Goal: Information Seeking & Learning: Learn about a topic

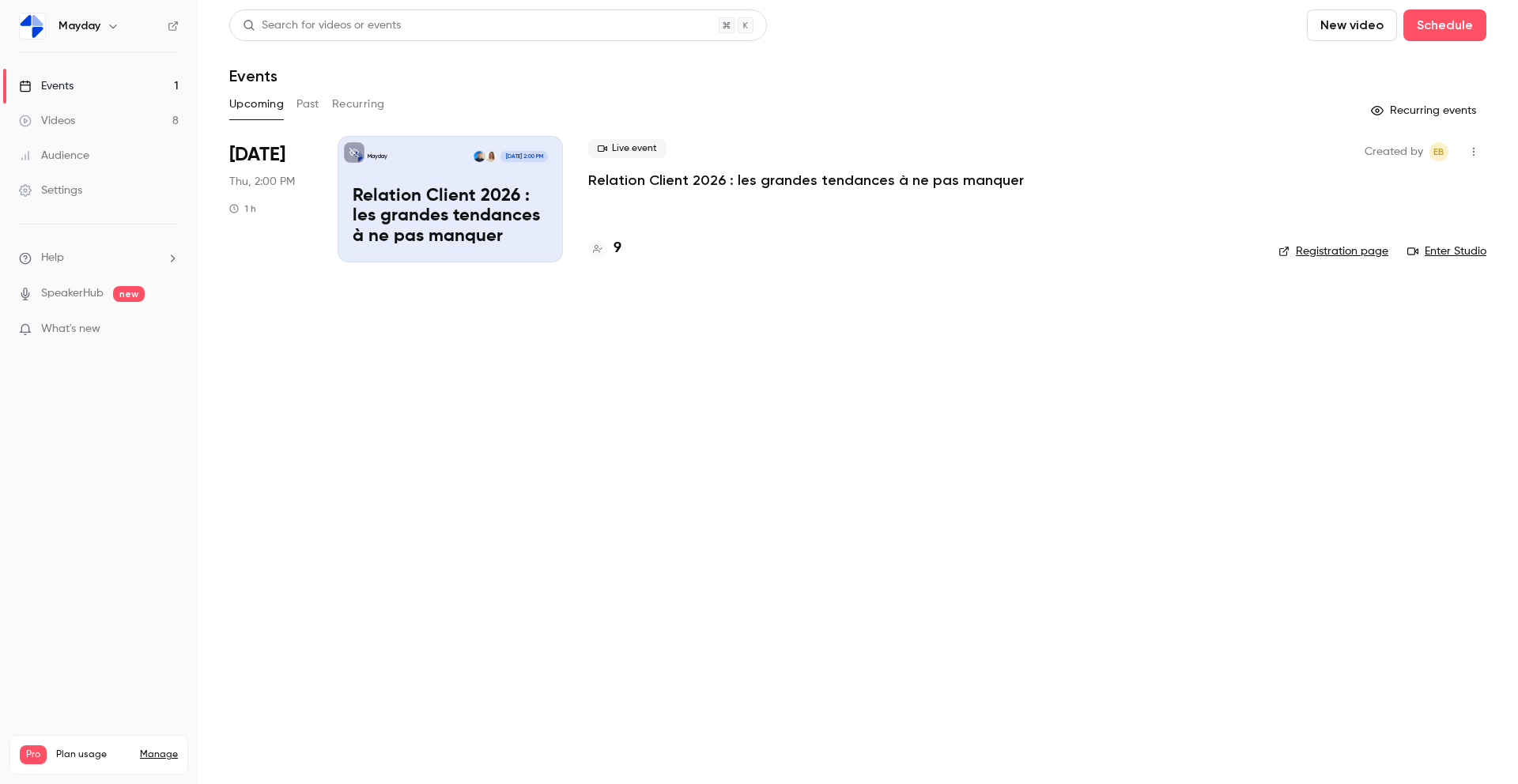
click at [298, 104] on button "Past" at bounding box center [308, 104] width 23 height 26
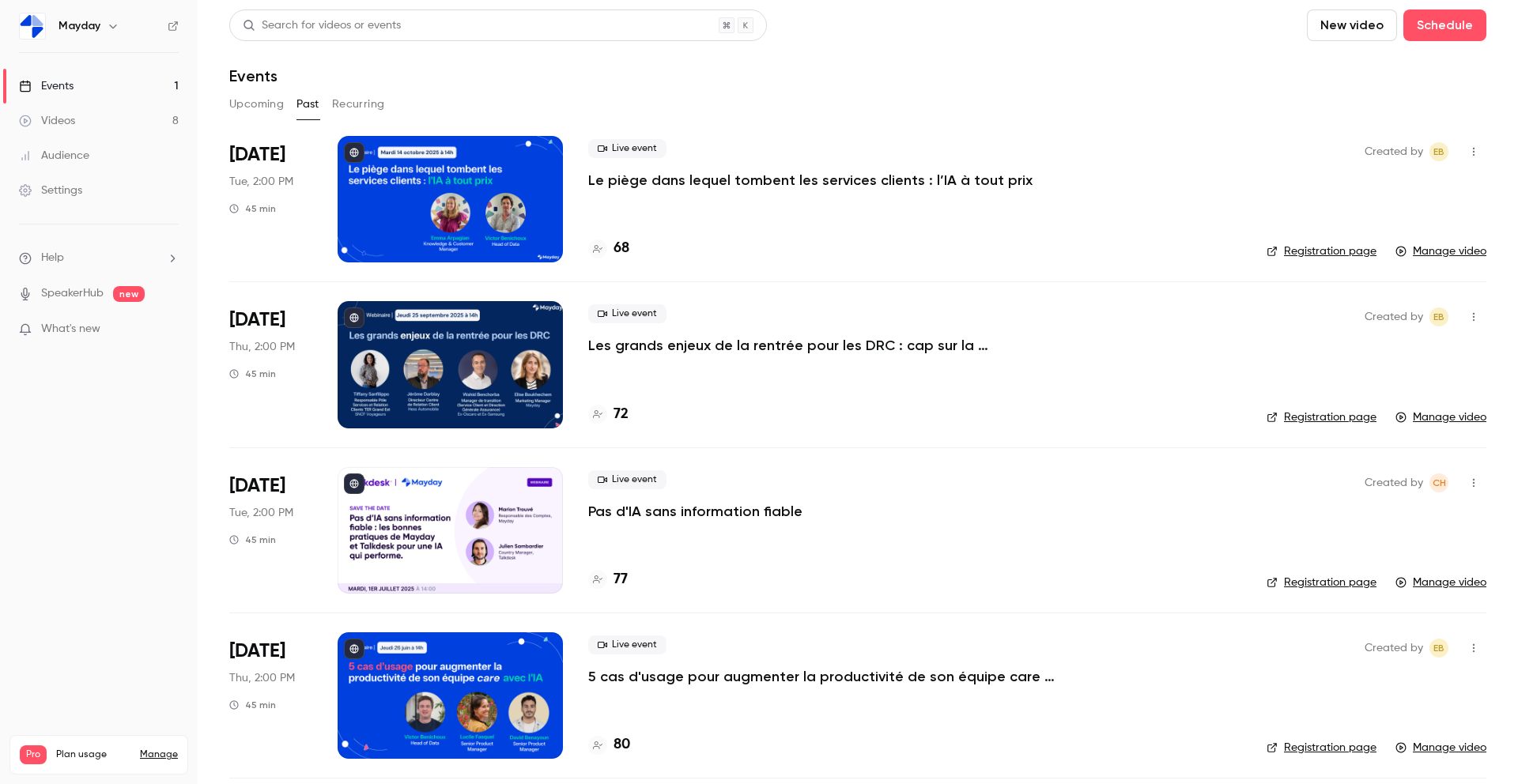
click at [472, 169] on div at bounding box center [450, 198] width 226 height 126
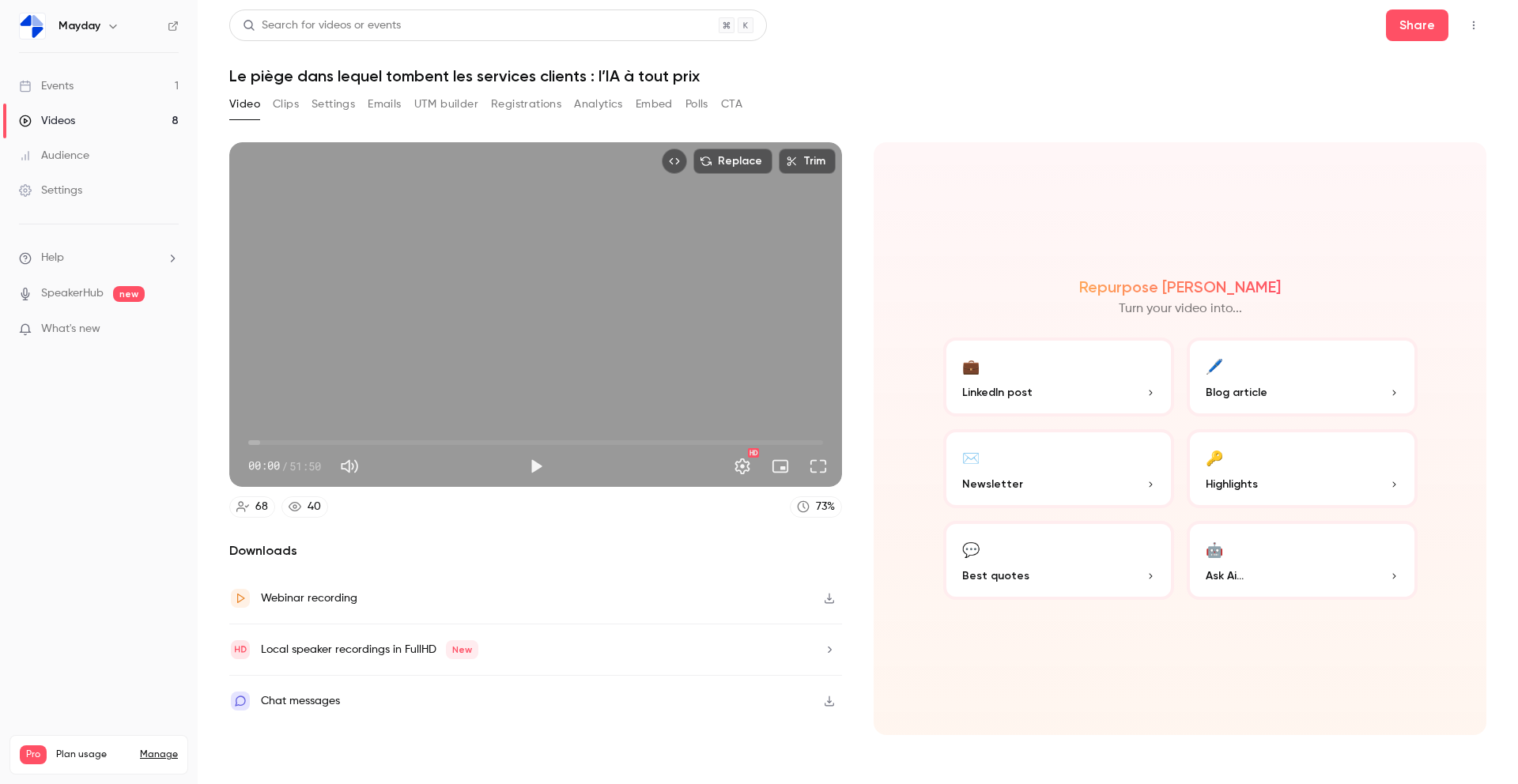
click at [515, 102] on button "Registrations" at bounding box center [526, 104] width 70 height 26
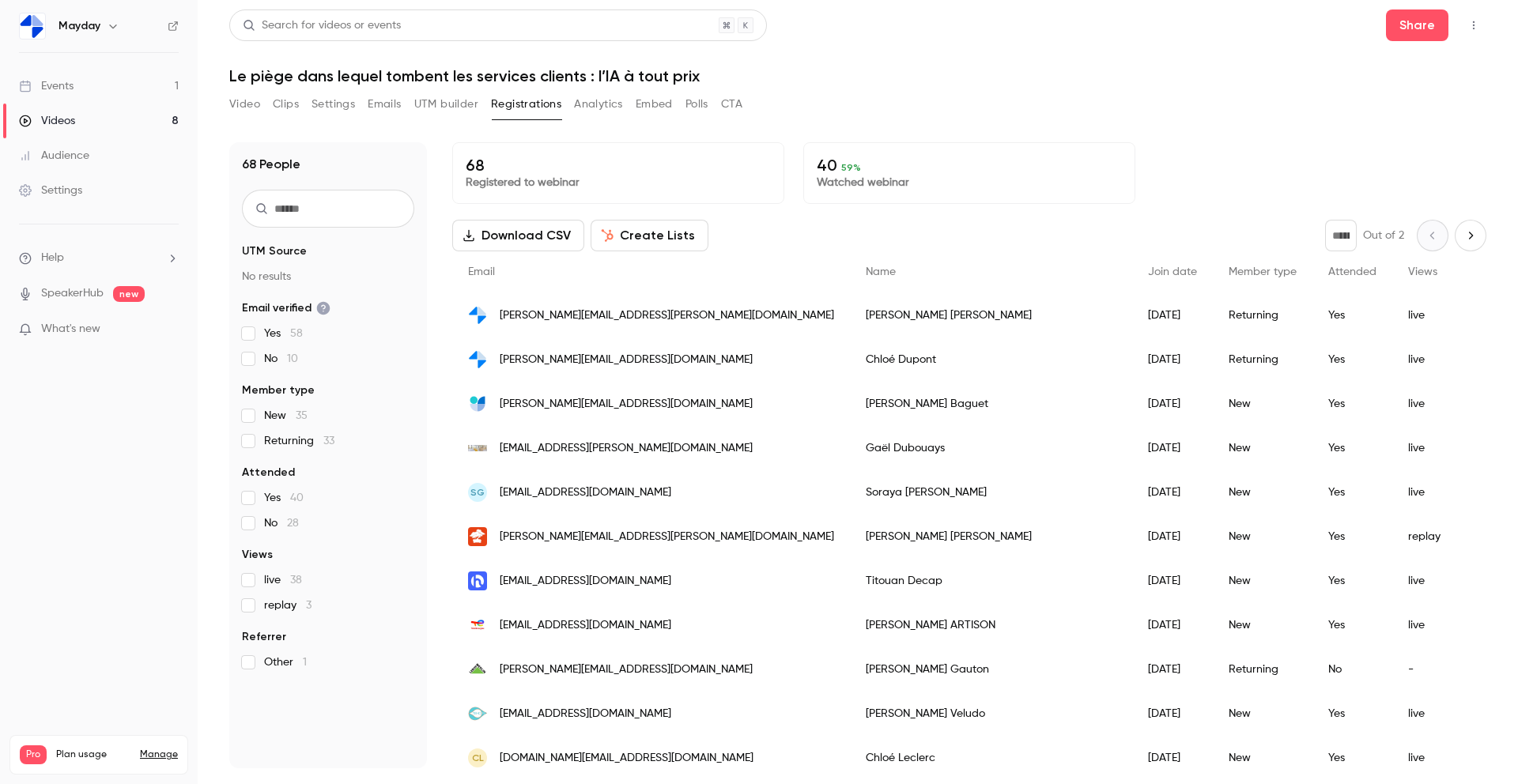
click at [294, 108] on button "Clips" at bounding box center [286, 104] width 27 height 26
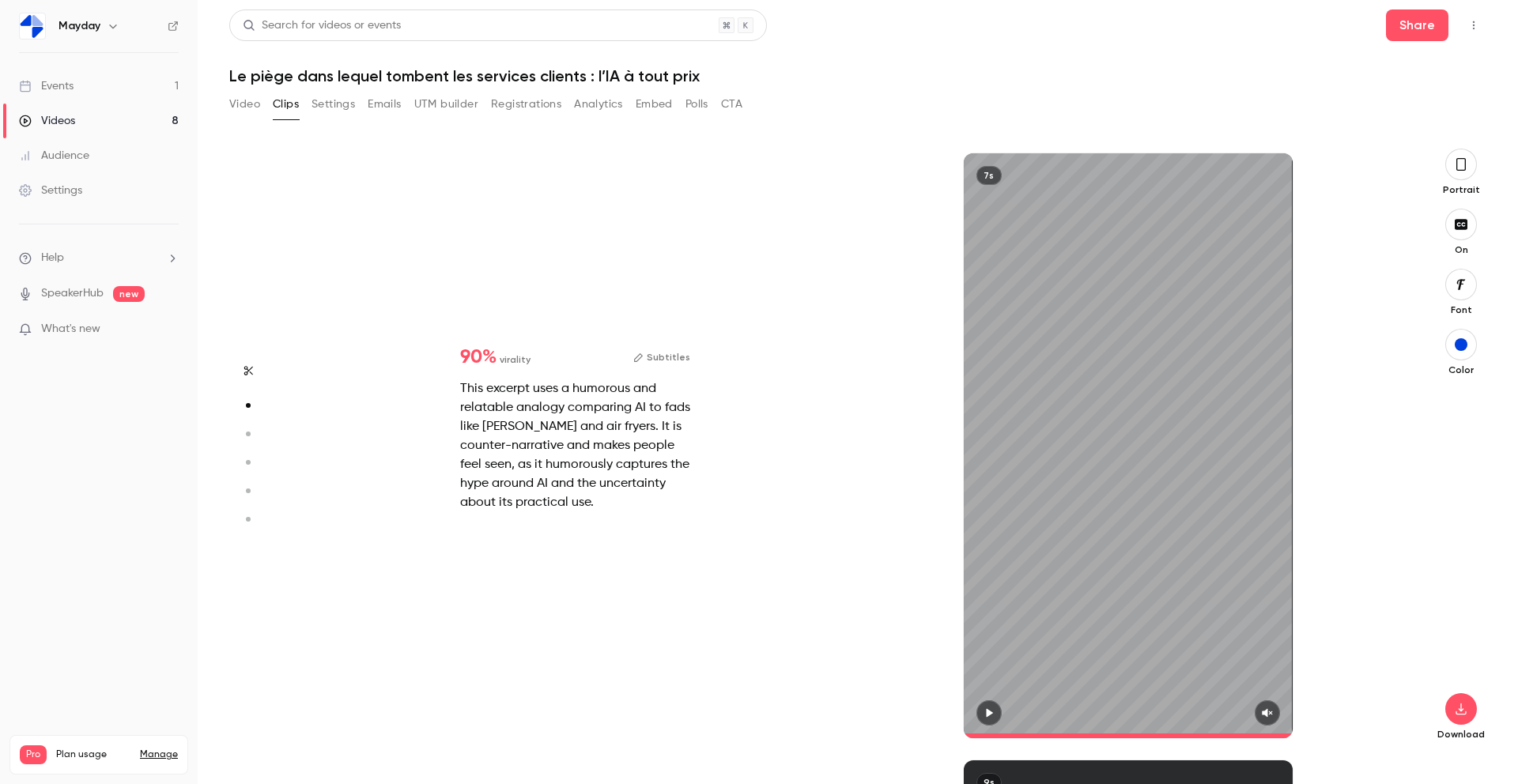
scroll to position [607, 0]
type input "*"
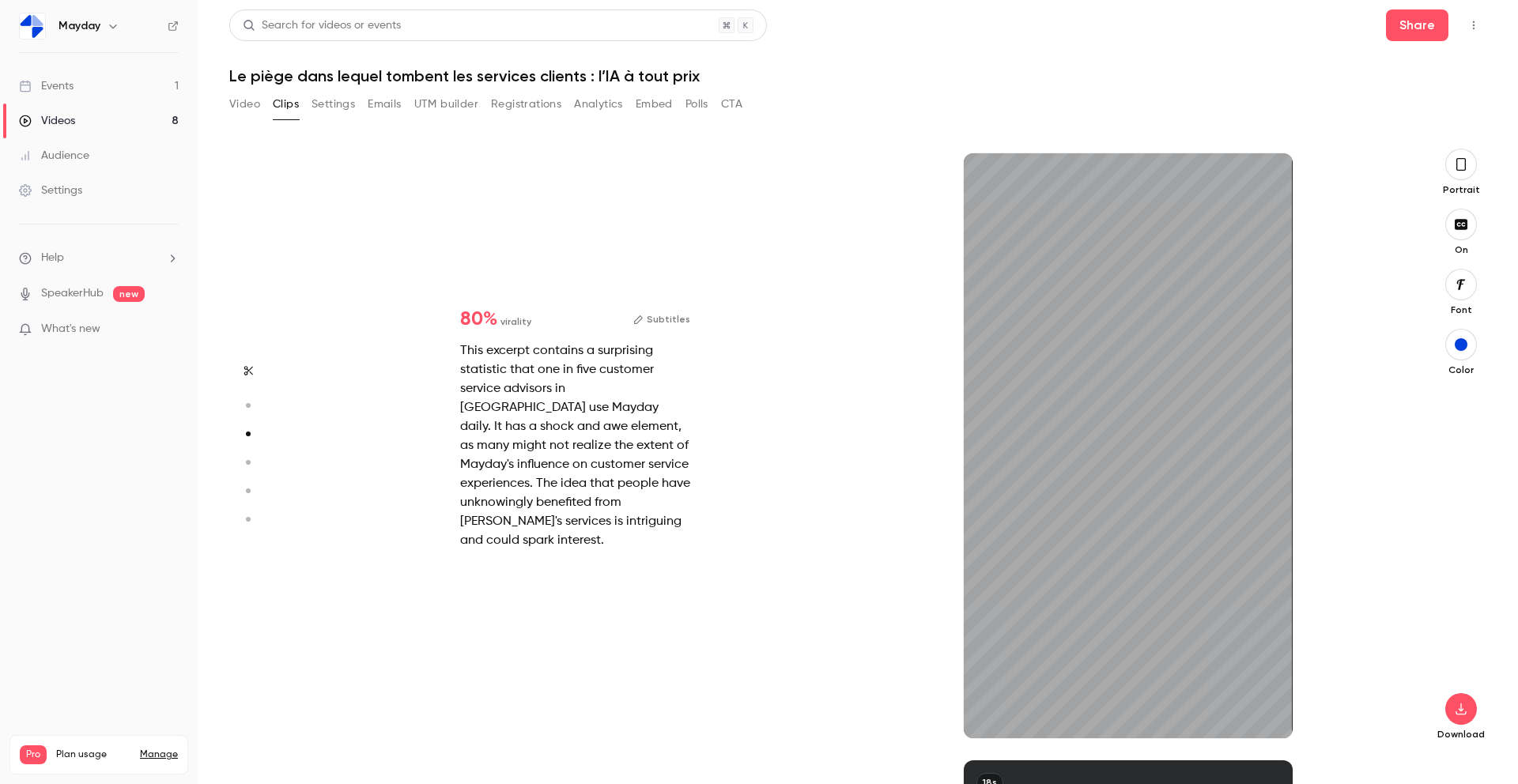
scroll to position [1213, 0]
type input "*"
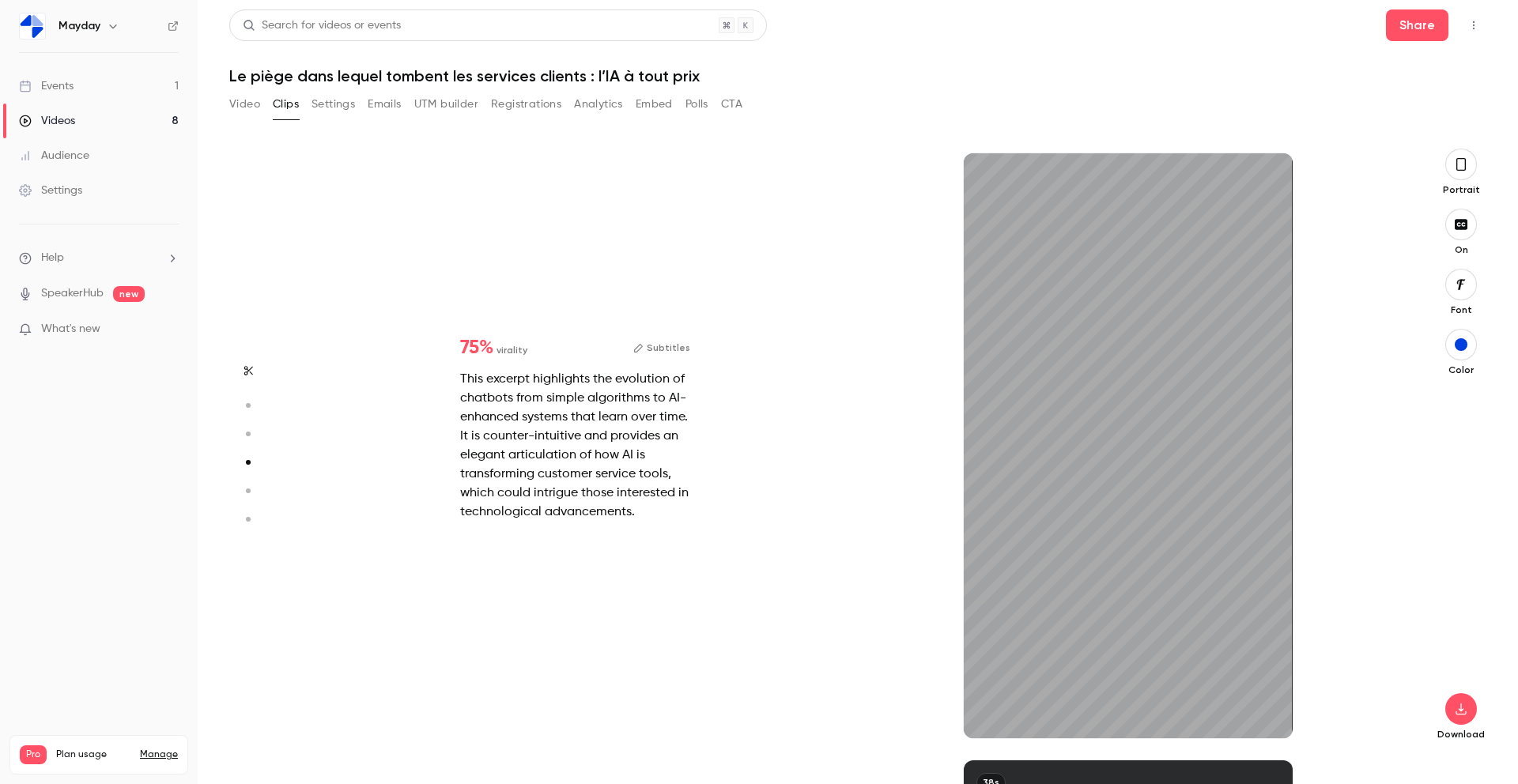
scroll to position [1821, 0]
type input "*"
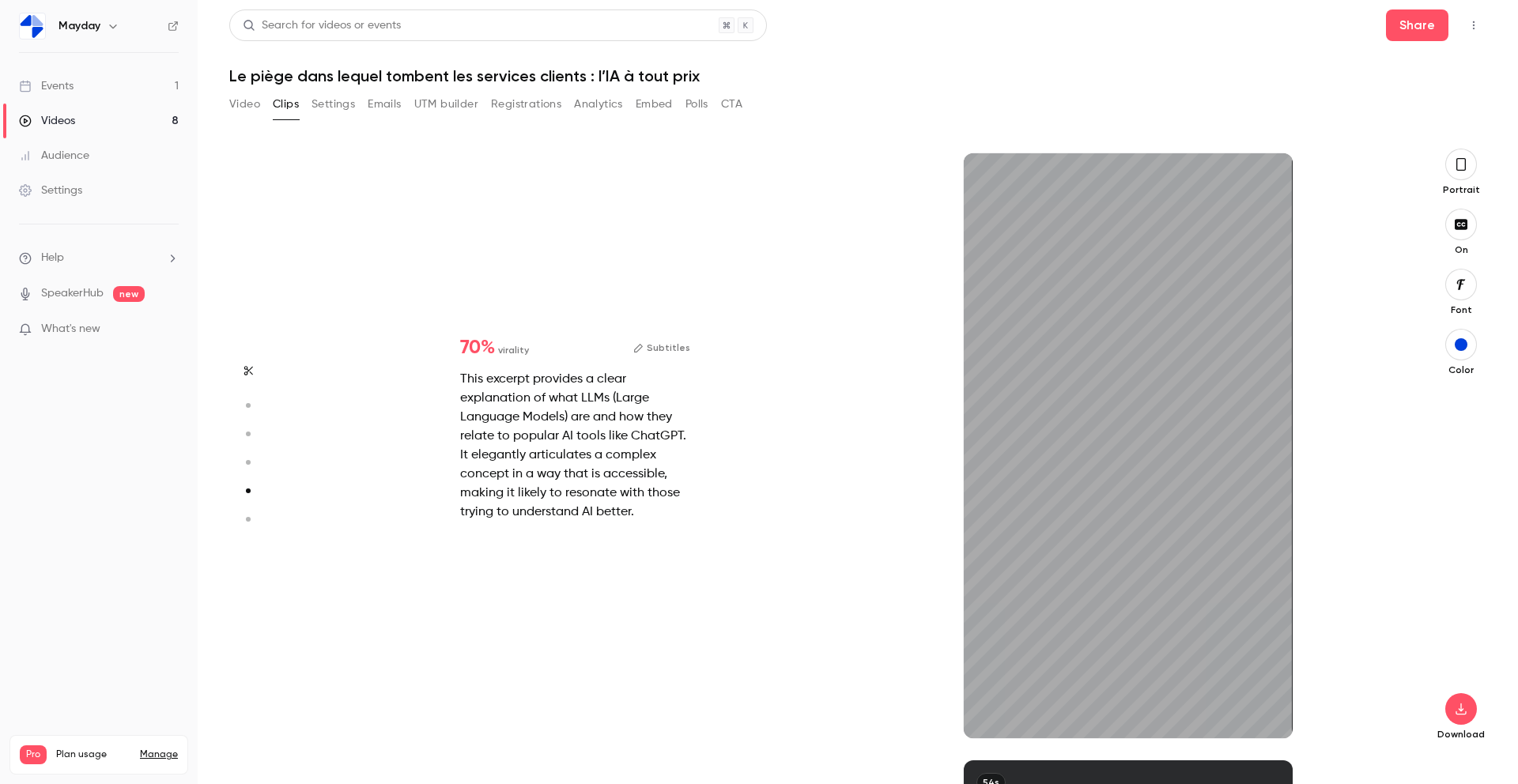
type input "****"
click at [242, 104] on button "Video" at bounding box center [245, 104] width 31 height 26
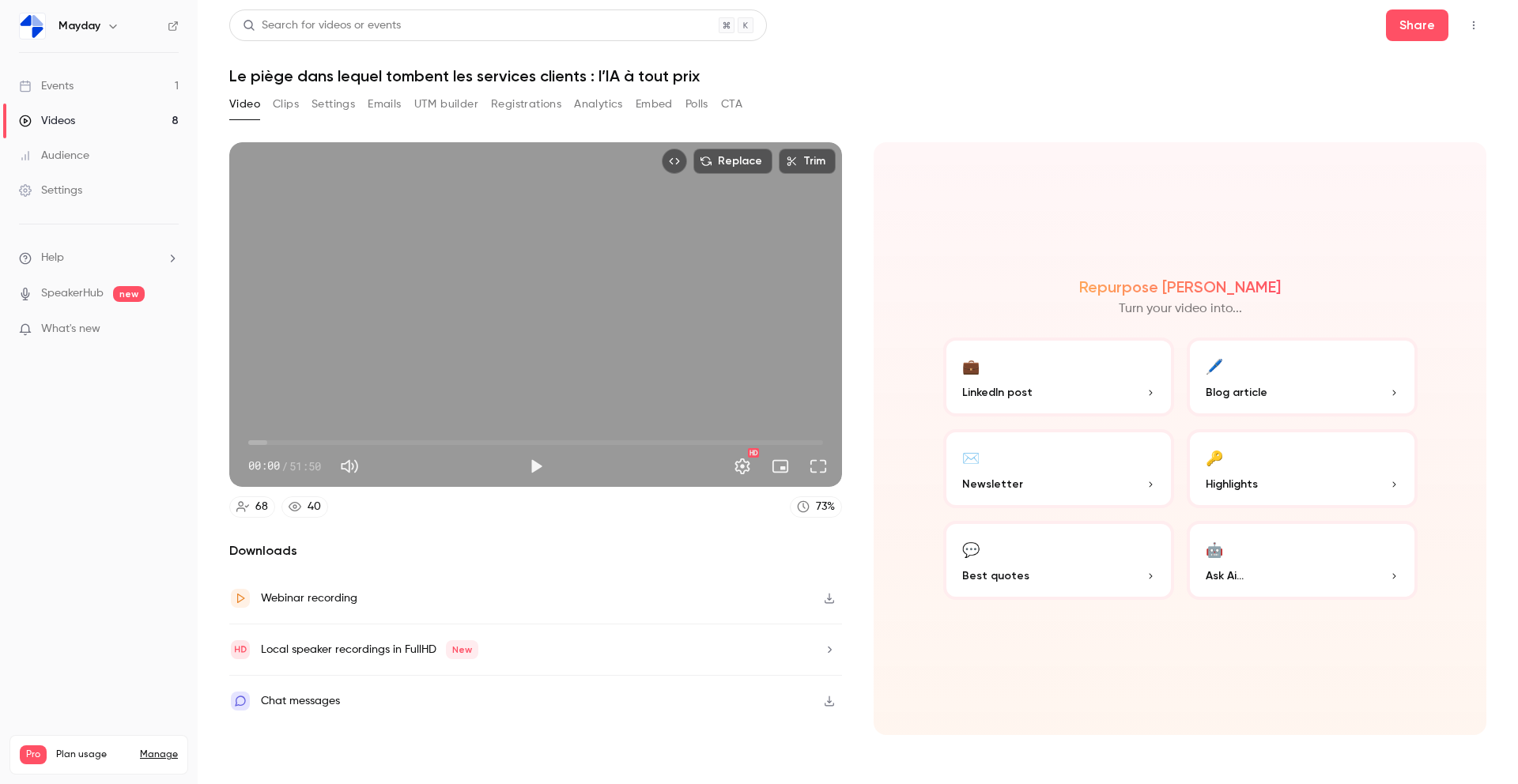
click at [287, 107] on button "Clips" at bounding box center [286, 104] width 27 height 26
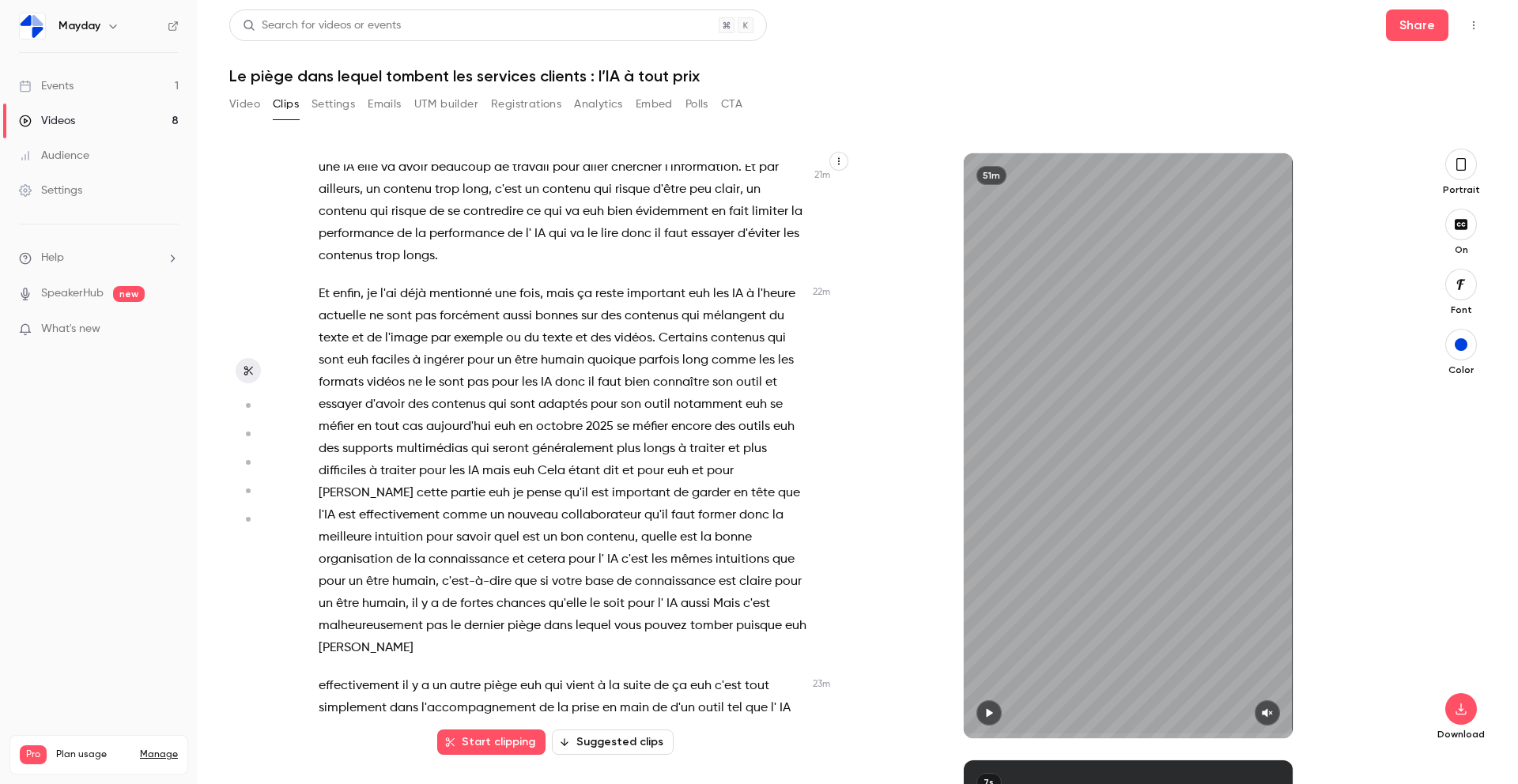
scroll to position [7895, 0]
click at [439, 502] on span "effectivement" at bounding box center [398, 513] width 81 height 22
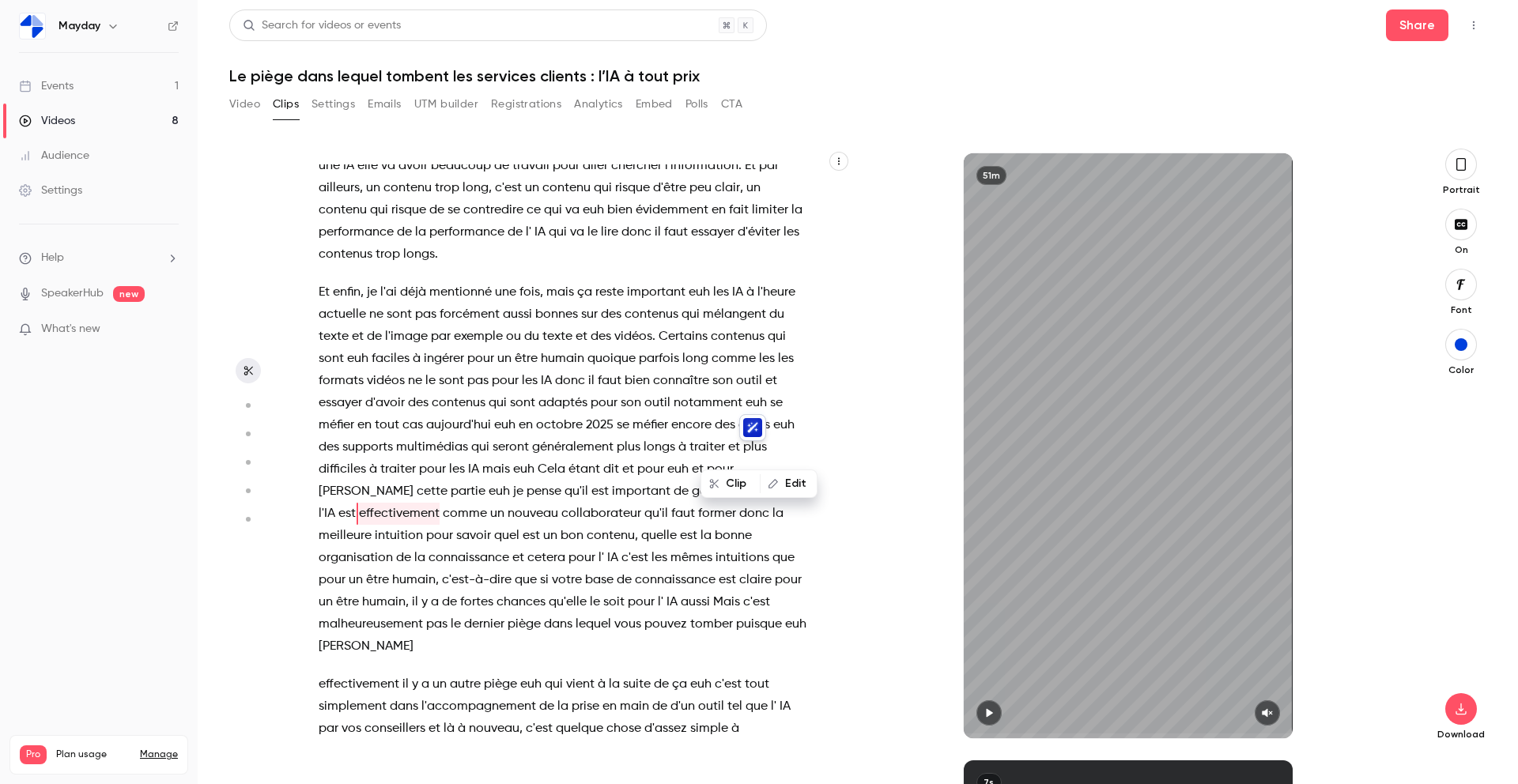
scroll to position [7888, 0]
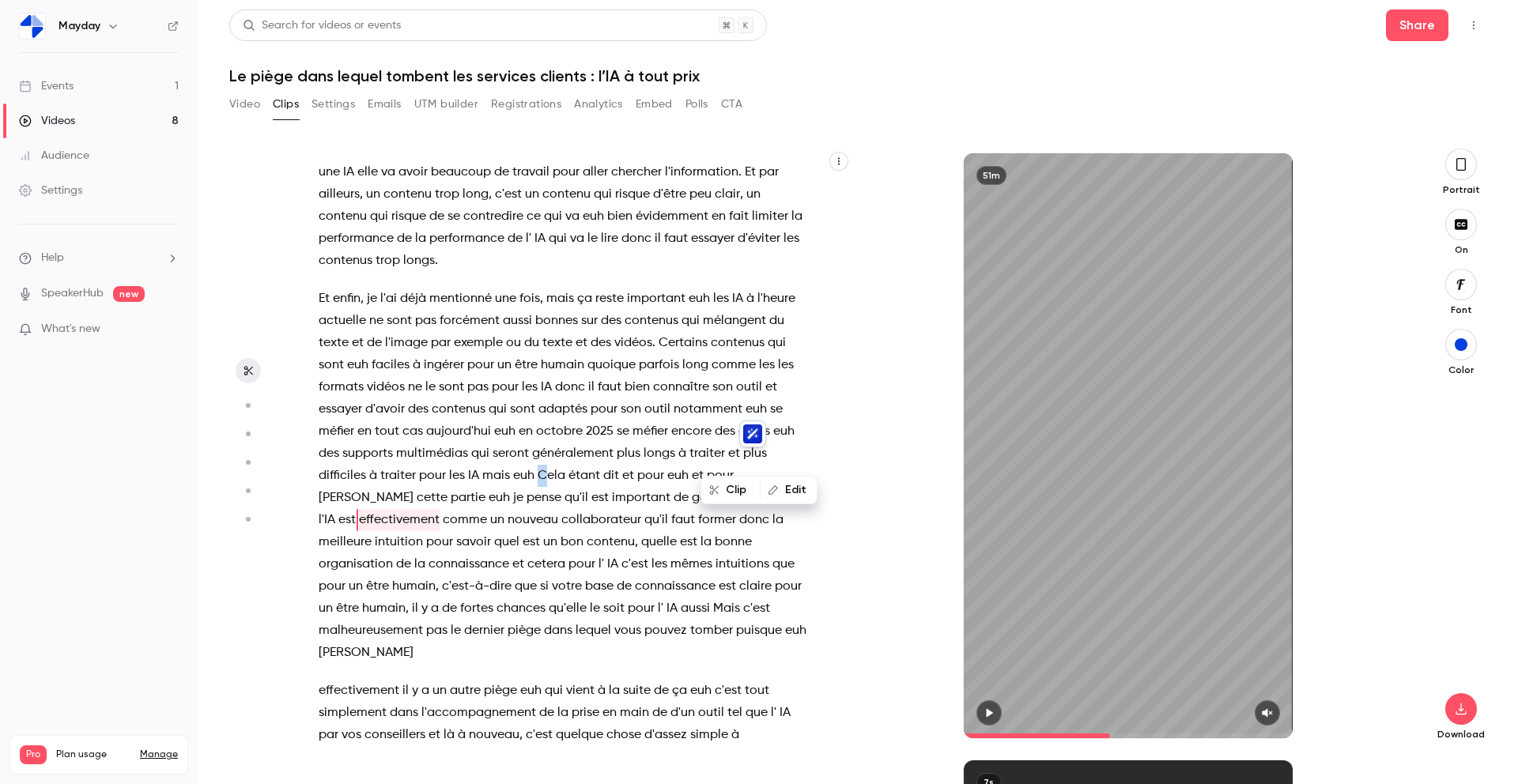
drag, startPoint x: 536, startPoint y: 425, endPoint x: 545, endPoint y: 435, distance: 13.5
click at [545, 465] on span "Cela" at bounding box center [551, 475] width 27 height 22
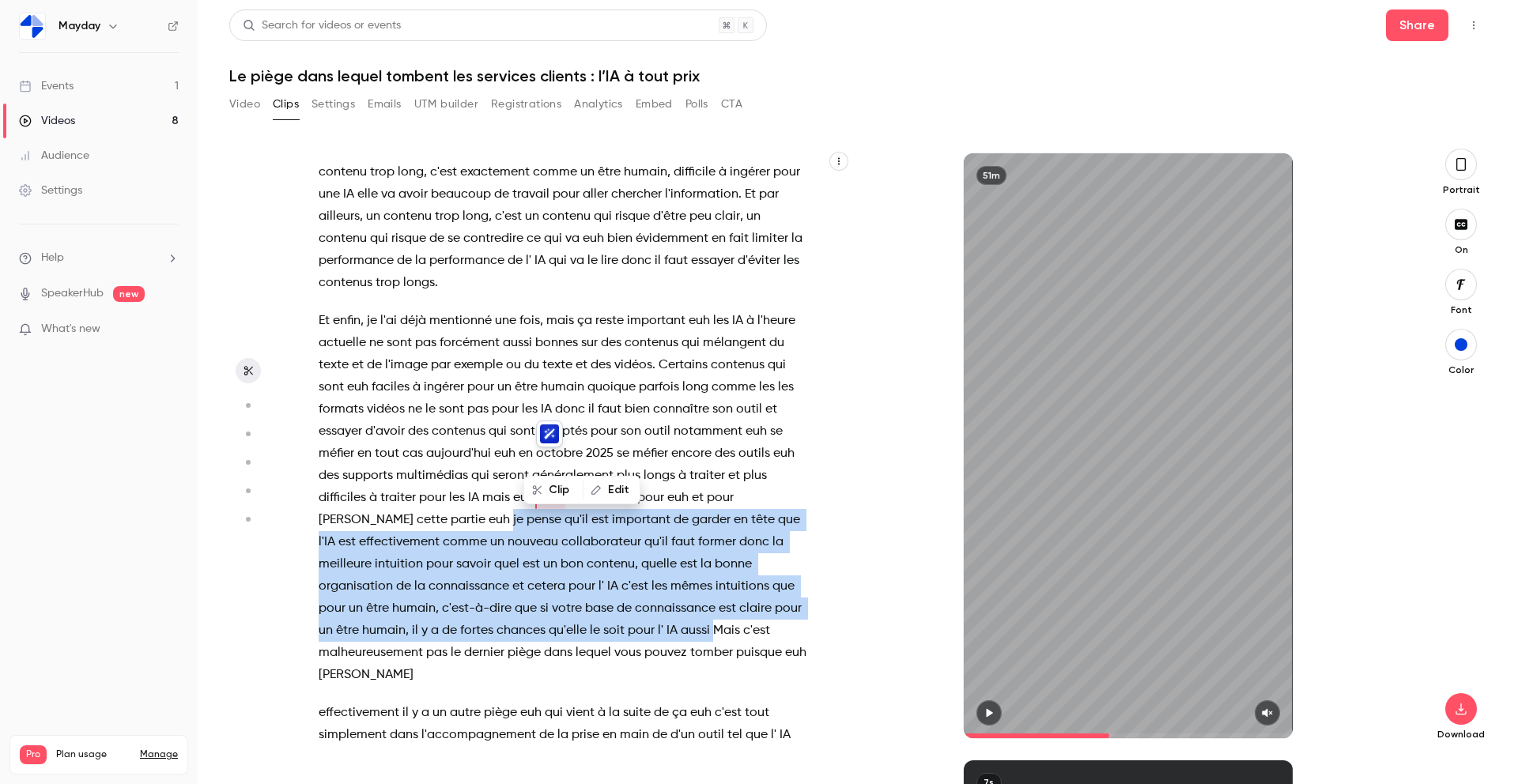
drag, startPoint x: 382, startPoint y: 472, endPoint x: 531, endPoint y: 585, distance: 187.0
click at [532, 585] on p "Et enfin , je l'ai déjà mentionné une fois , mais ça reste important euh les IA…" at bounding box center [563, 498] width 489 height 376
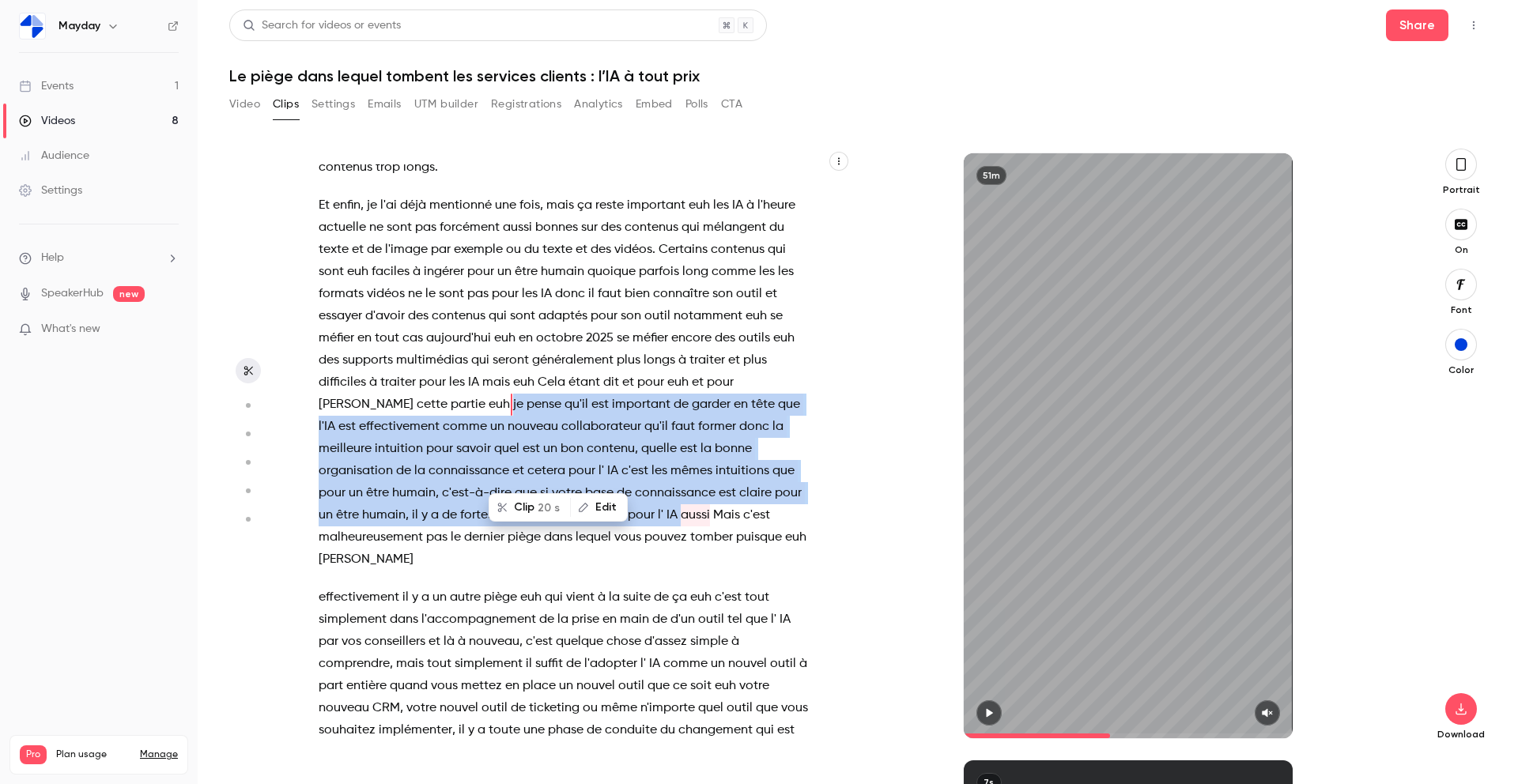
scroll to position [0, 0]
click at [985, 718] on icon "button" at bounding box center [988, 713] width 12 height 11
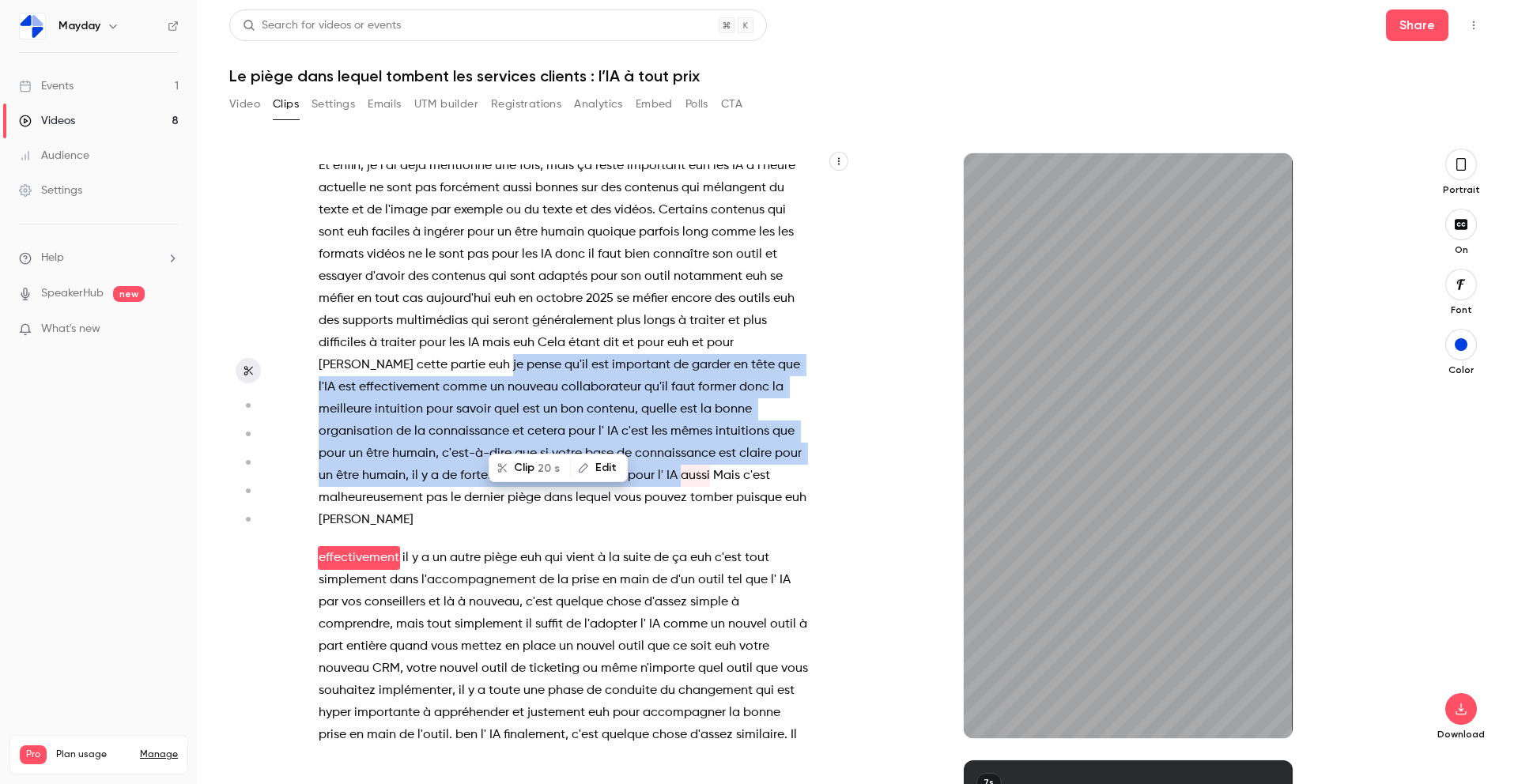
scroll to position [8059, 0]
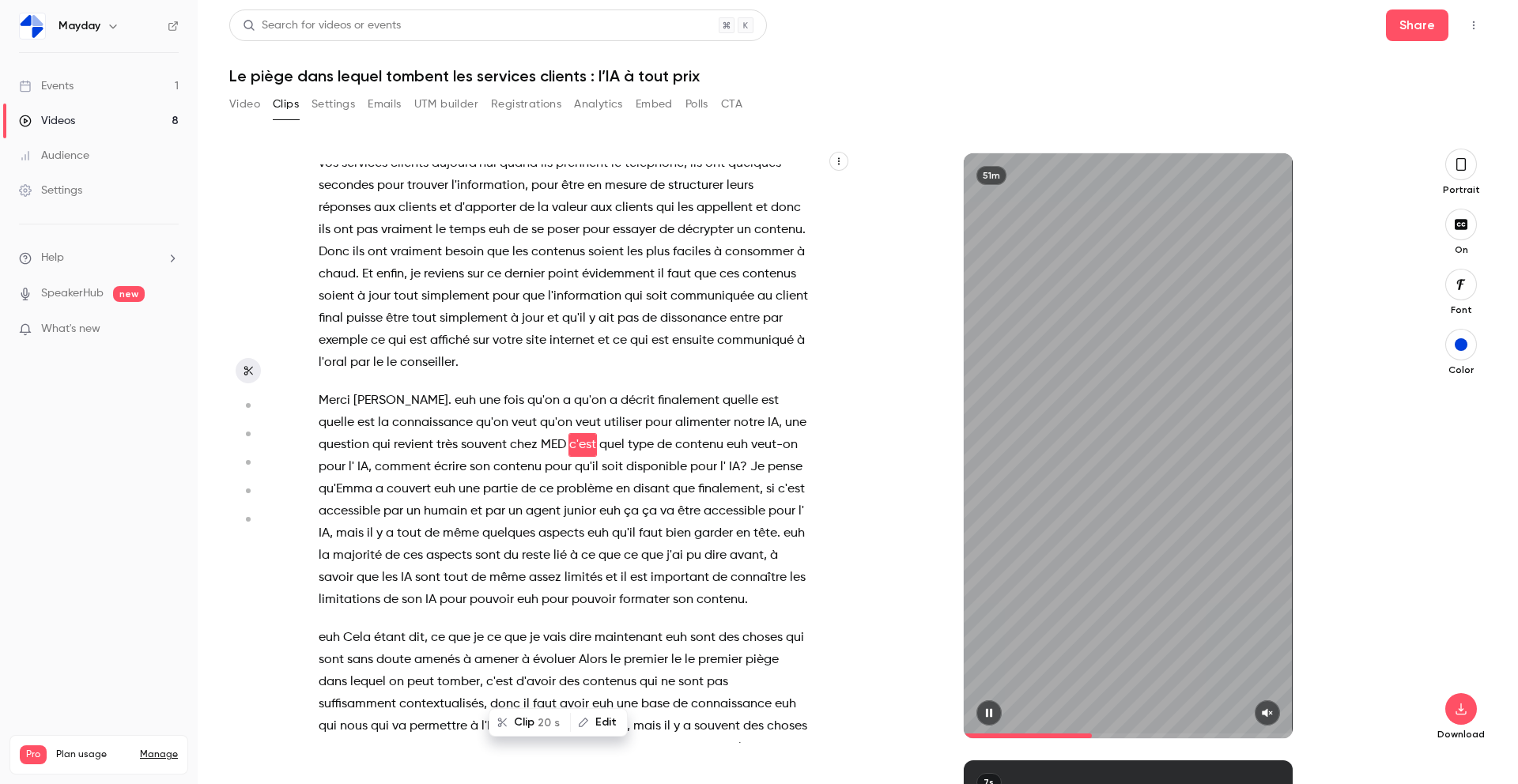
drag, startPoint x: 1106, startPoint y: 734, endPoint x: 1091, endPoint y: 734, distance: 15.0
click at [1091, 734] on span at bounding box center [1127, 736] width 329 height 26
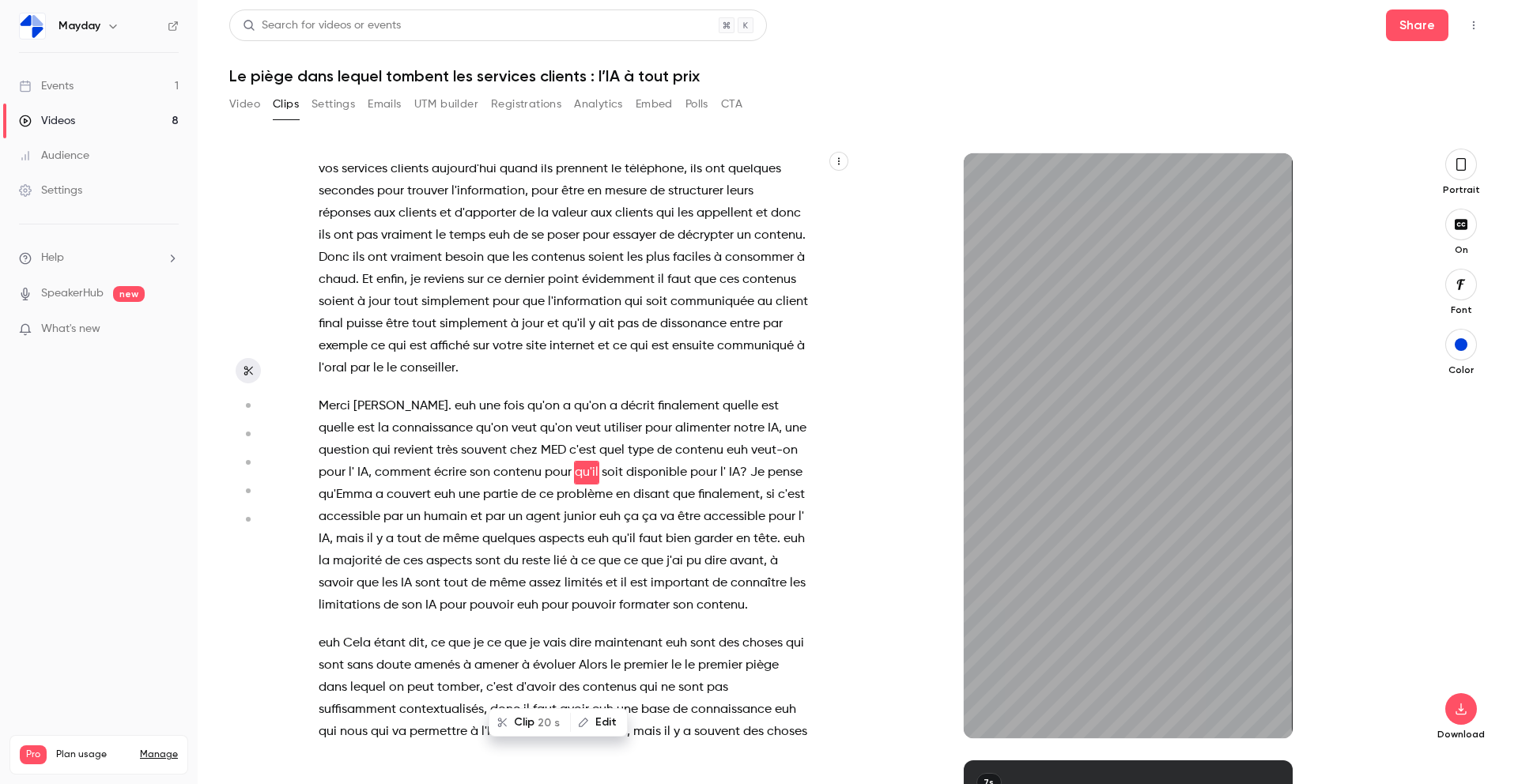
scroll to position [6978, 0]
click at [633, 487] on span "disant" at bounding box center [651, 498] width 36 height 22
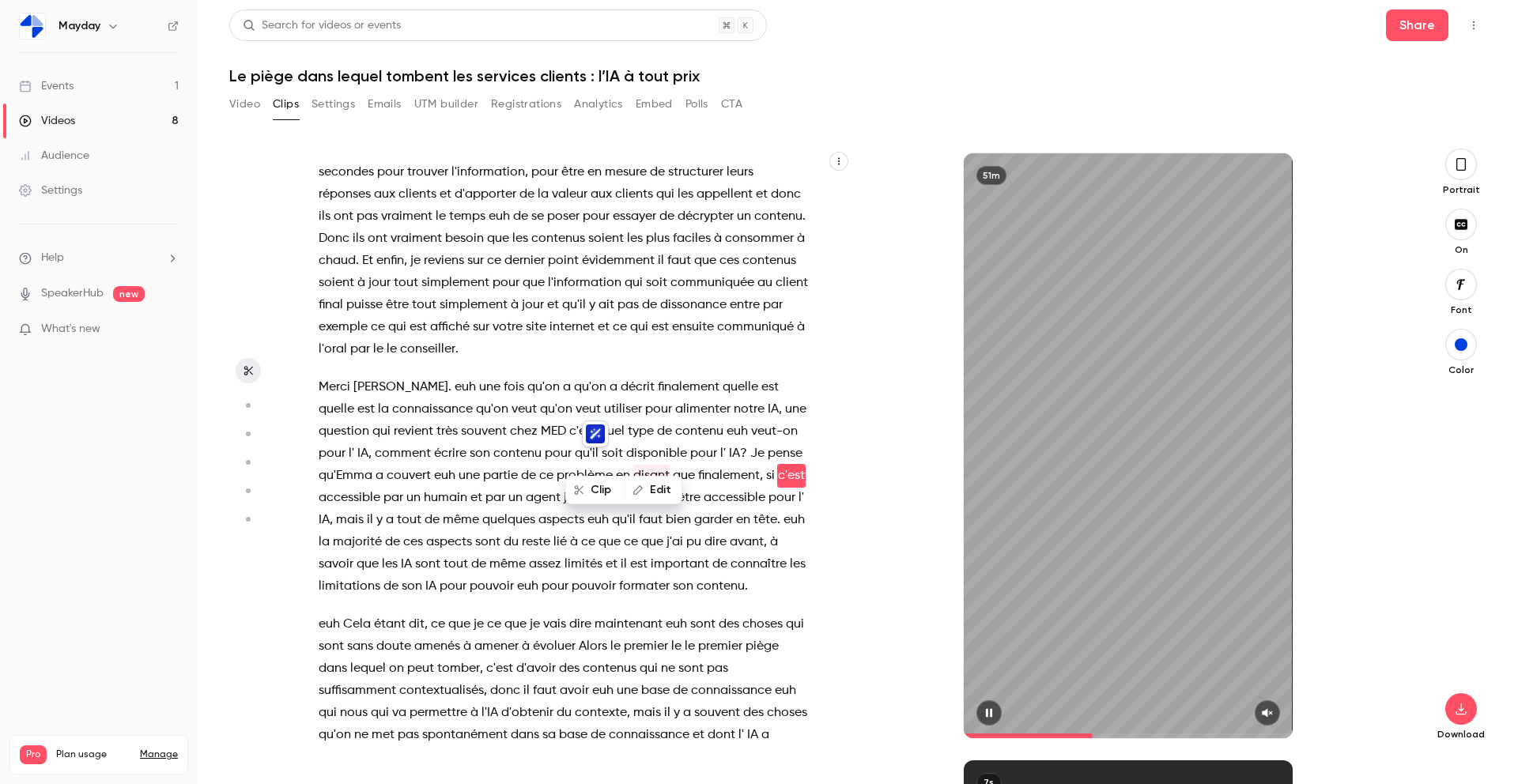
scroll to position [7022, 0]
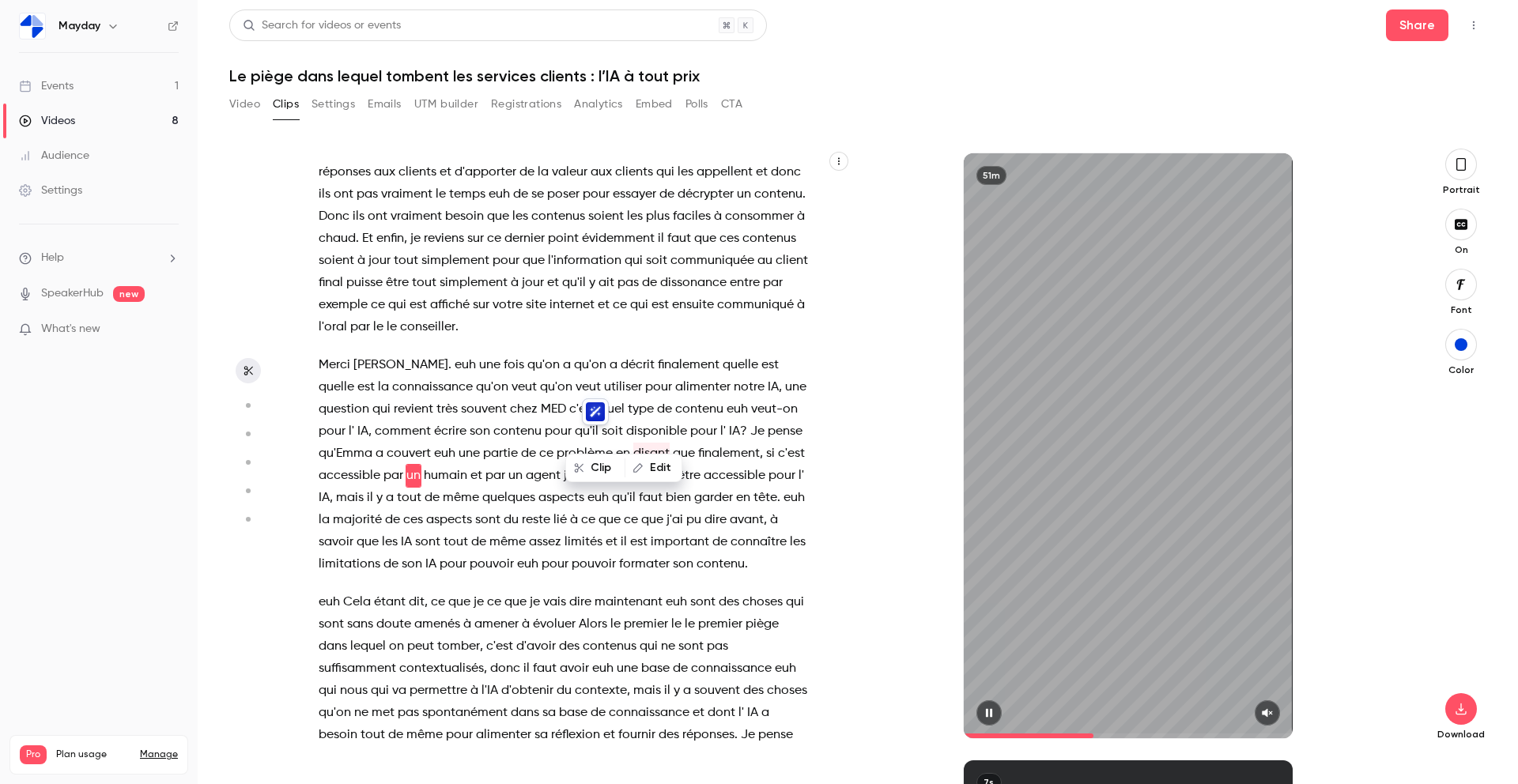
click at [986, 710] on icon "button" at bounding box center [988, 713] width 7 height 9
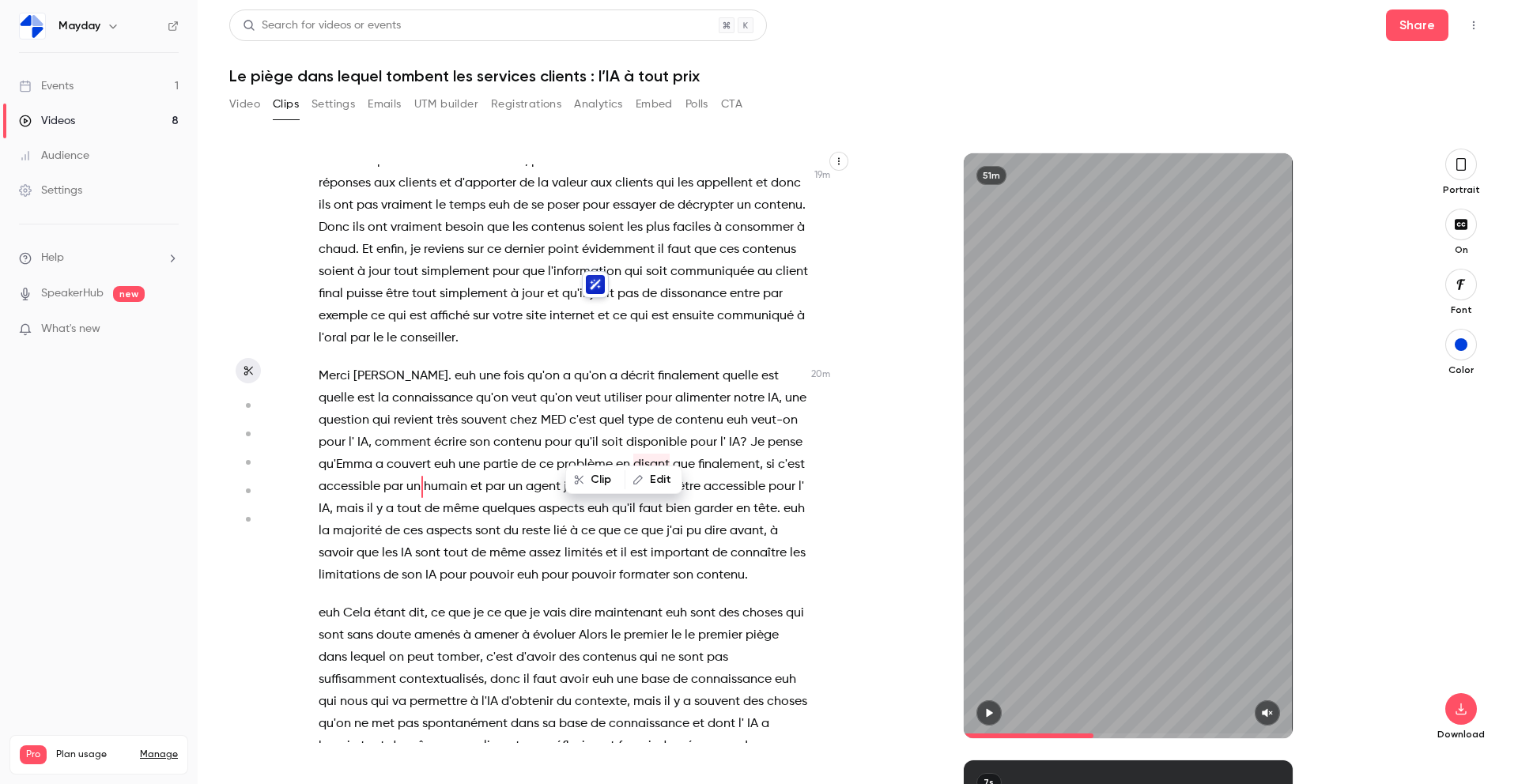
scroll to position [7010, 0]
click at [345, 433] on span "pour" at bounding box center [332, 444] width 27 height 22
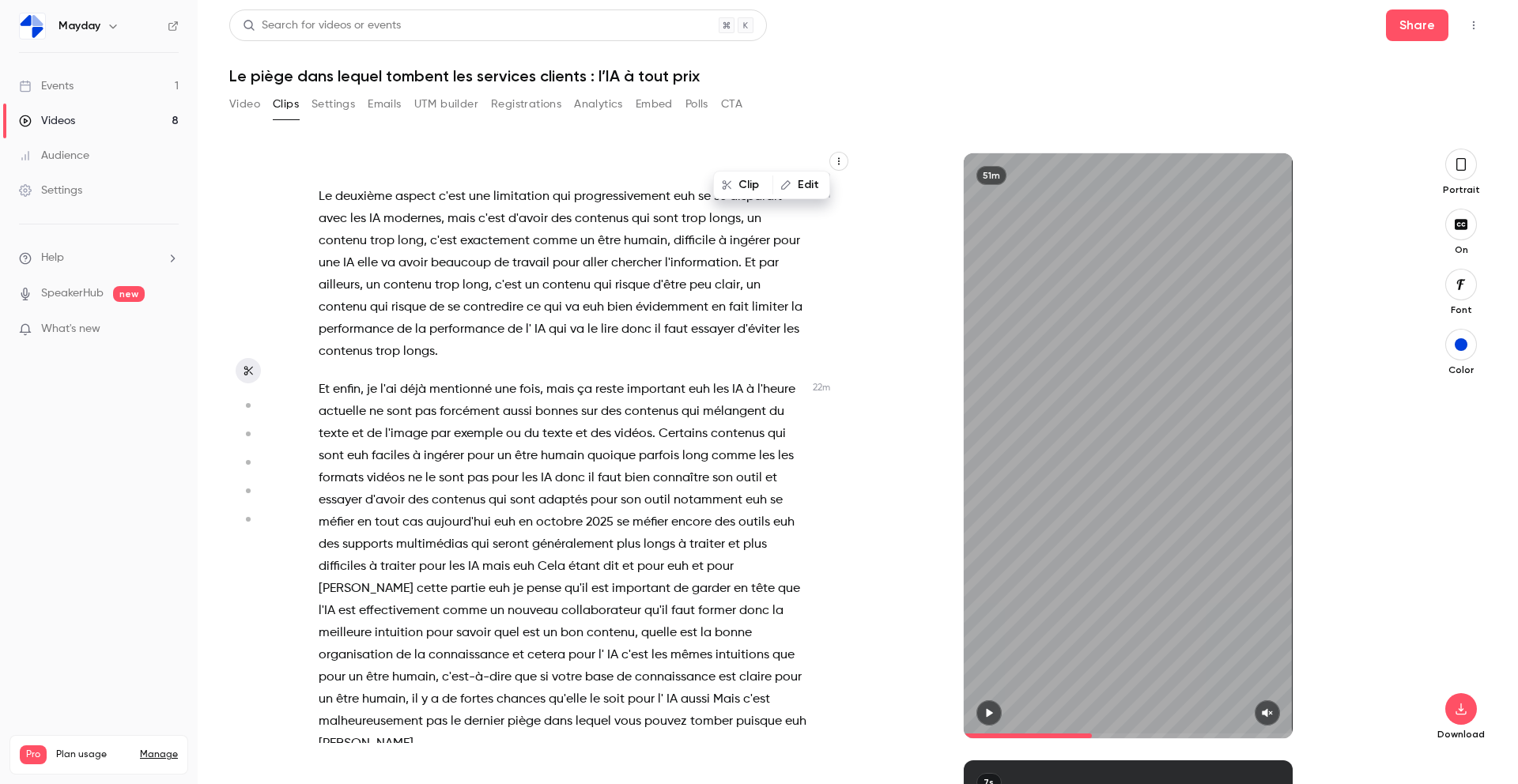
scroll to position [7799, 0]
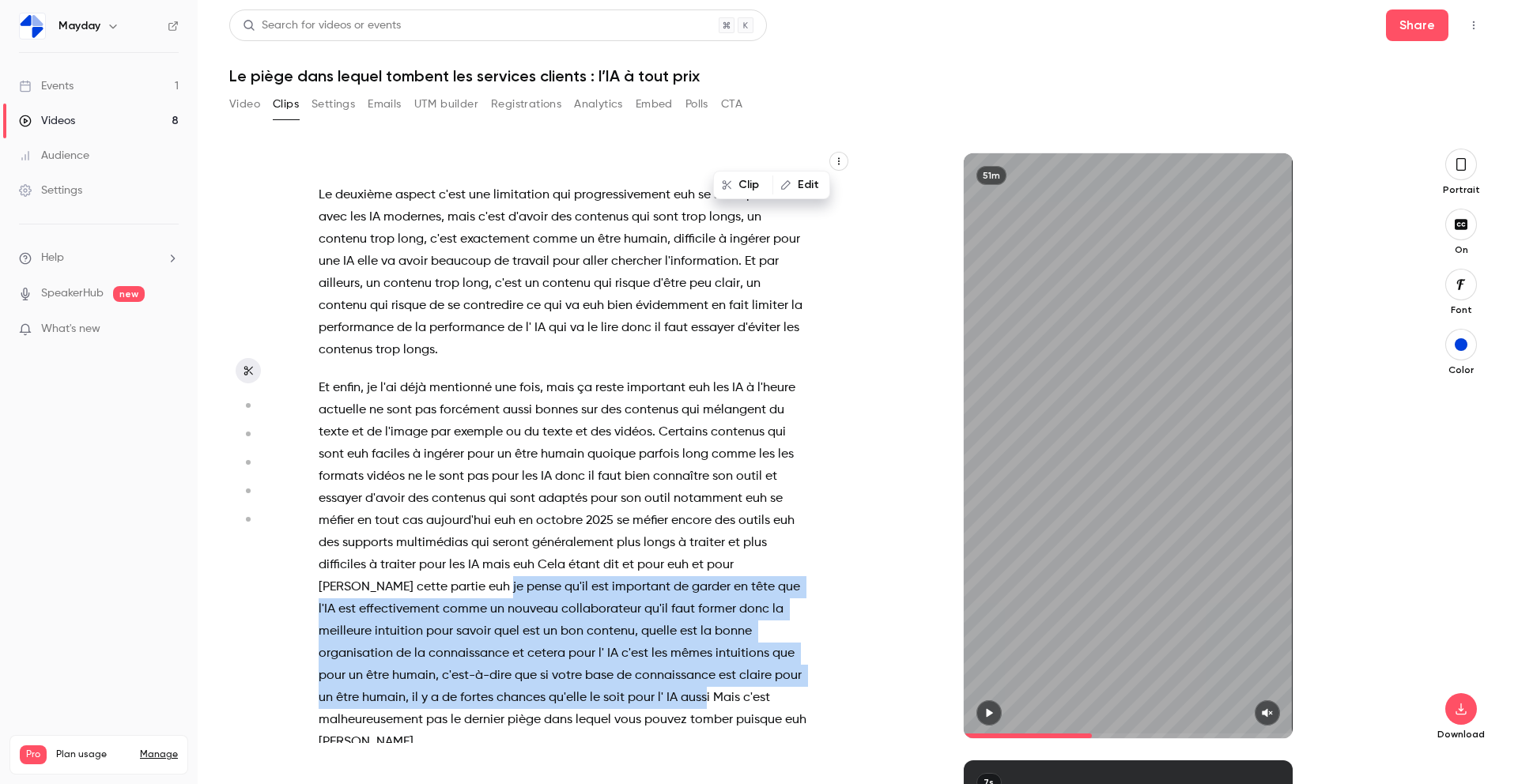
drag, startPoint x: 381, startPoint y: 539, endPoint x: 526, endPoint y: 645, distance: 179.6
click at [526, 645] on p "Et enfin , je l'ai déjà mentionné une fois , mais ça reste important euh les IA…" at bounding box center [563, 565] width 489 height 376
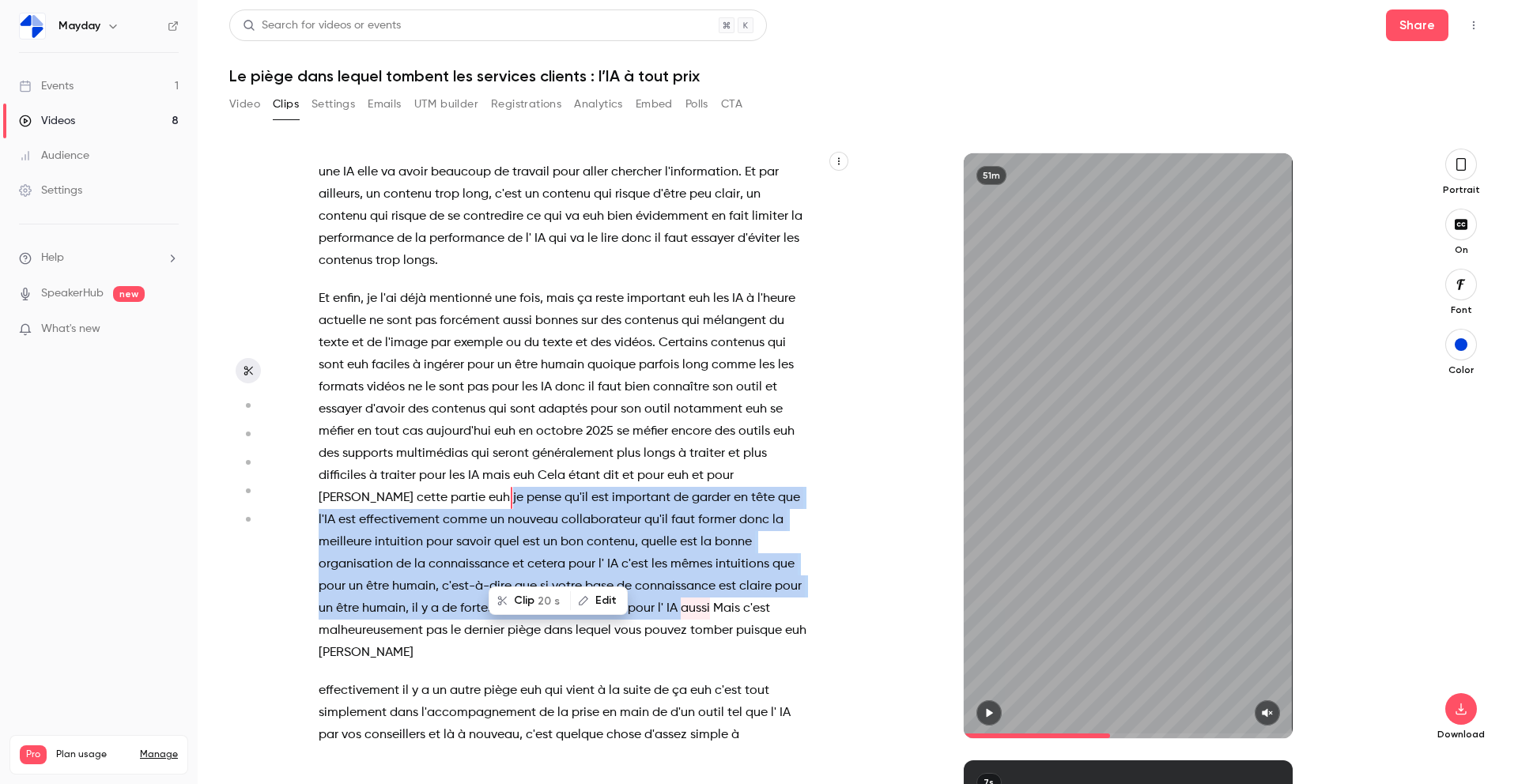
click at [522, 597] on button "Clip 20 s" at bounding box center [529, 600] width 79 height 26
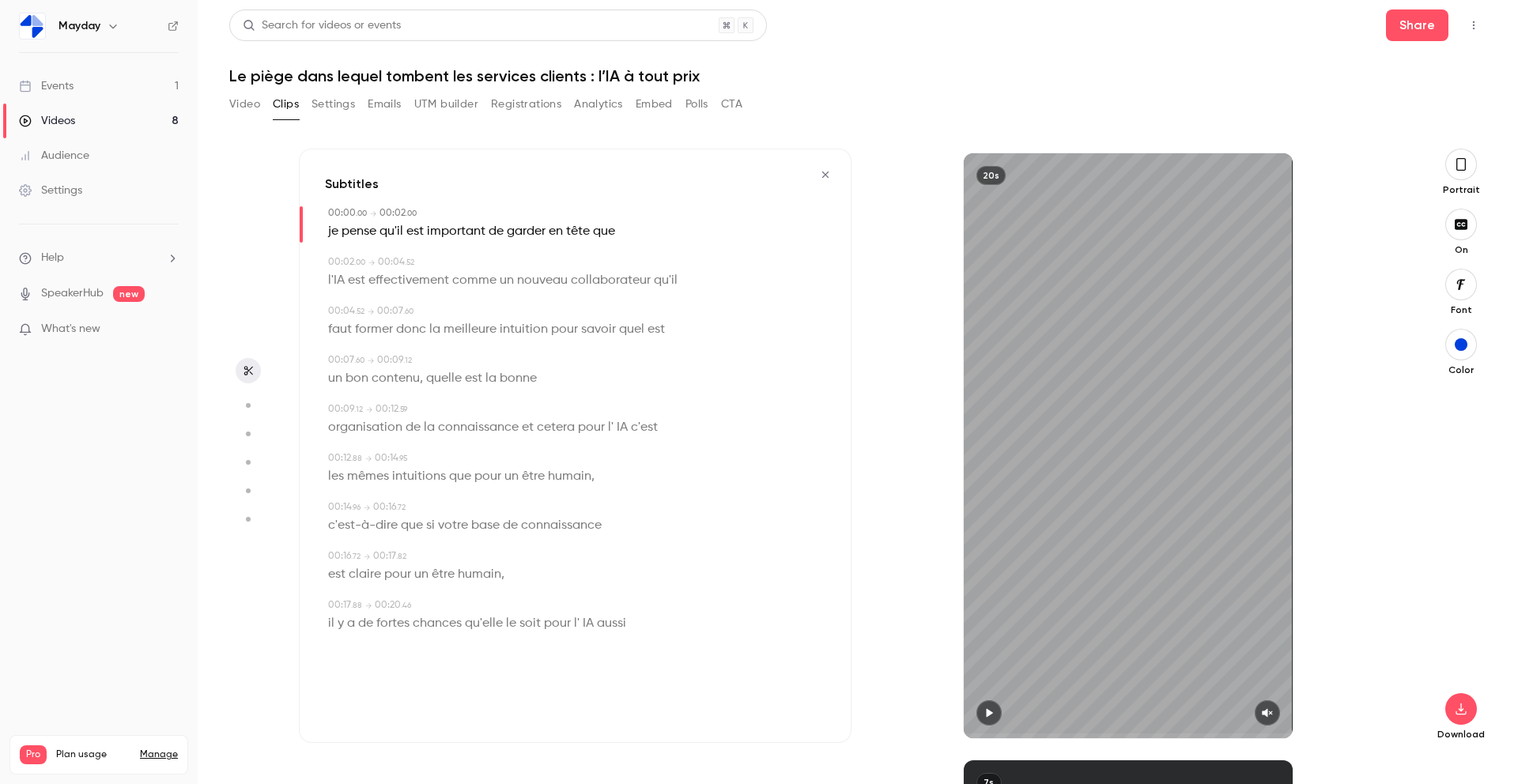
scroll to position [0, 0]
click at [990, 715] on icon "button" at bounding box center [988, 713] width 12 height 11
click at [1458, 709] on icon "button" at bounding box center [1460, 709] width 10 height 12
type input "****"
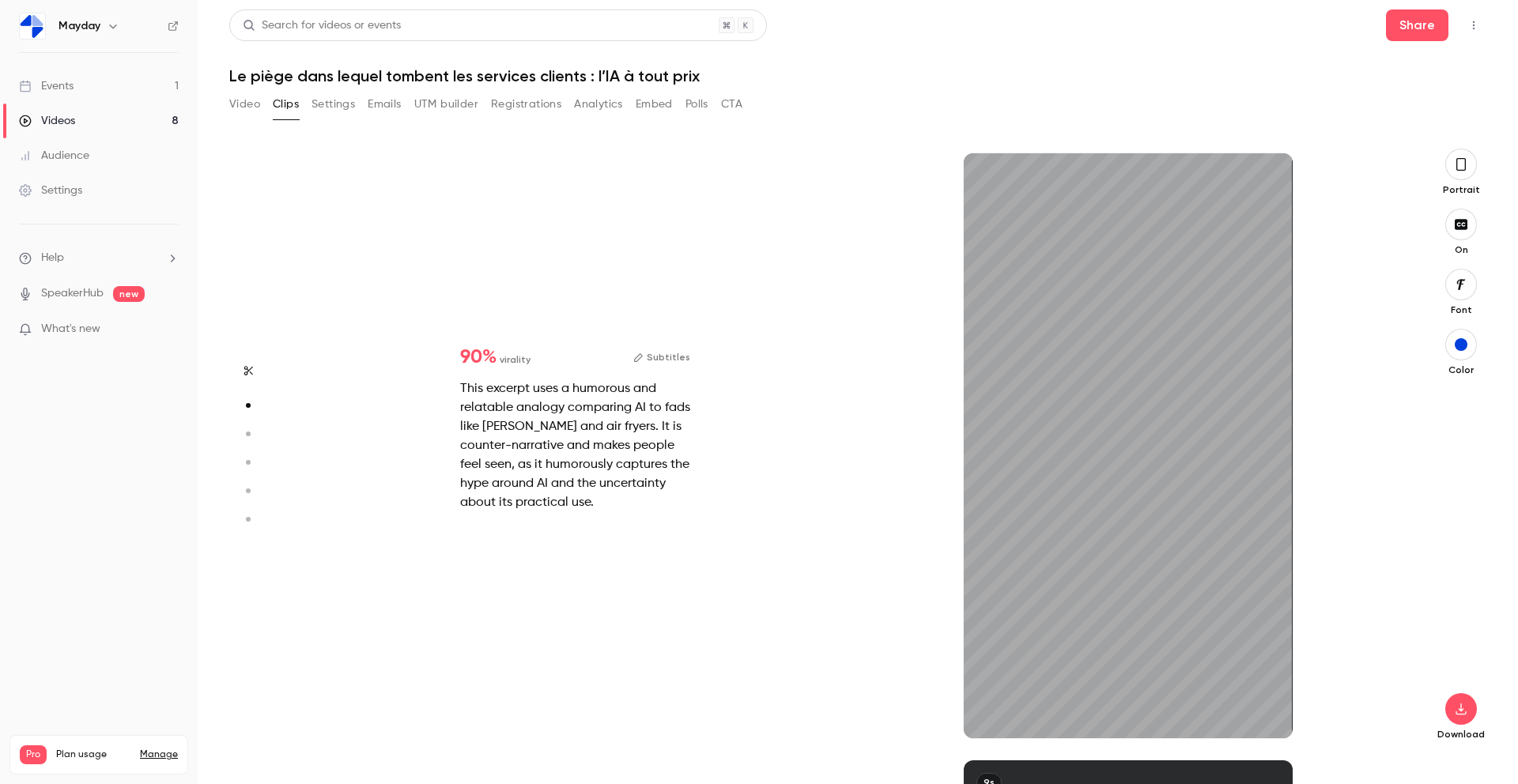
type input "*"
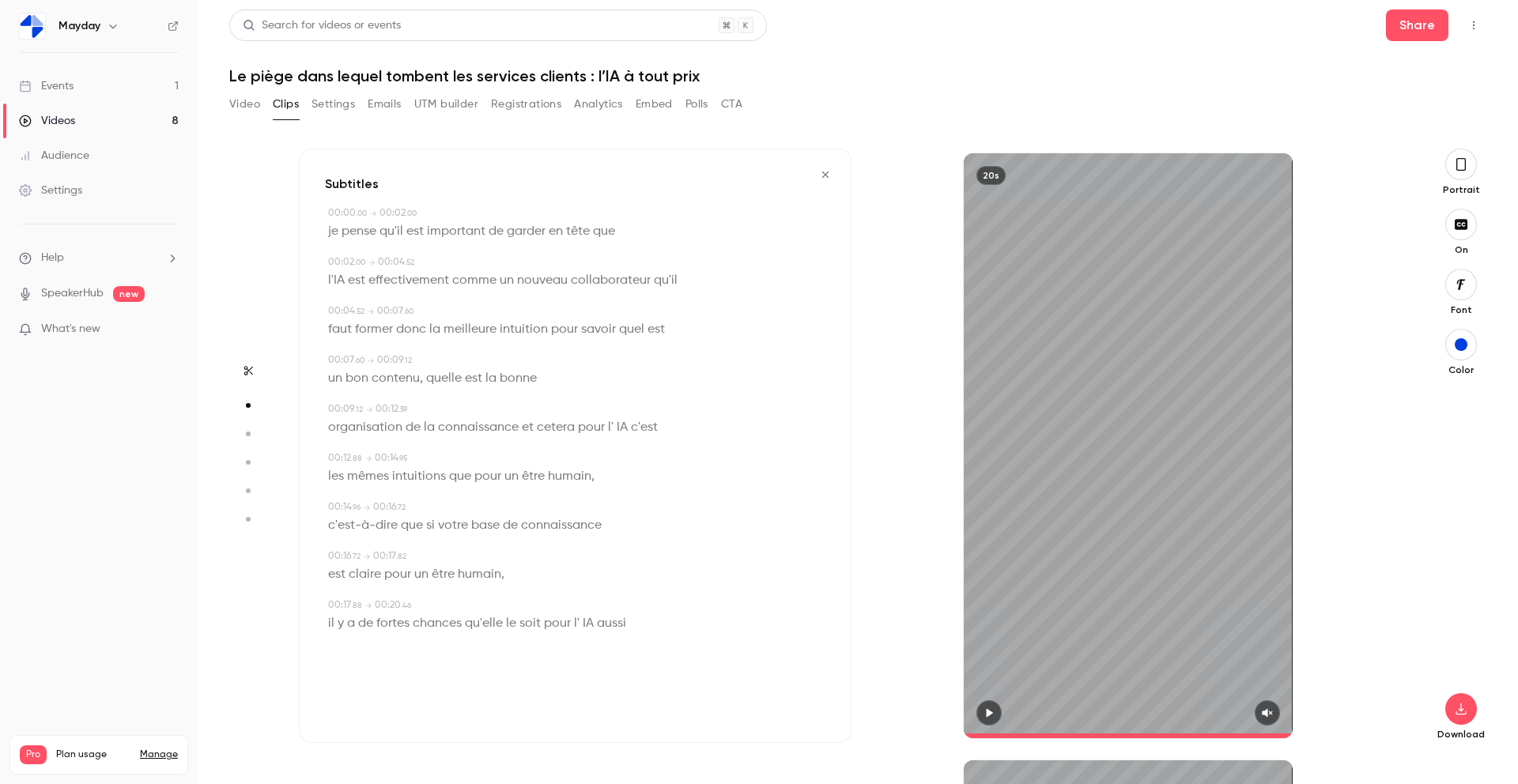
type input "****"
type input "*"
type input "****"
type input "*"
click at [878, 246] on div "20s" at bounding box center [1127, 446] width 553 height 585
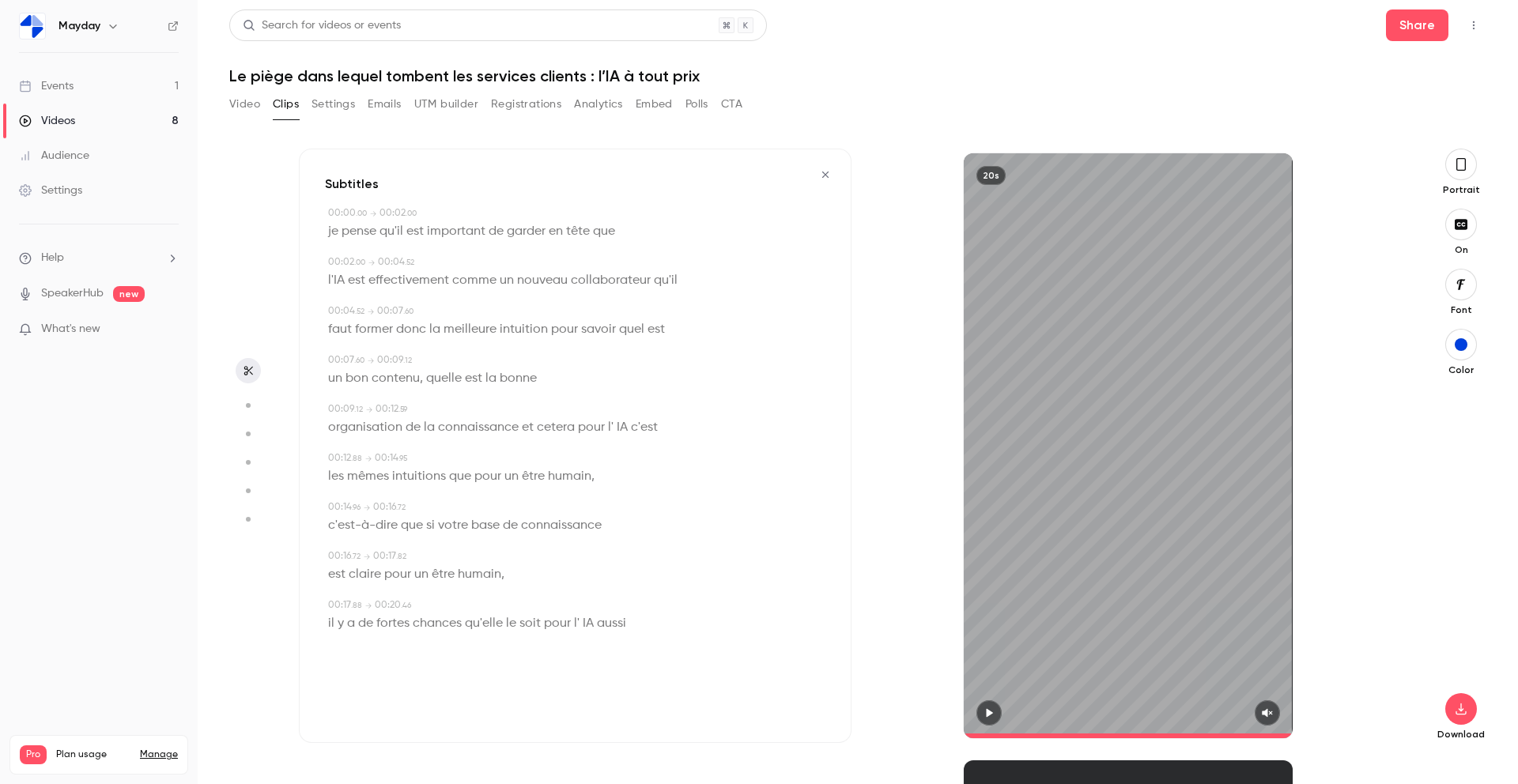
click at [1063, 106] on div "Video Clips Settings Emails UTM builder Registrations Analytics Embed Polls CTA" at bounding box center [857, 107] width 1256 height 31
click at [330, 109] on button "Settings" at bounding box center [333, 104] width 44 height 26
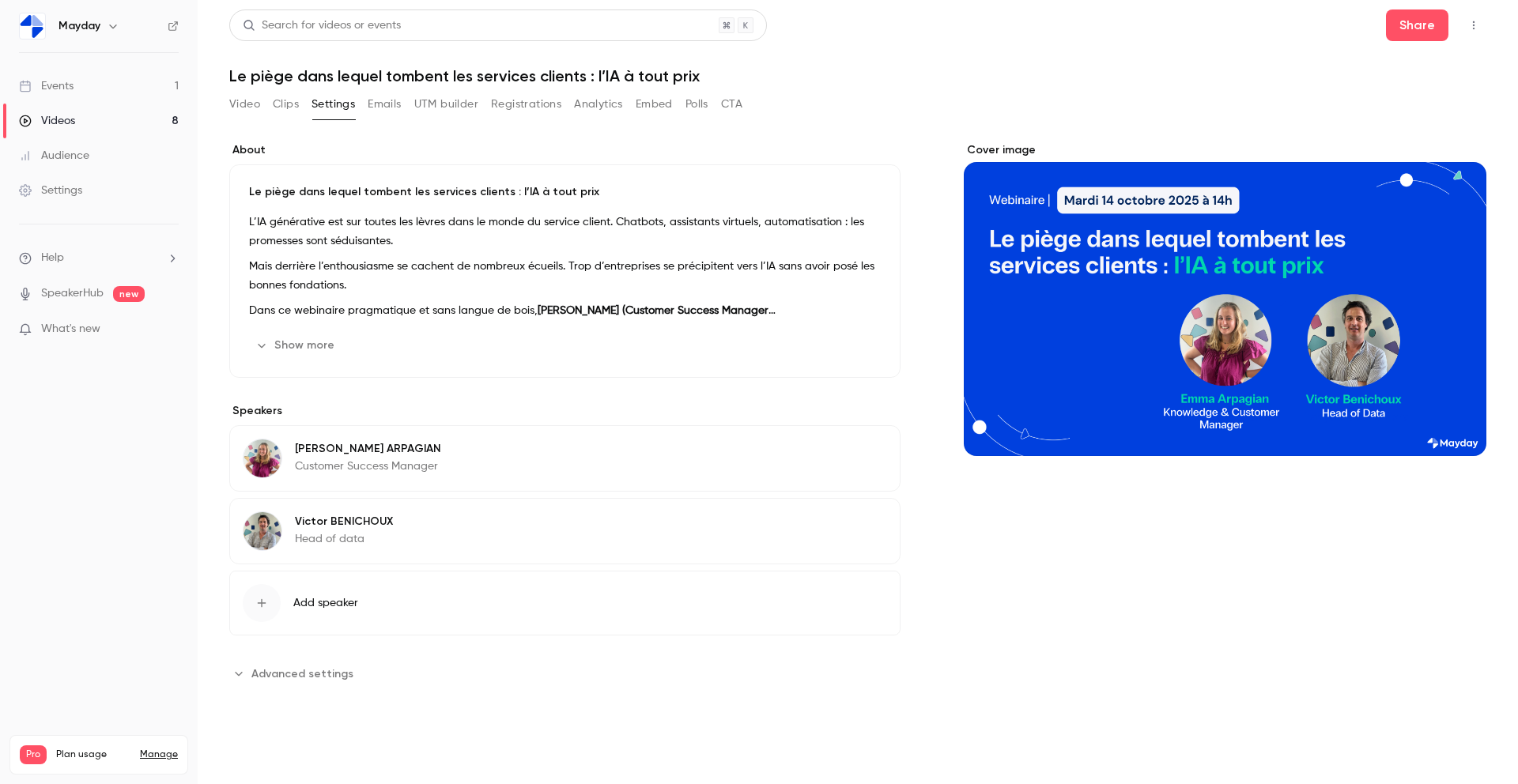
click at [245, 100] on button "Video" at bounding box center [245, 104] width 31 height 26
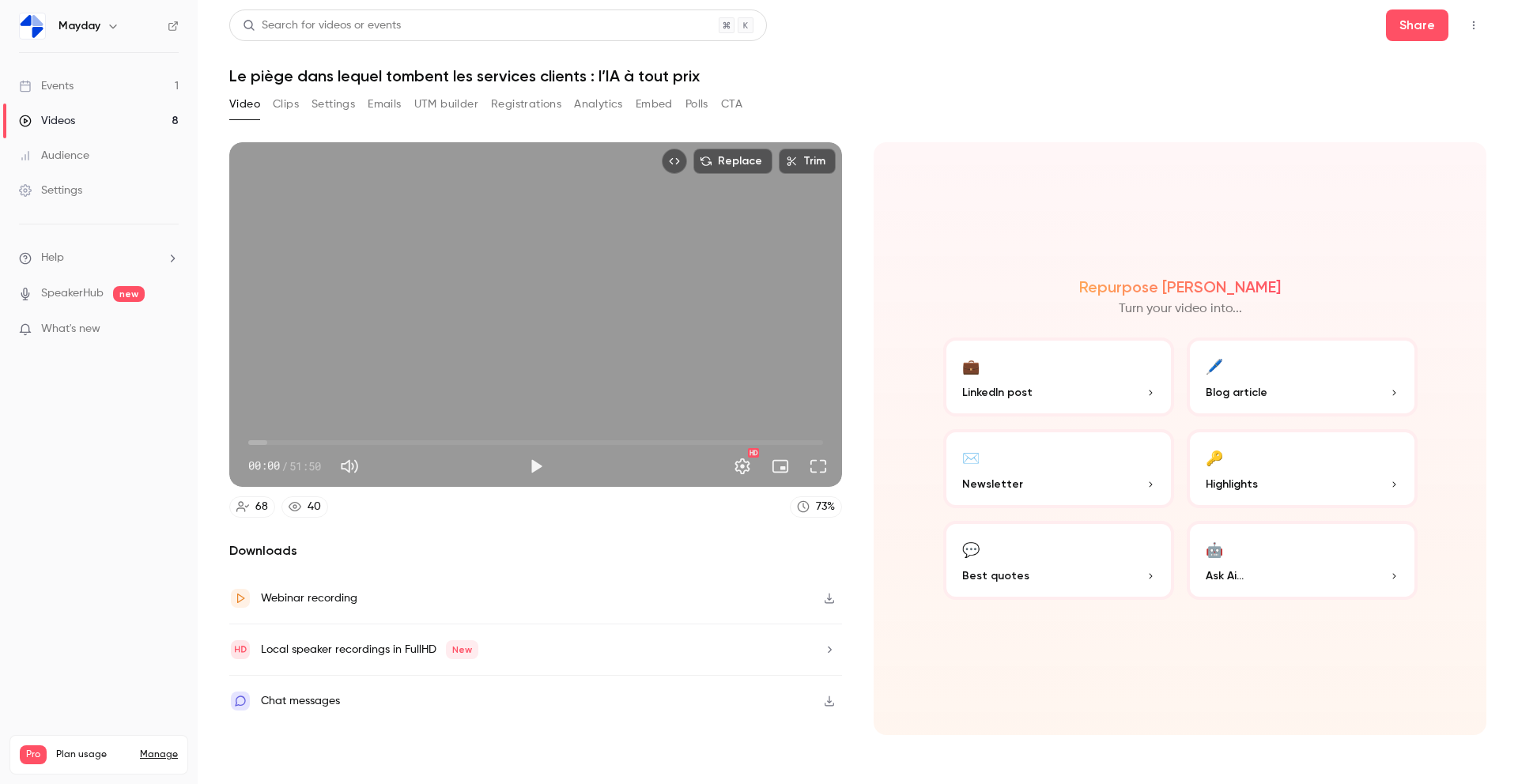
click at [284, 100] on button "Clips" at bounding box center [286, 104] width 27 height 26
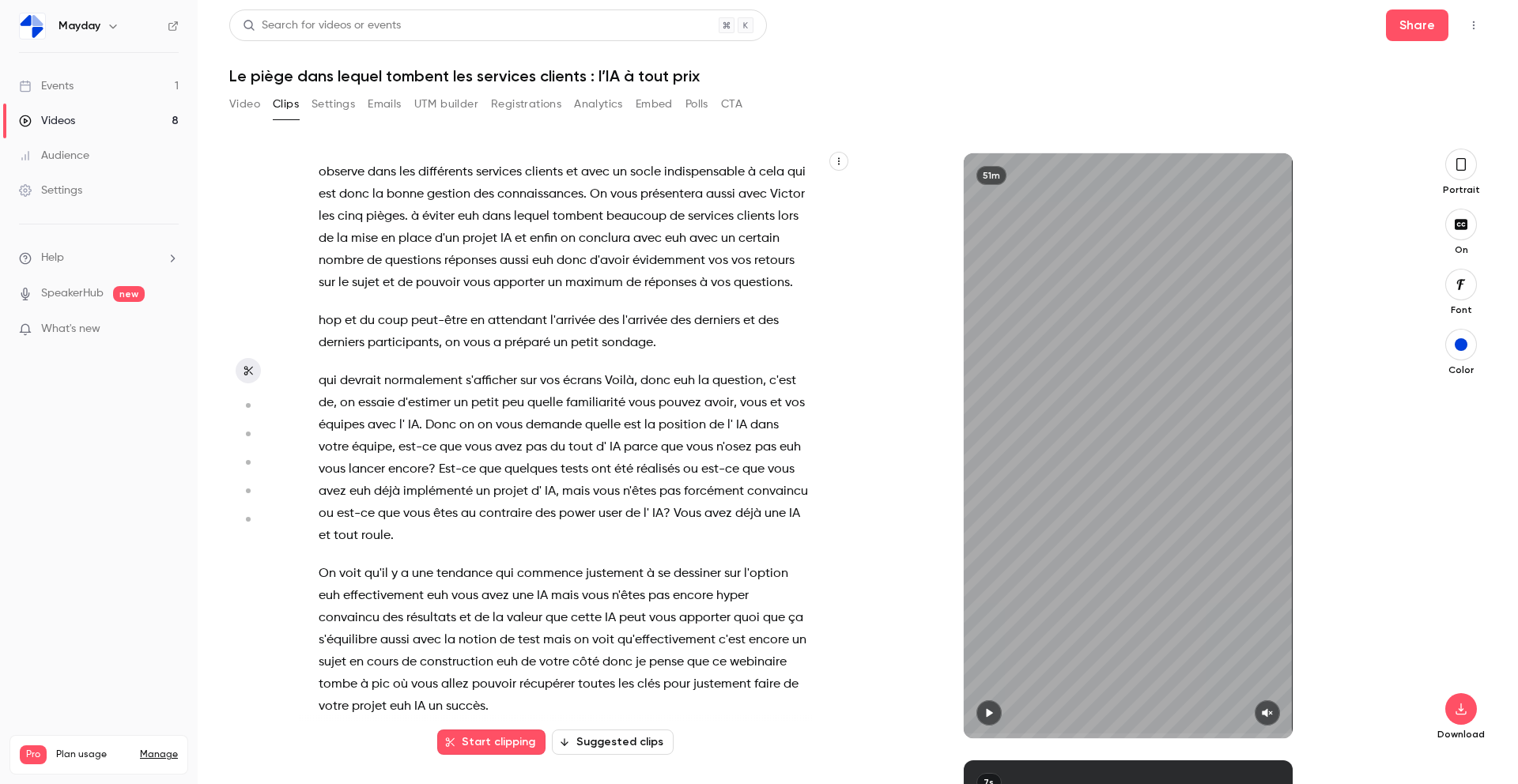
scroll to position [1377, 0]
click at [1052, 373] on div "51m" at bounding box center [1127, 446] width 329 height 585
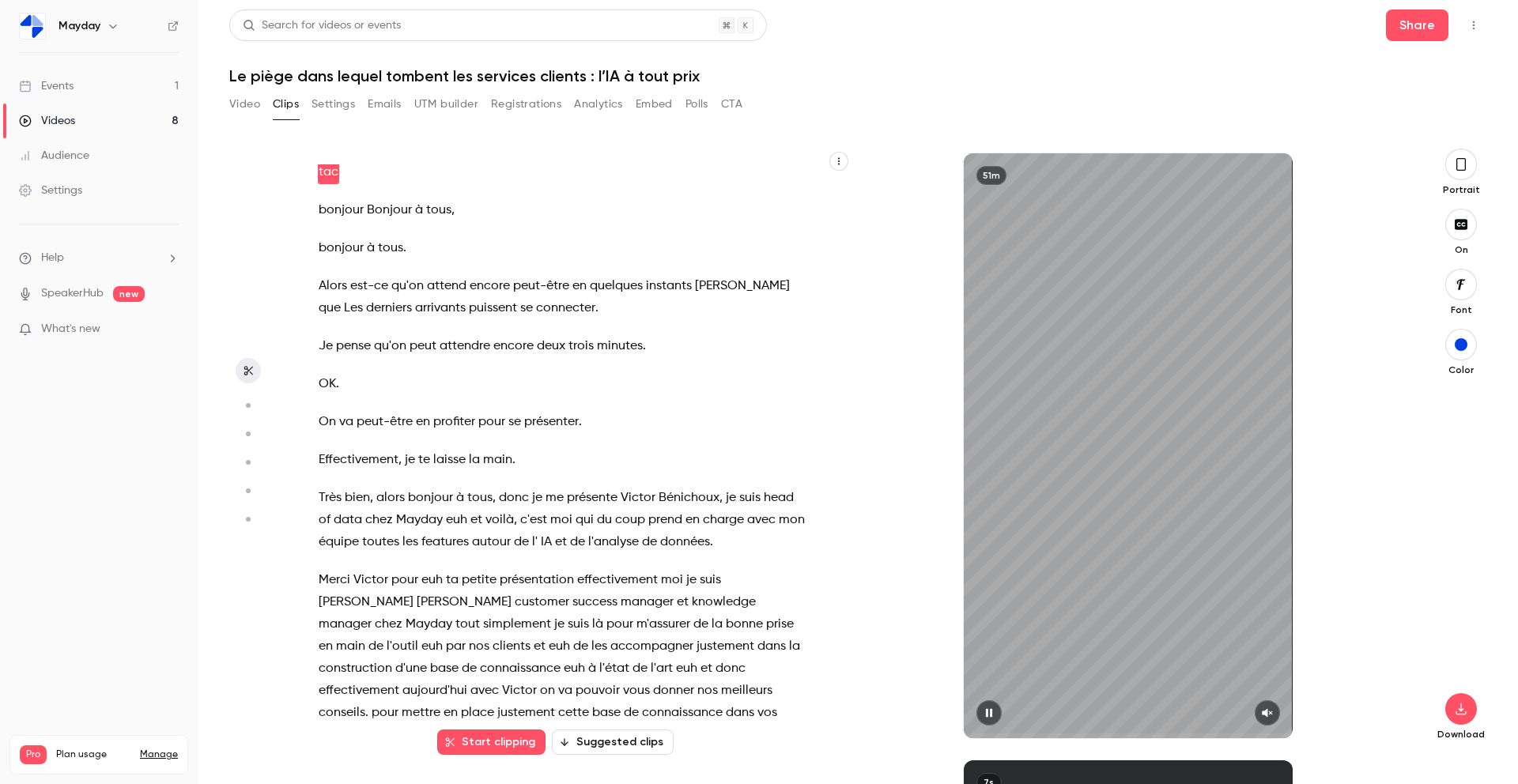
scroll to position [0, 0]
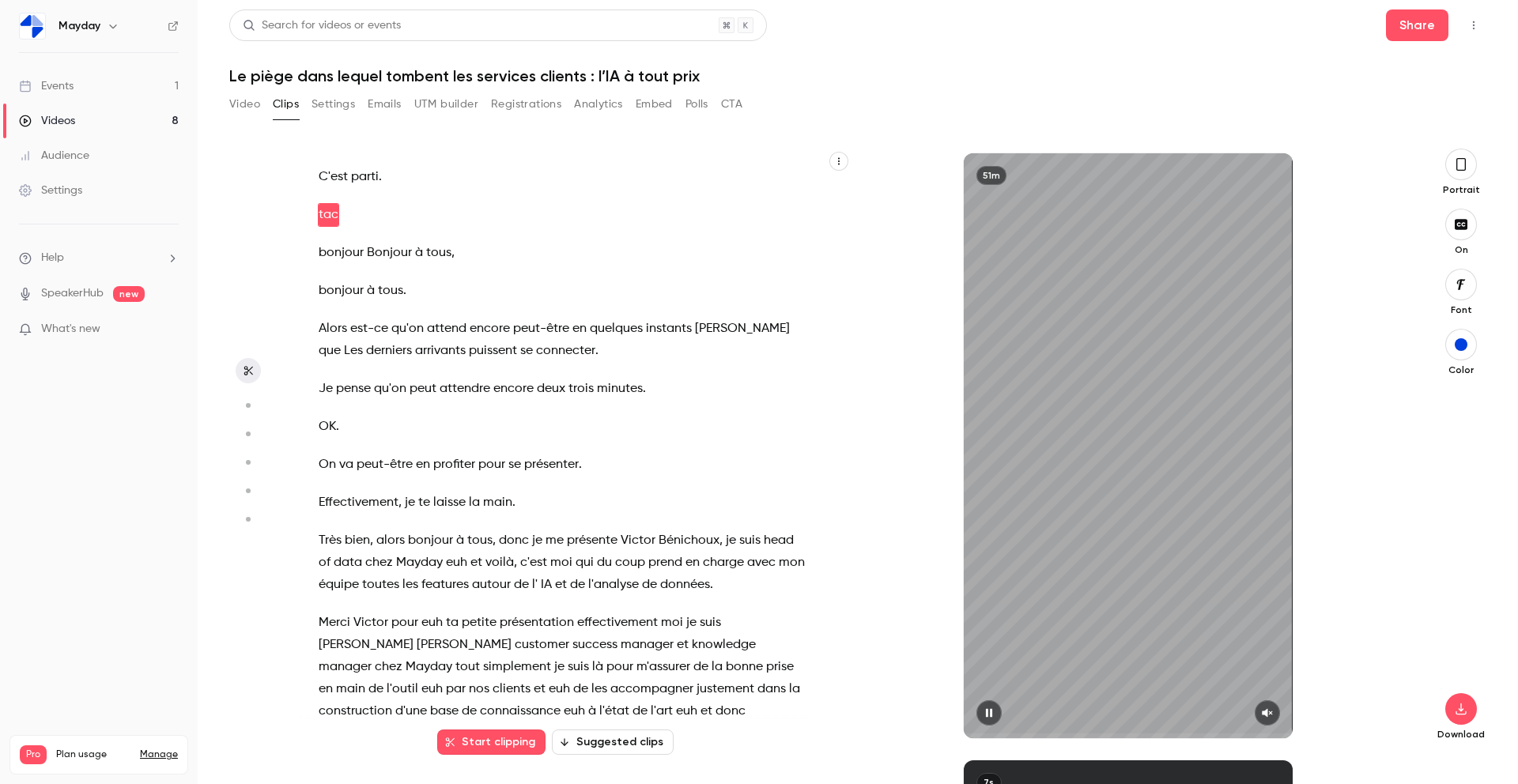
click at [986, 708] on icon "button" at bounding box center [988, 713] width 12 height 11
click at [996, 710] on button "button" at bounding box center [989, 713] width 26 height 26
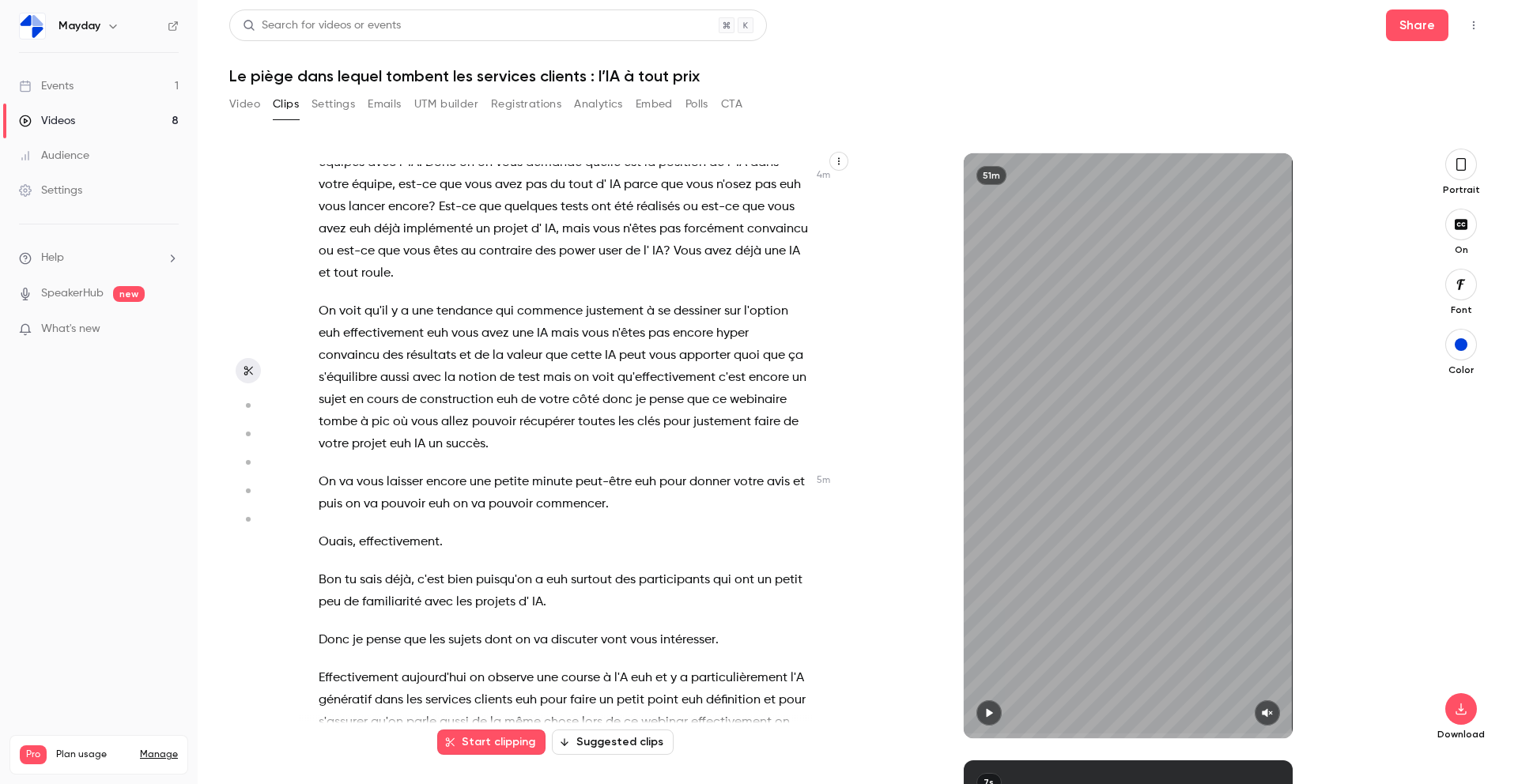
scroll to position [1661, 0]
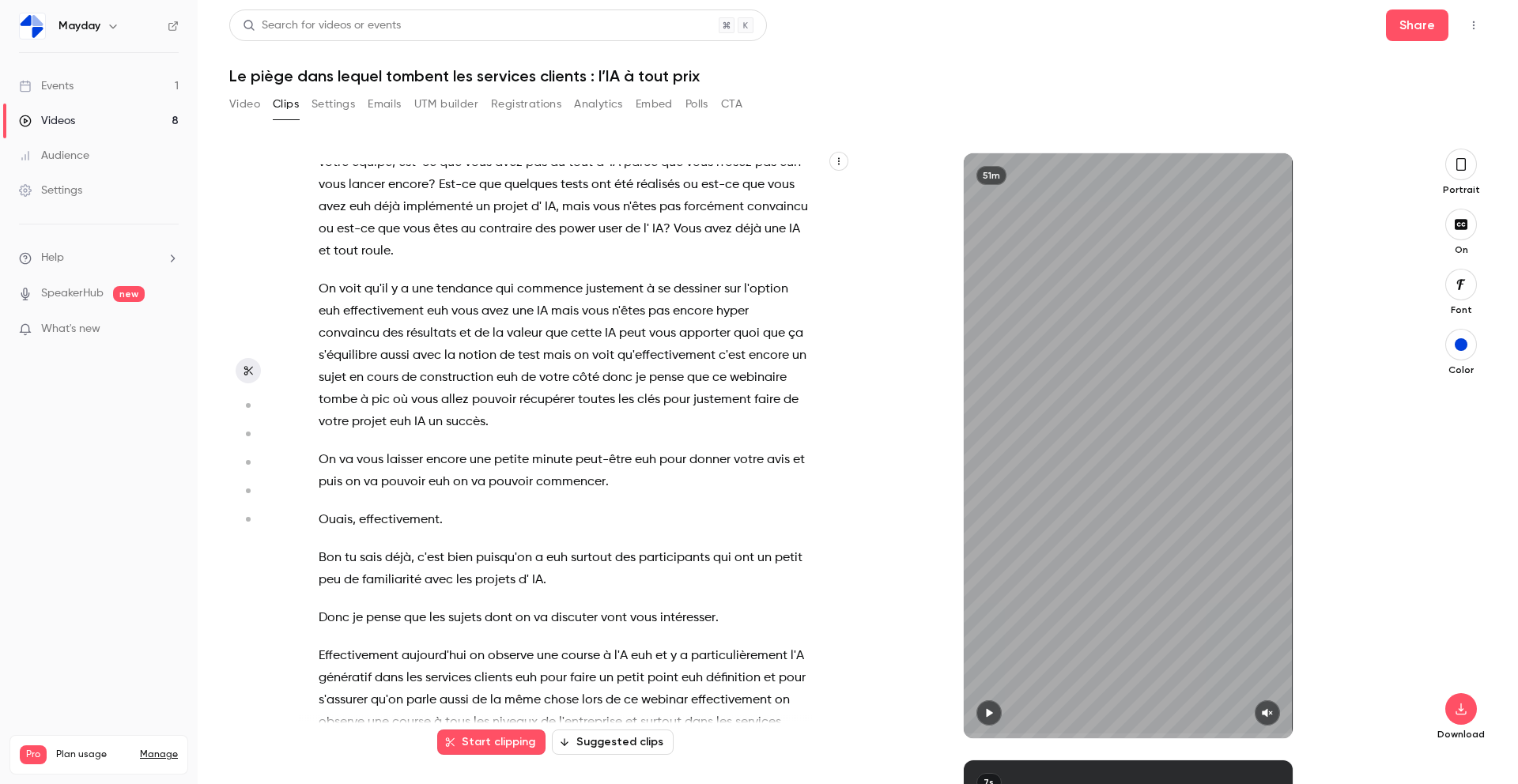
type input "***"
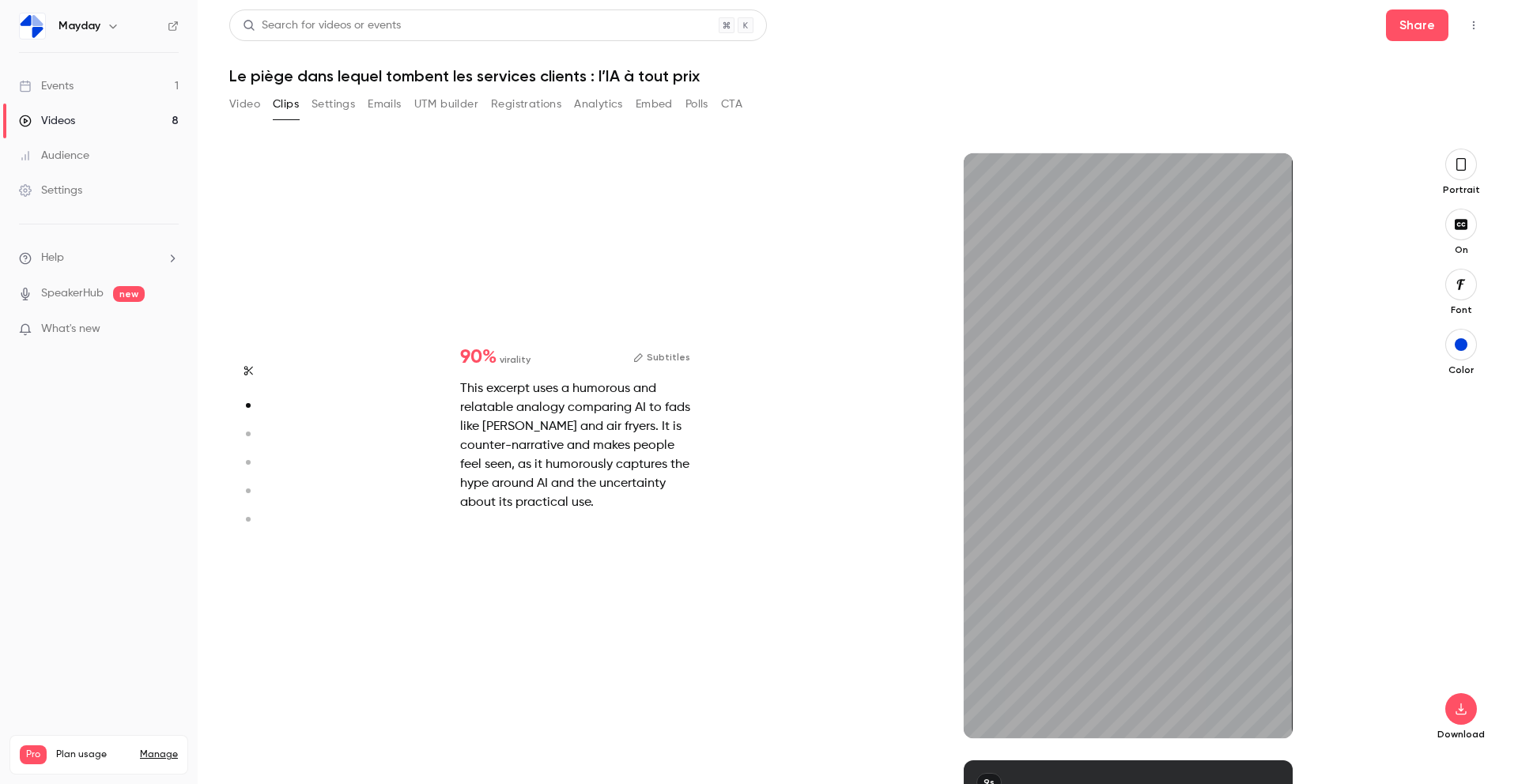
type input "***"
type input "*"
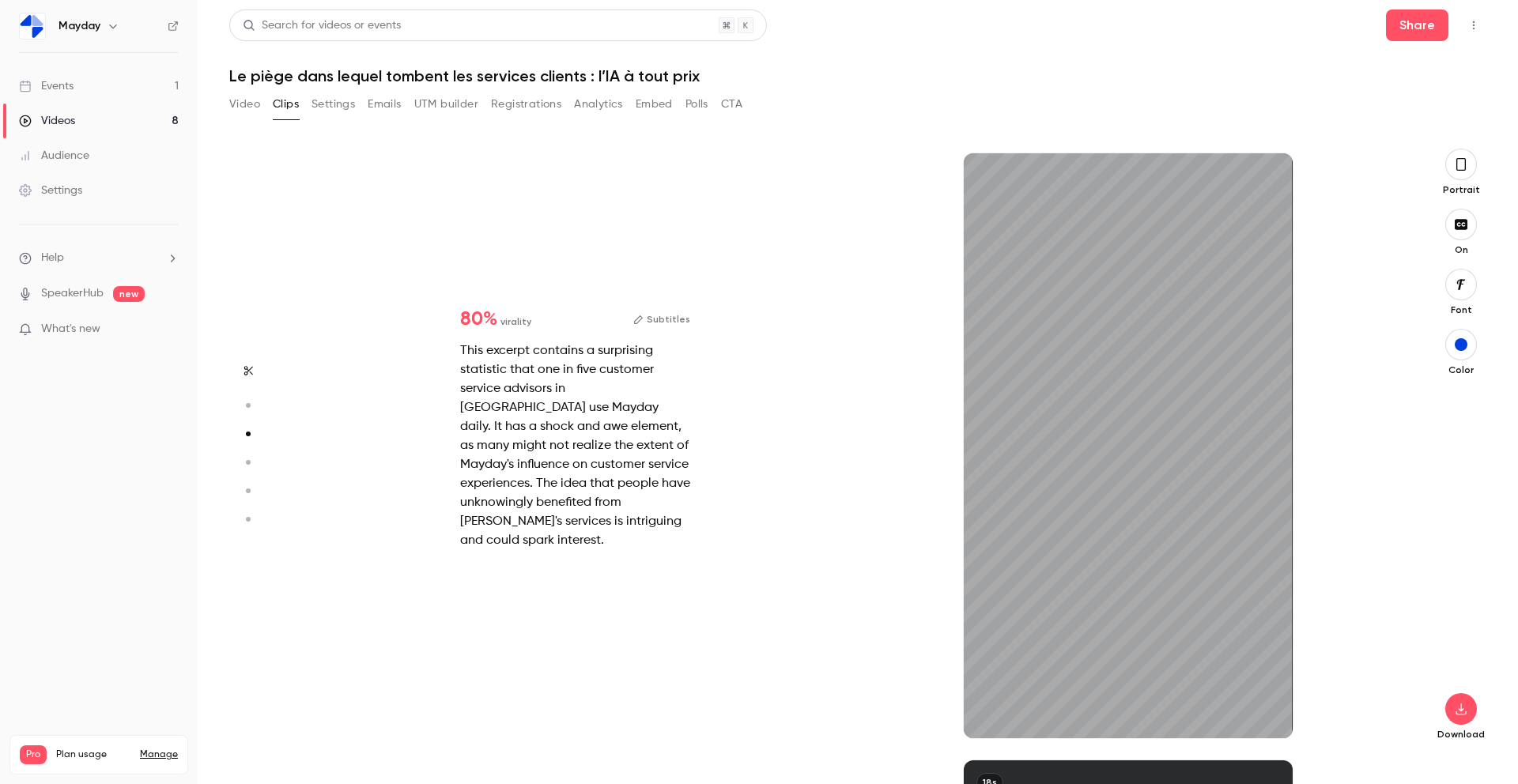
type input "***"
type input "*"
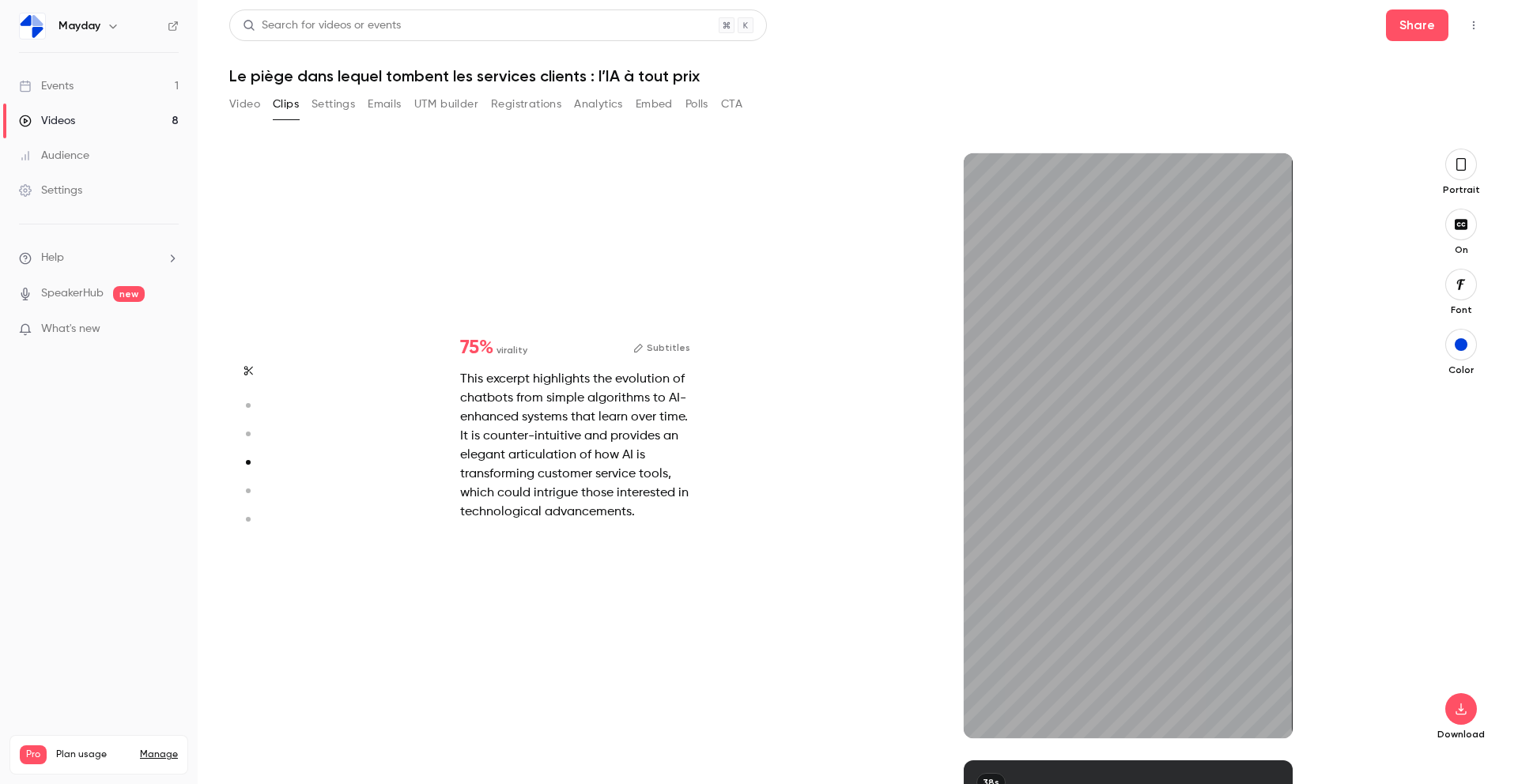
type input "***"
type input "*"
type input "***"
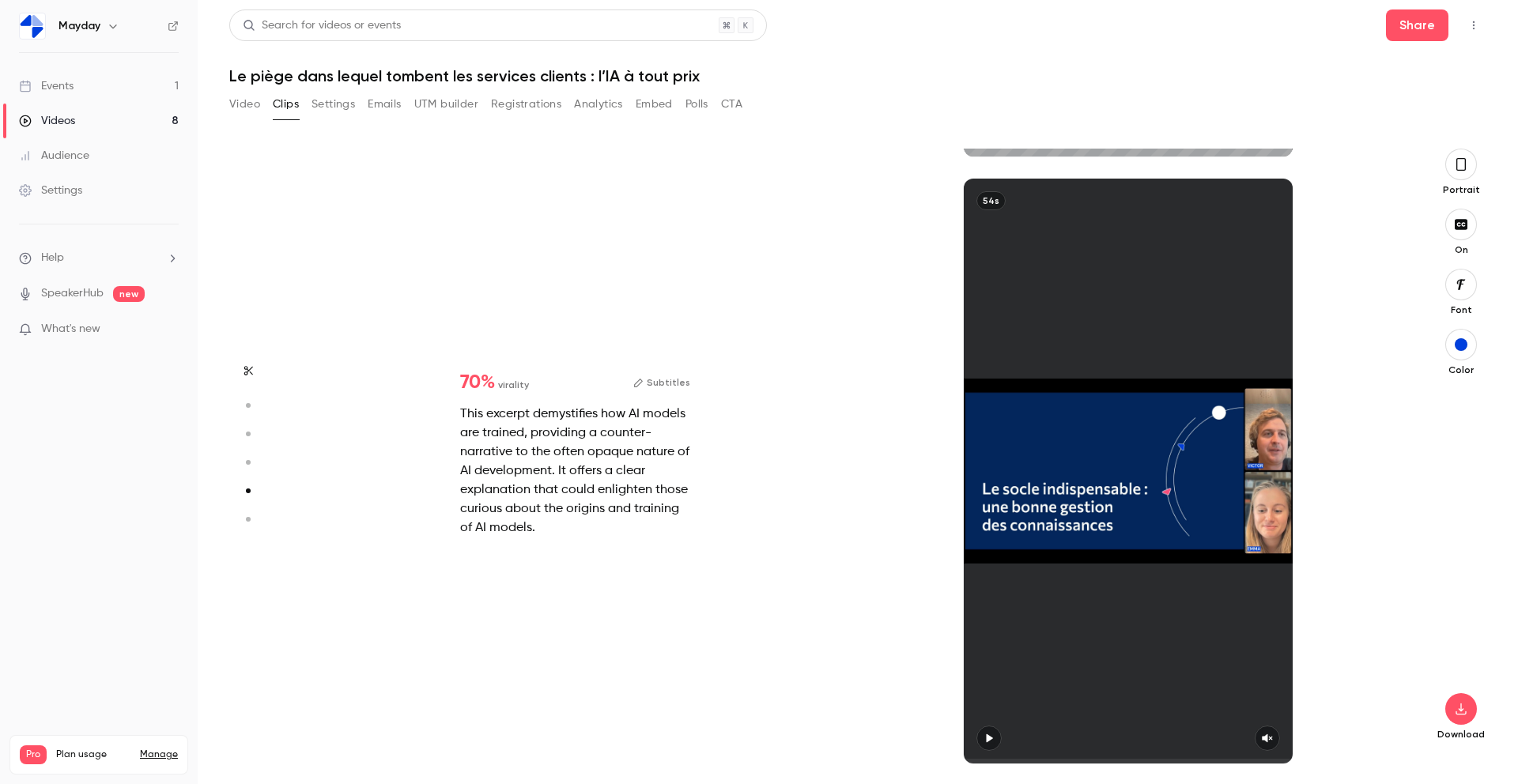
type input "***"
type input "*"
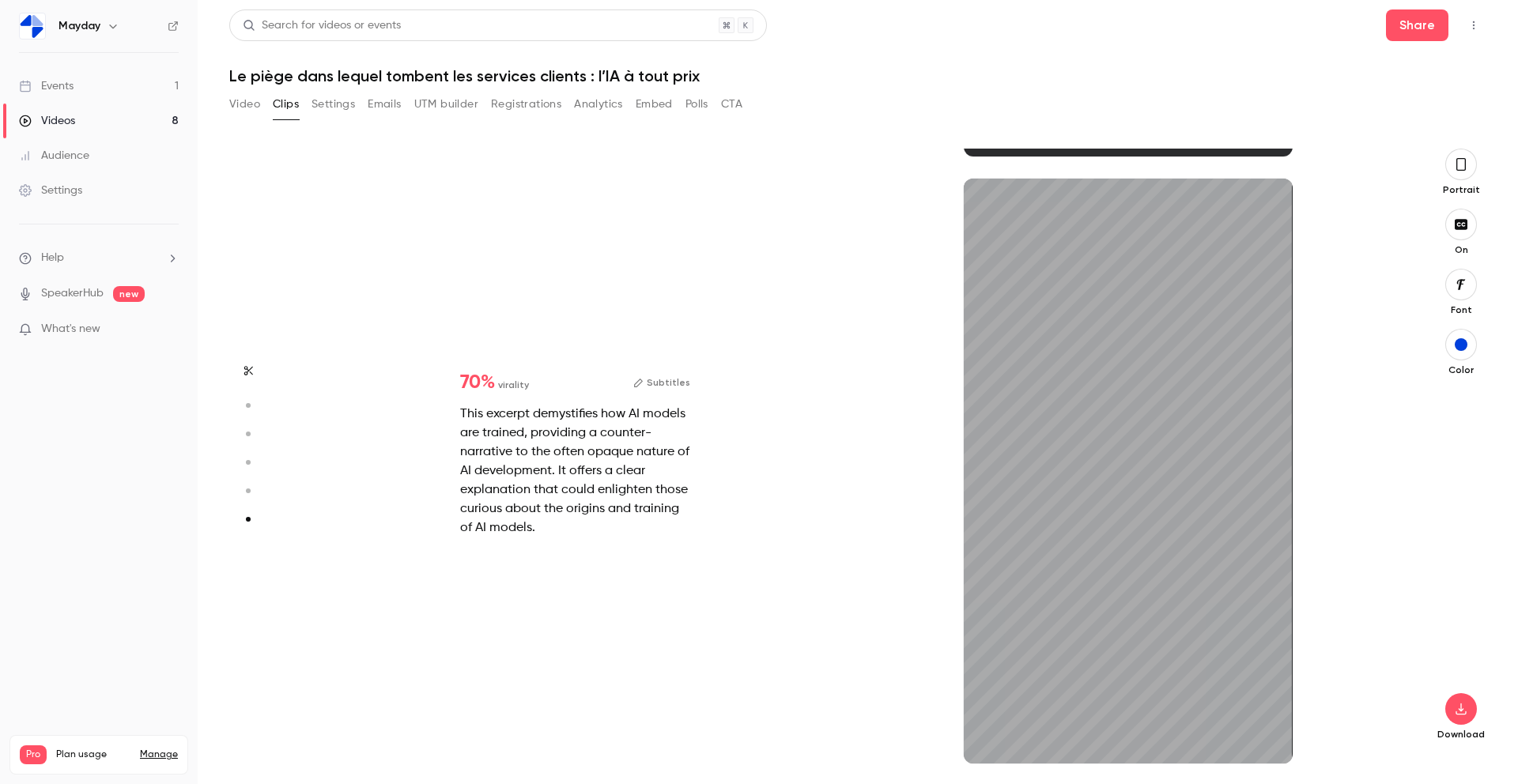
scroll to position [3009, 0]
type input "****"
type input "***"
type input "*"
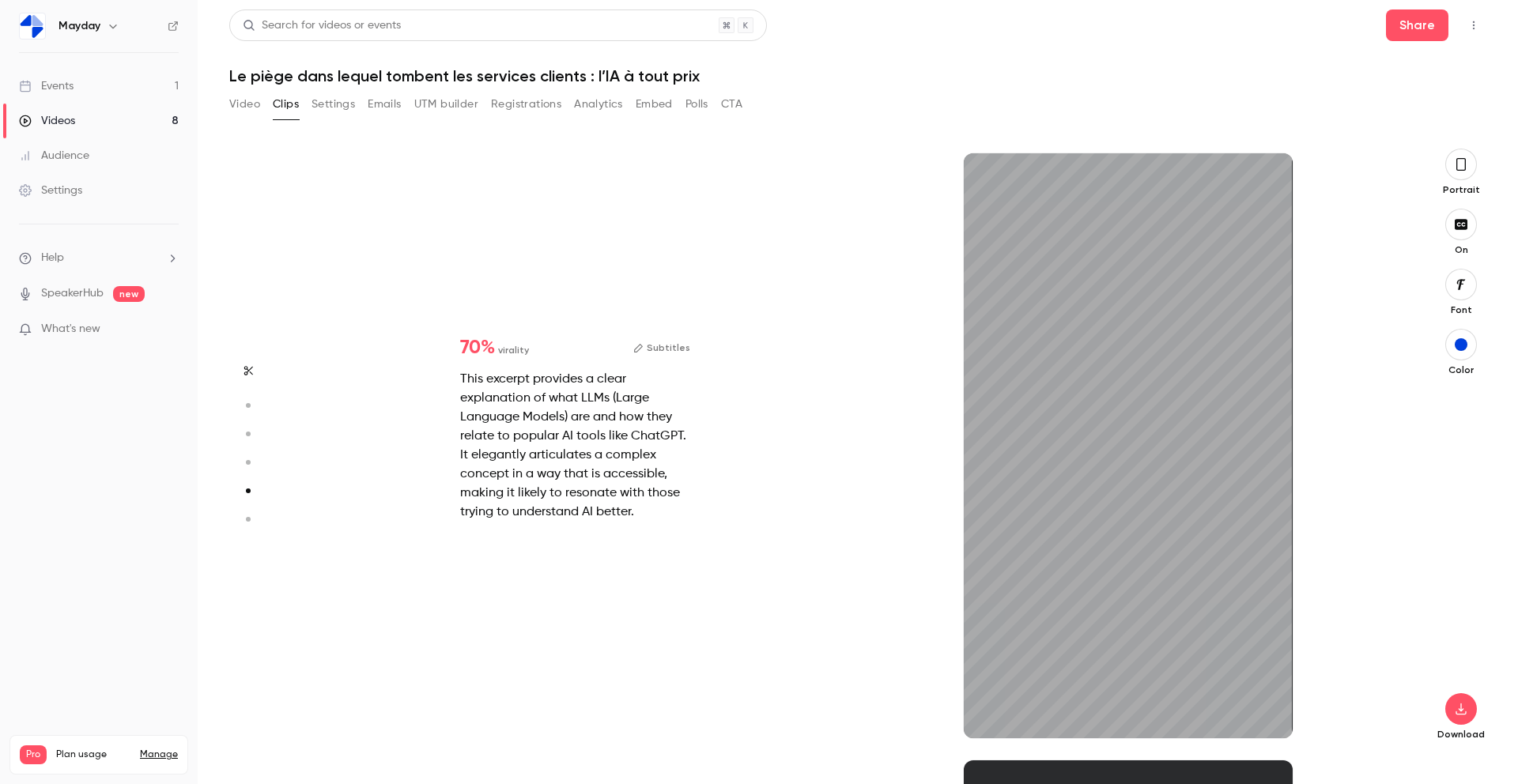
type input "***"
type input "*"
type input "***"
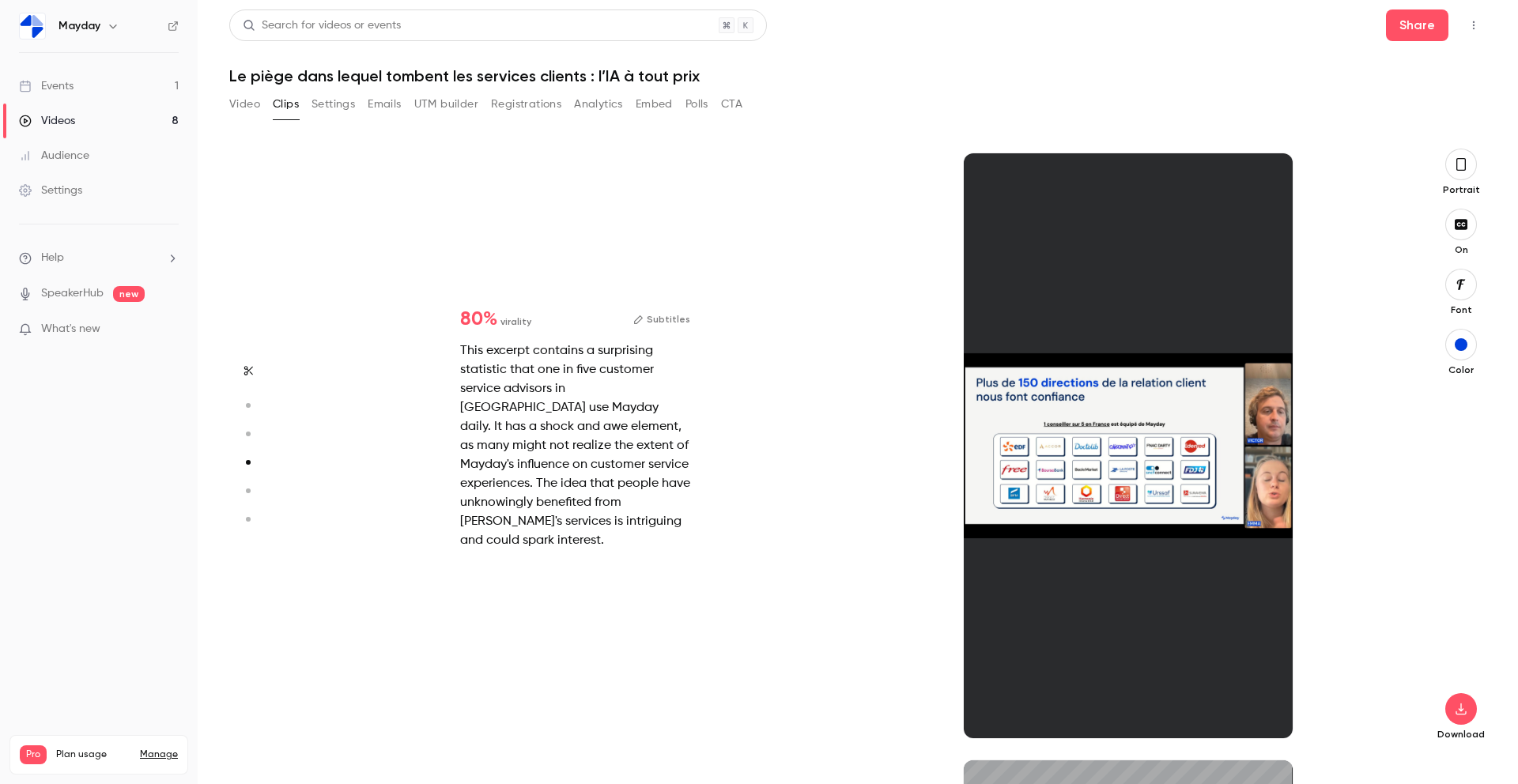
type input "***"
type input "*"
type input "***"
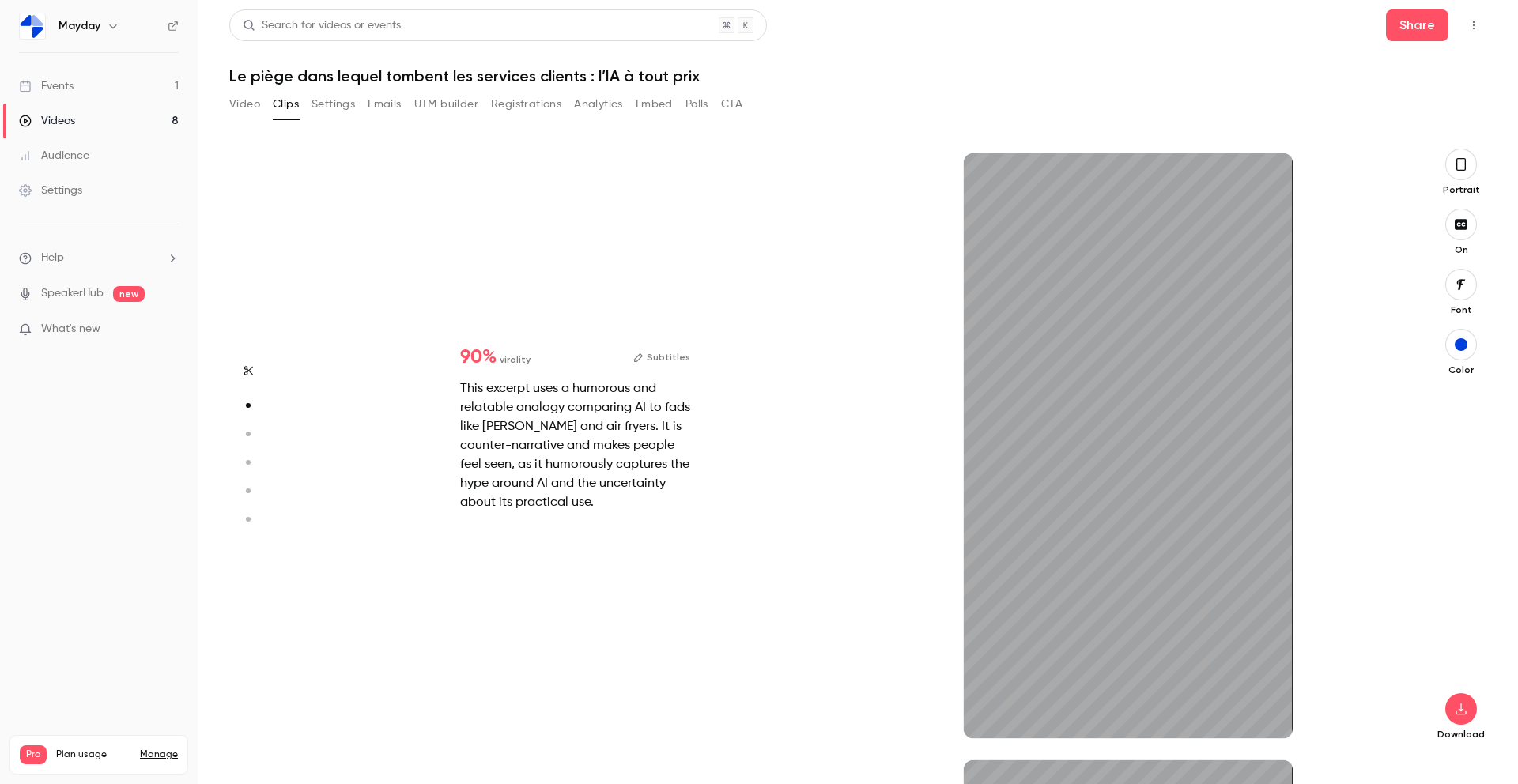
type input "***"
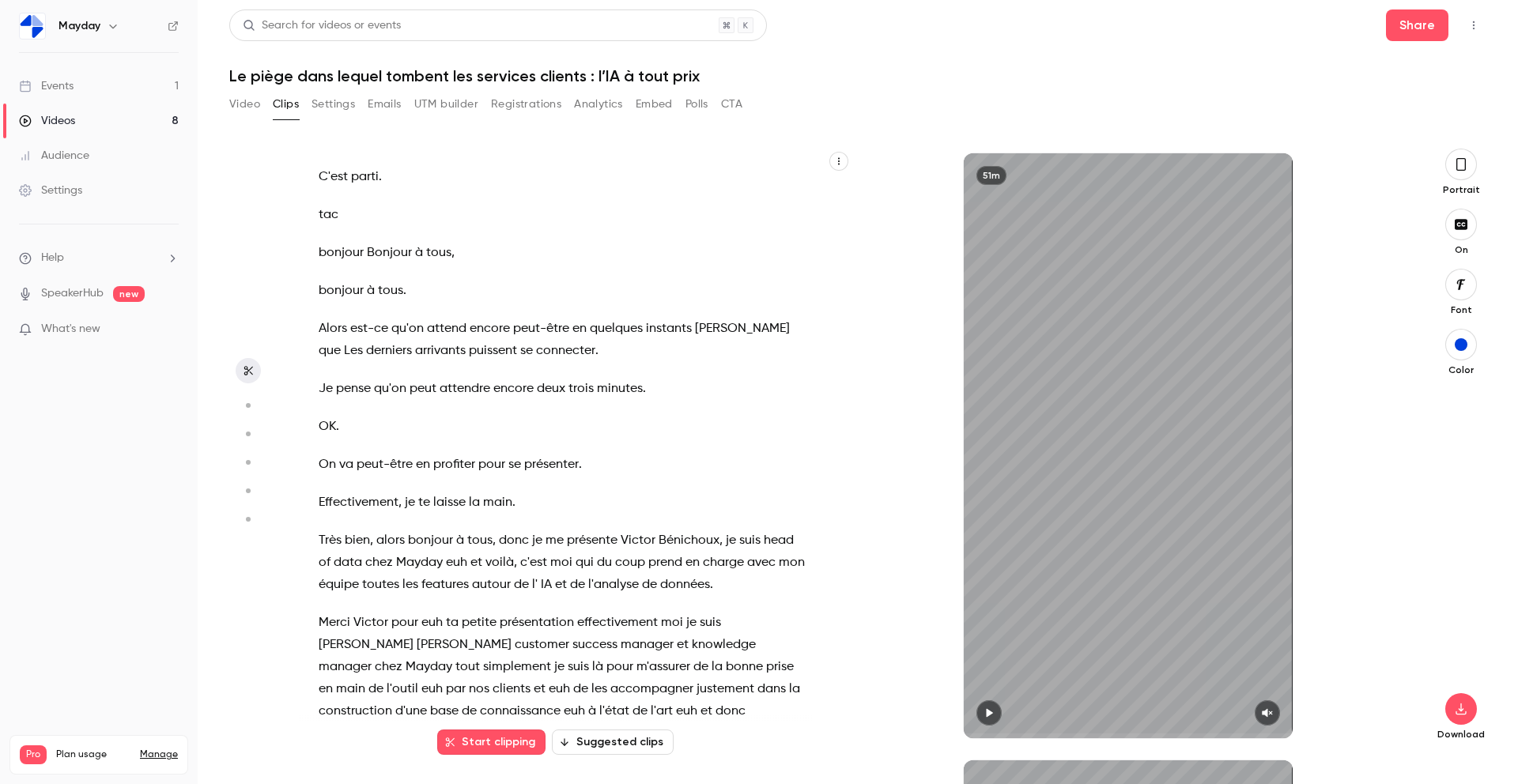
type input "***"
type input "*"
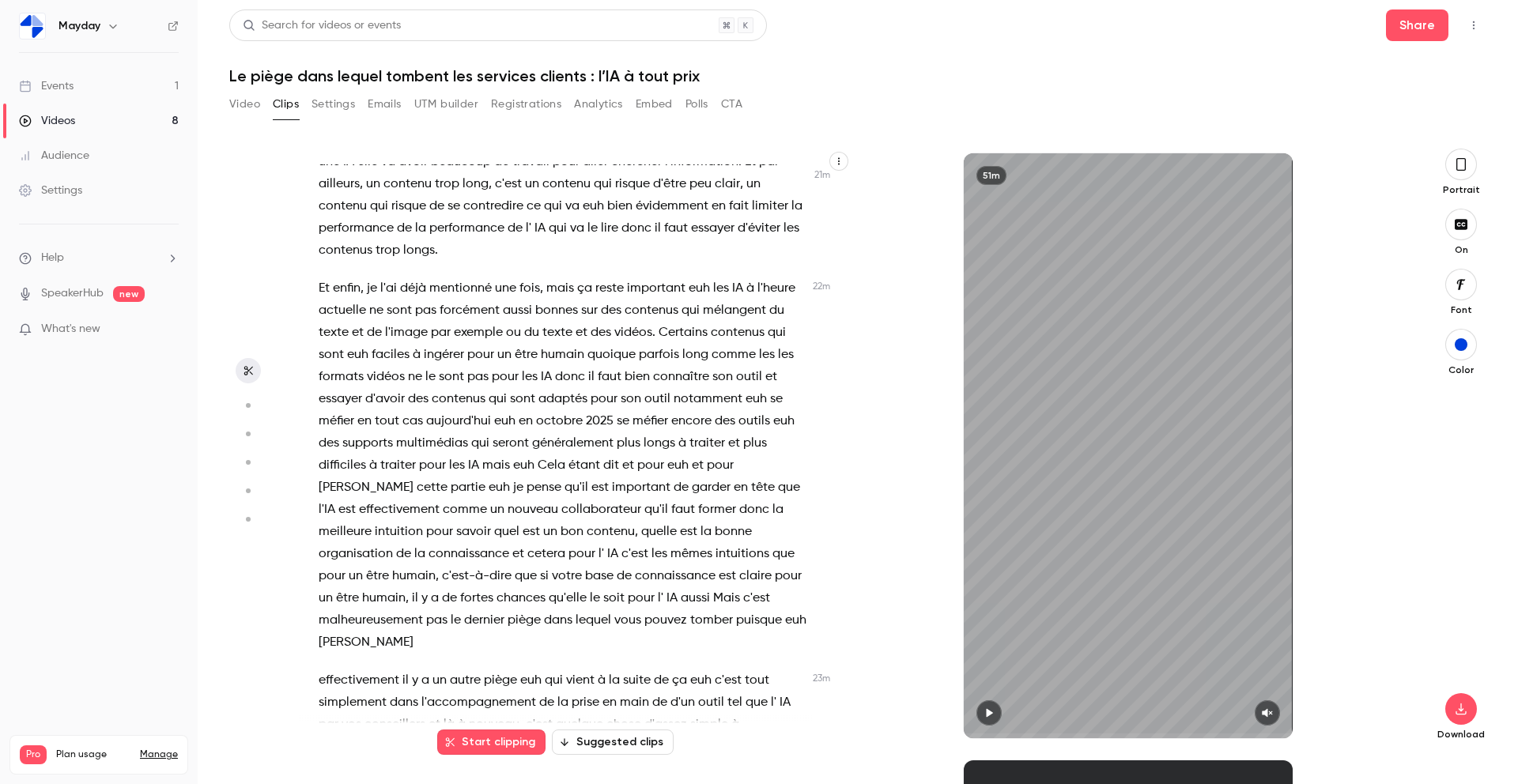
scroll to position [7897, 0]
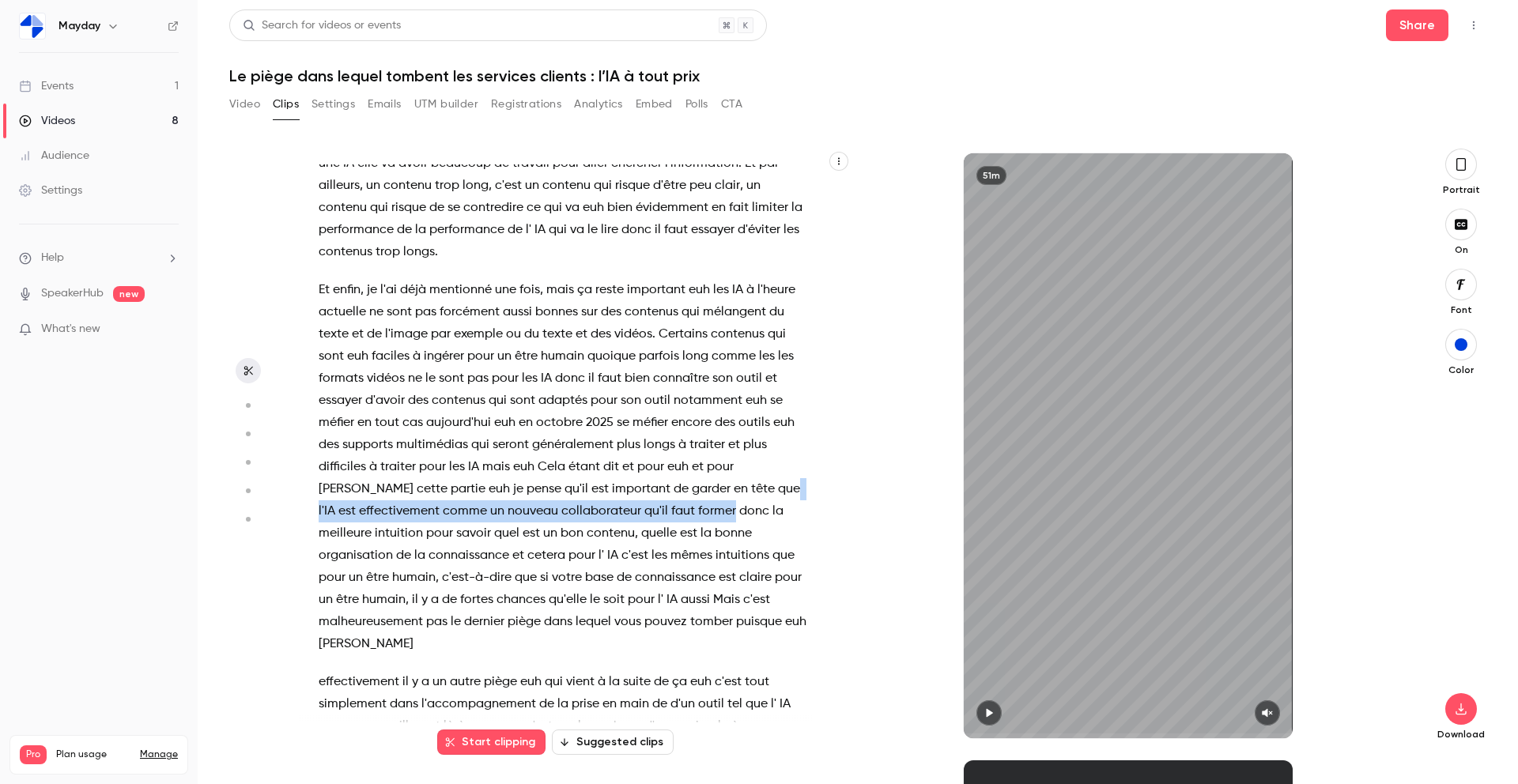
drag, startPoint x: 670, startPoint y: 442, endPoint x: 609, endPoint y: 465, distance: 65.2
click at [609, 465] on p "Et enfin , je l'ai déjà mentionné une fois , mais ça reste important euh les IA…" at bounding box center [563, 466] width 489 height 376
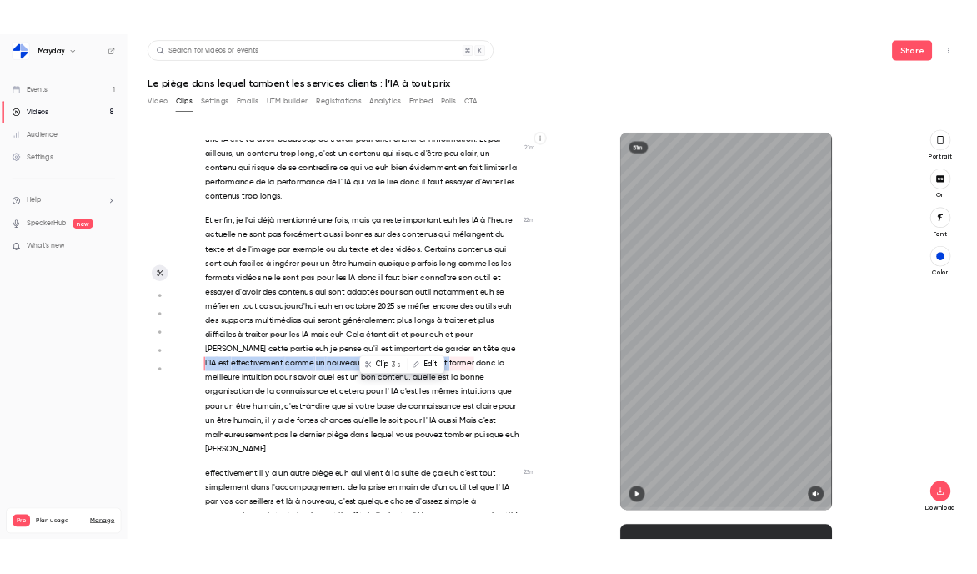
scroll to position [8321, 0]
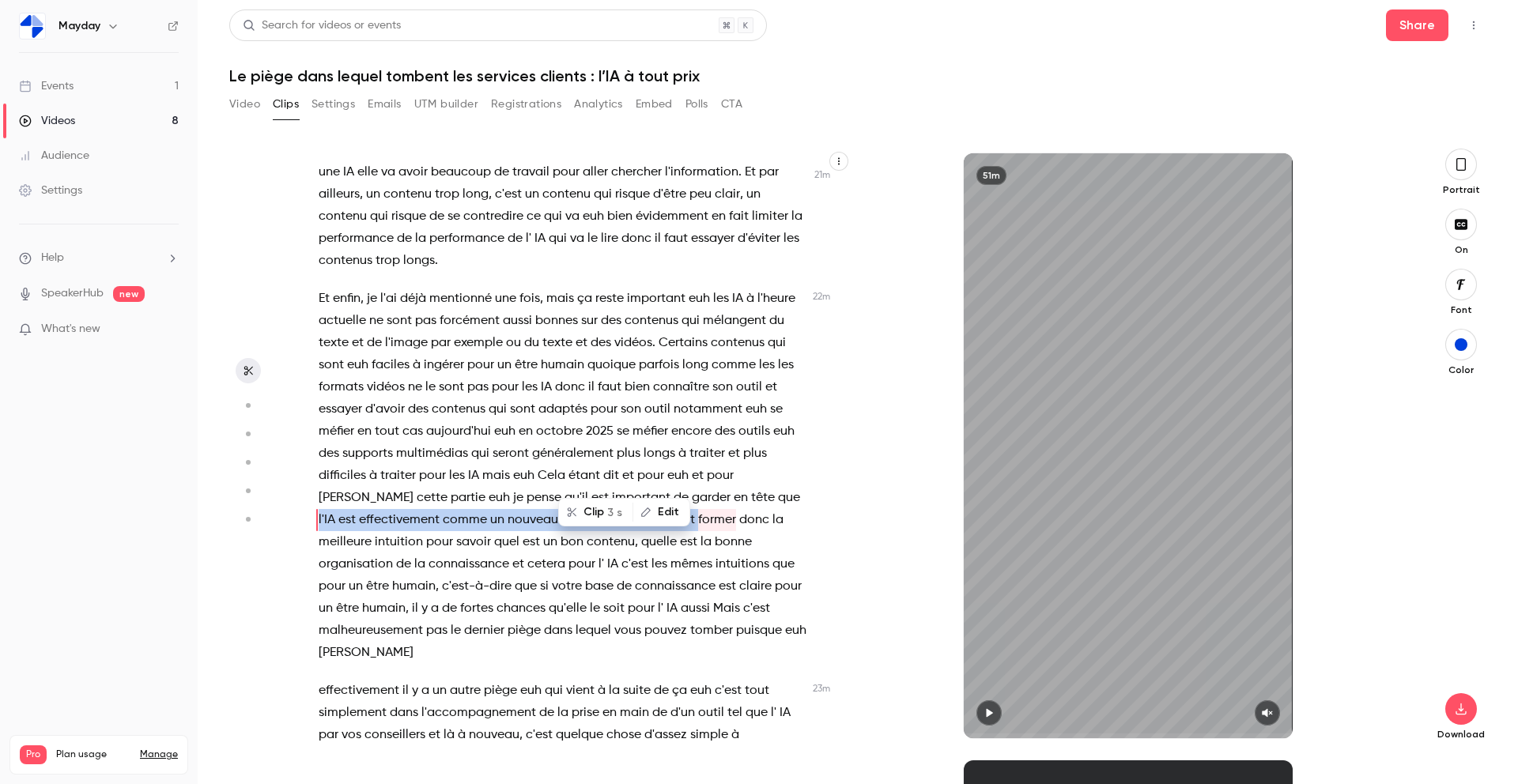
type input "******"
copy p "l'IA est effectivement comme un nouveau collaborateur qu'il faut"
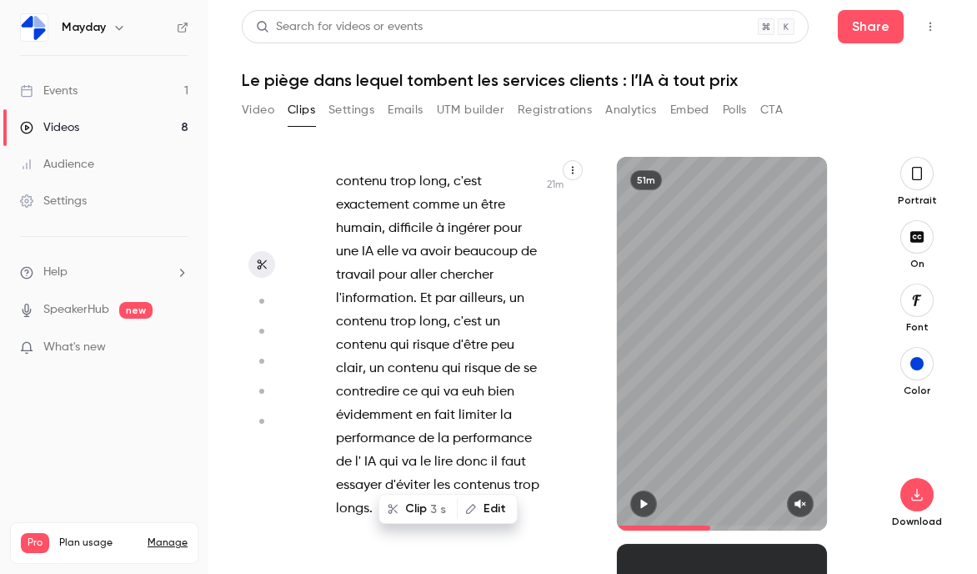
scroll to position [20108, 0]
click at [739, 109] on button "Polls" at bounding box center [735, 110] width 24 height 27
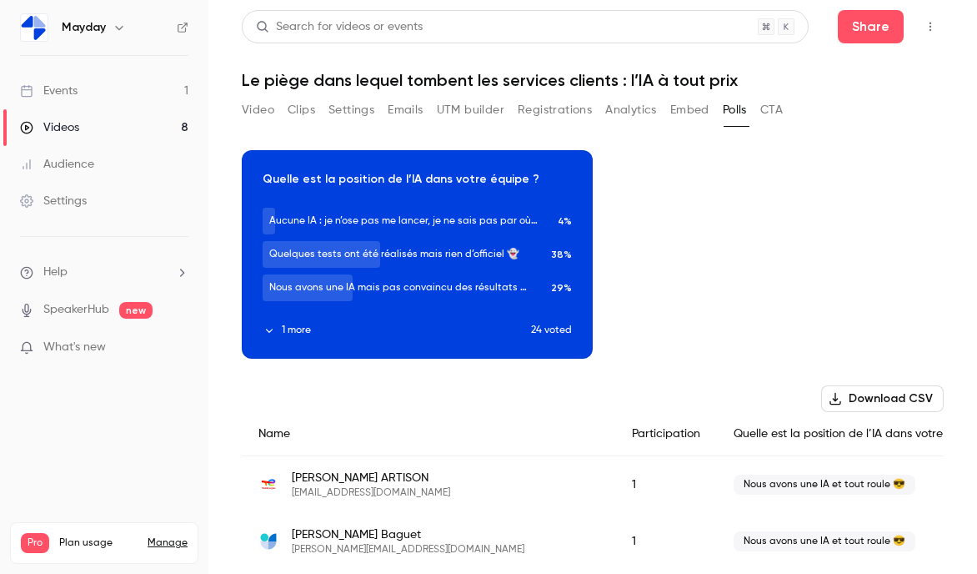
click at [291, 330] on button "1 more" at bounding box center [397, 330] width 268 height 15
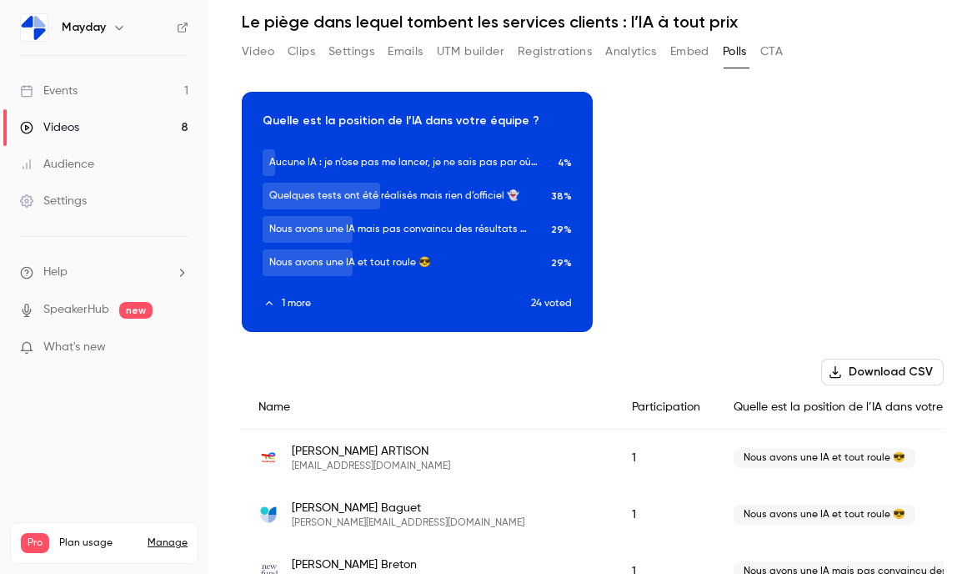
scroll to position [48, 0]
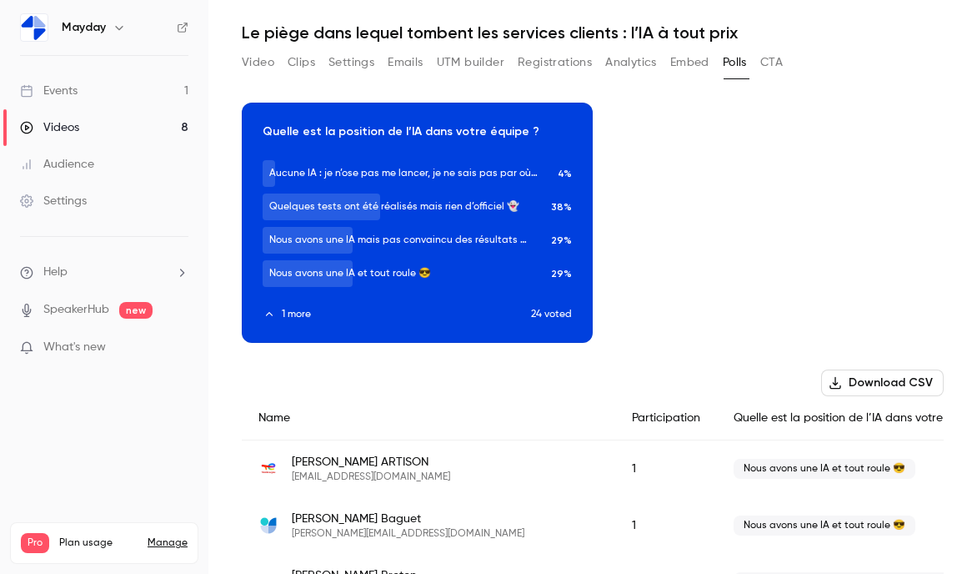
click at [302, 60] on button "Clips" at bounding box center [302, 62] width 28 height 27
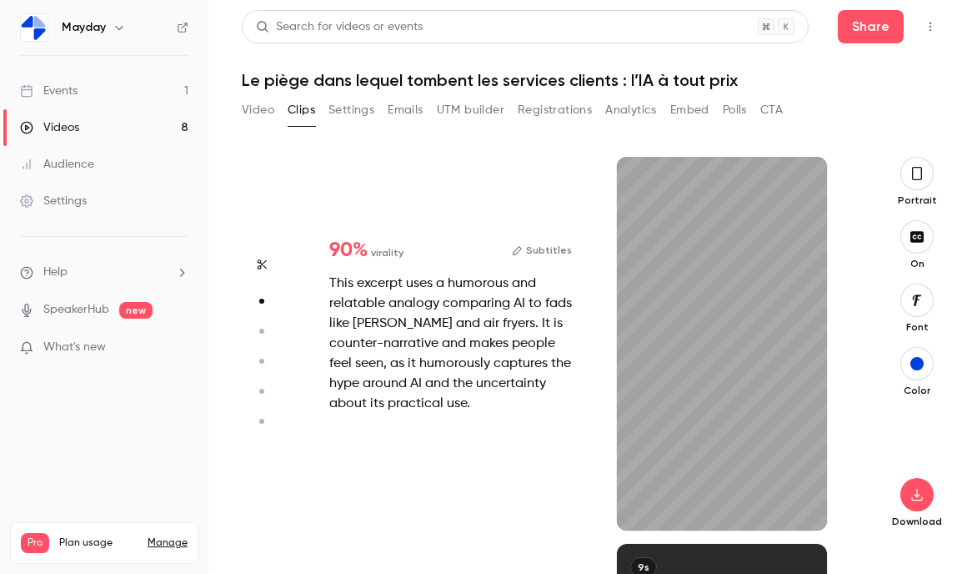
type input "*"
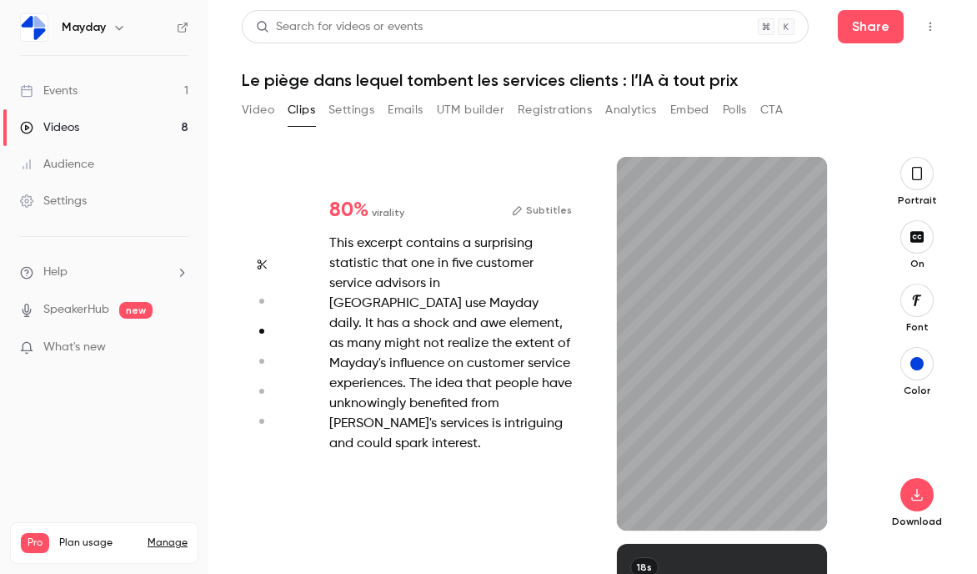
type input "*"
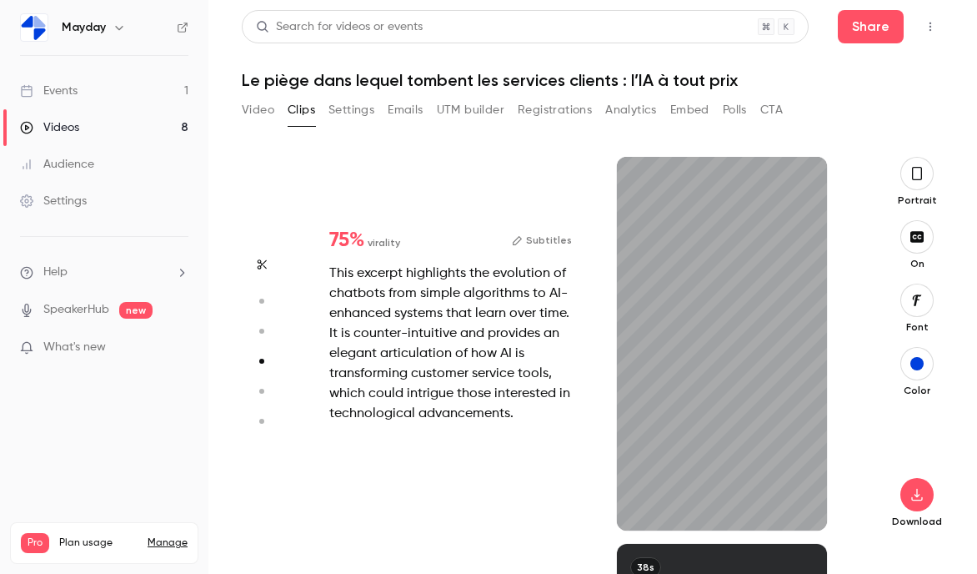
scroll to position [1160, 0]
type input "*"
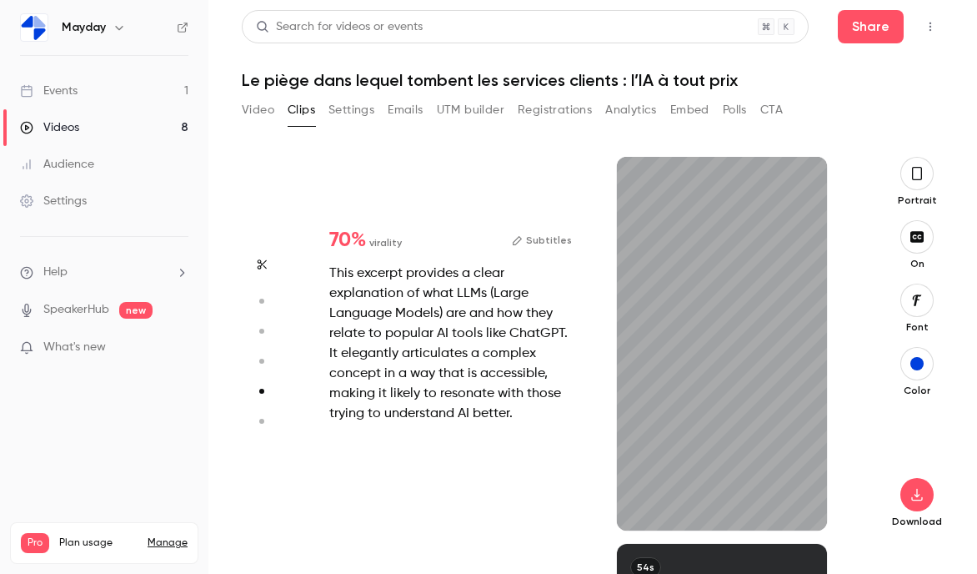
type input "*"
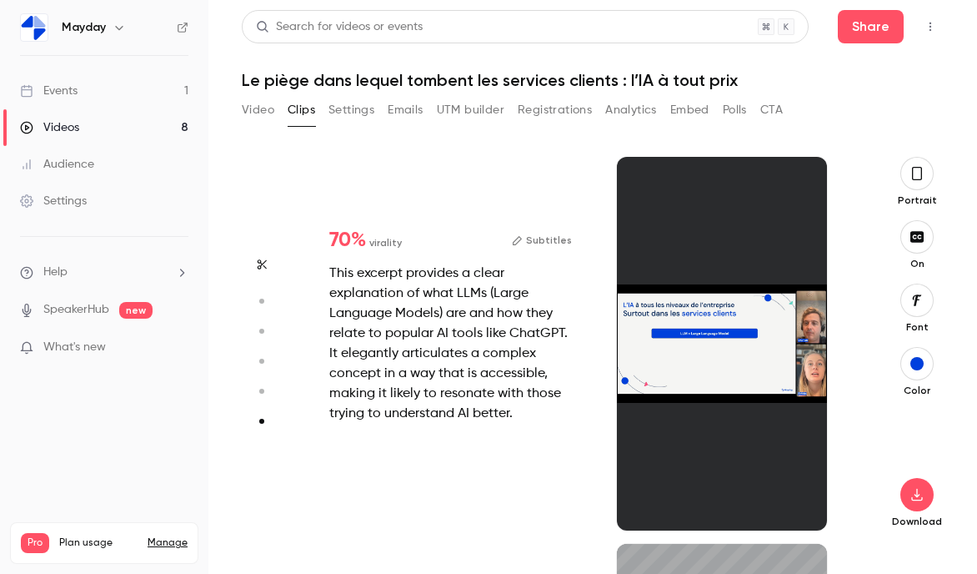
type input "*"
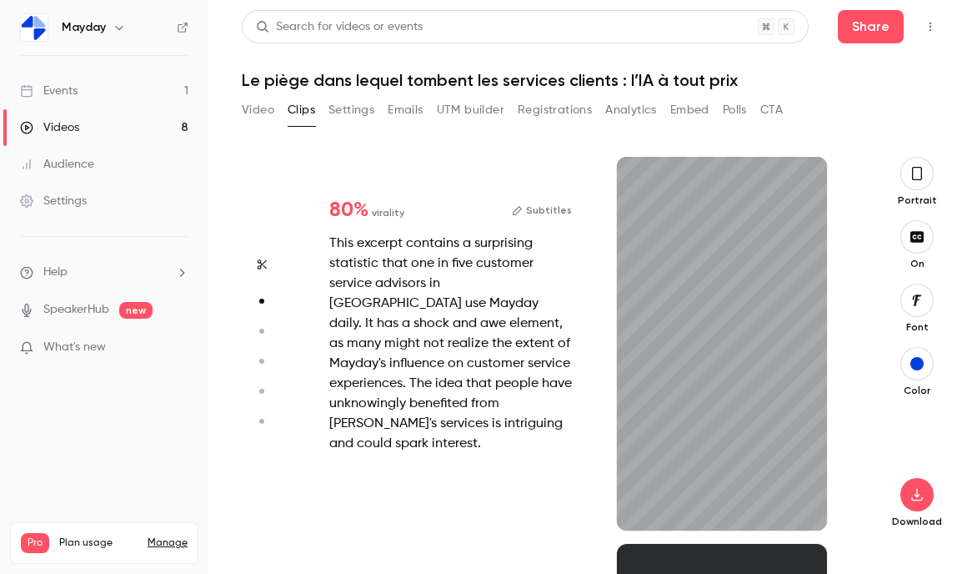
type input "*"
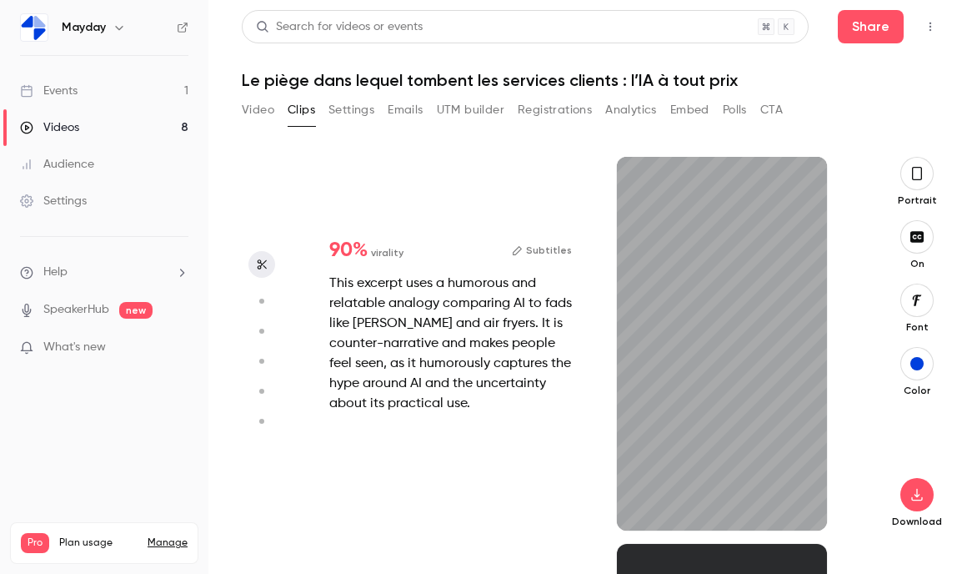
scroll to position [23, 0]
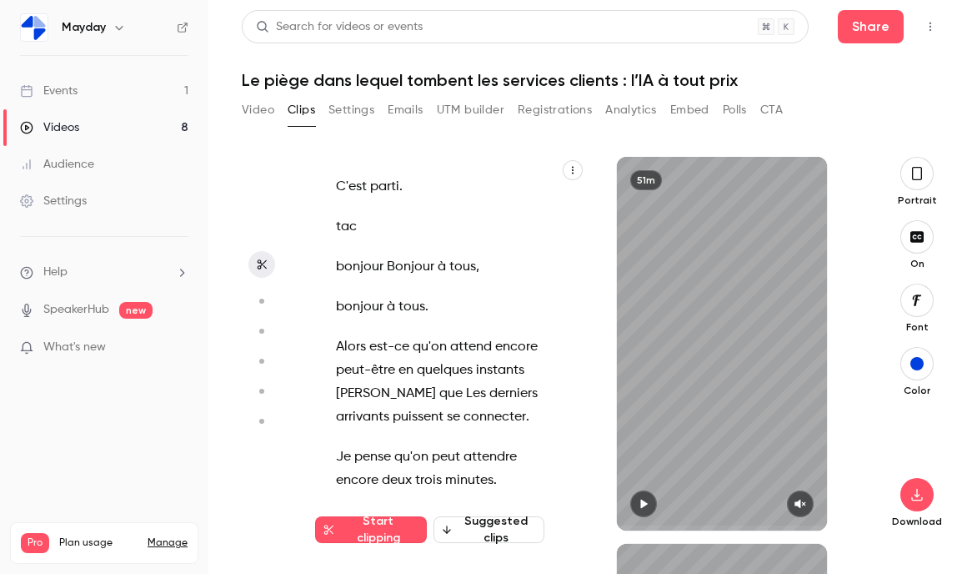
type input "*"
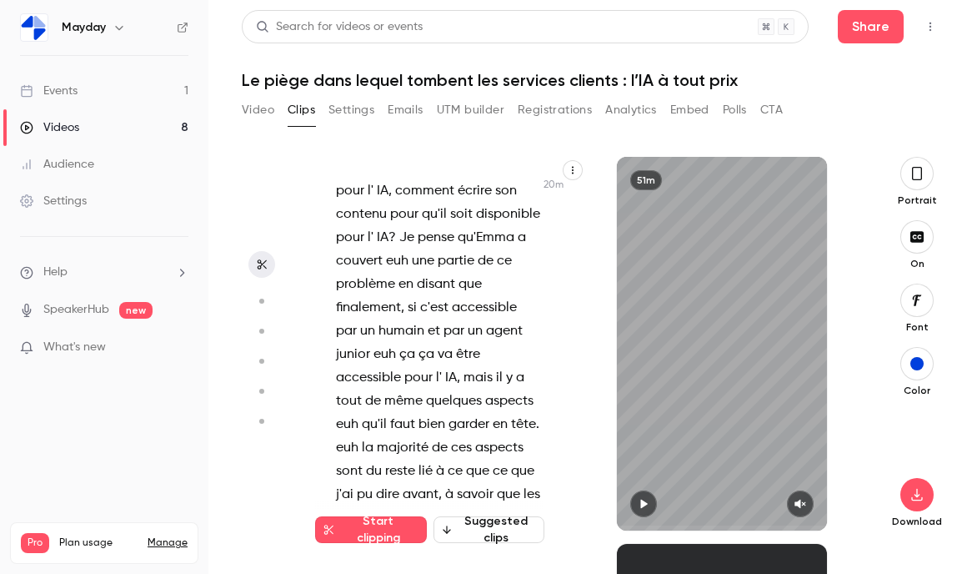
scroll to position [18530, 0]
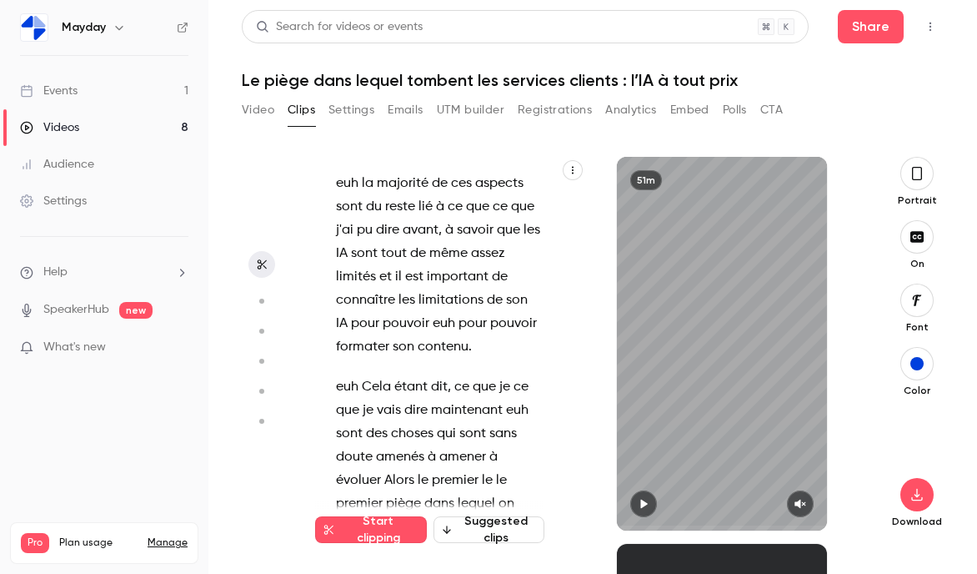
click at [424, 562] on span "contextualisés" at bounding box center [465, 573] width 89 height 23
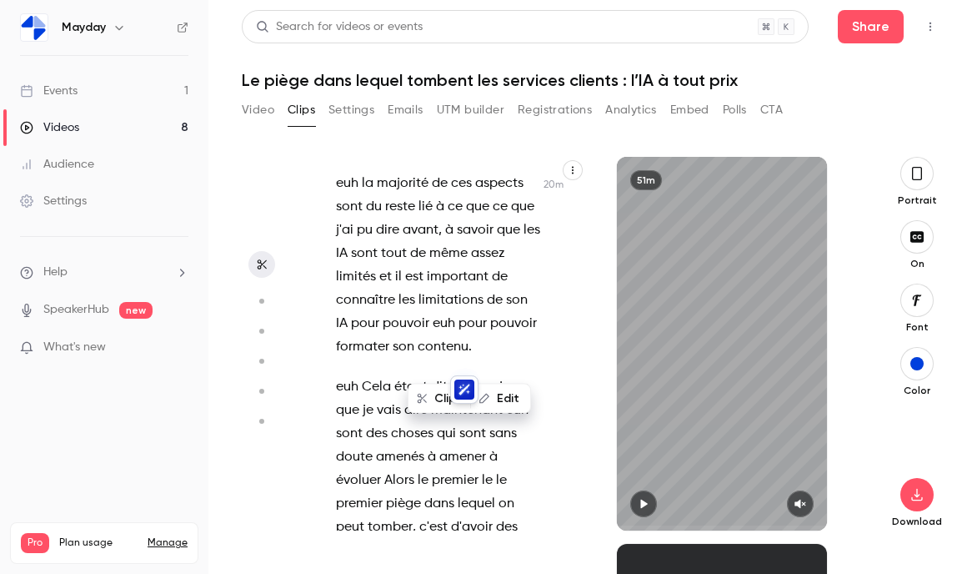
scroll to position [18848, 0]
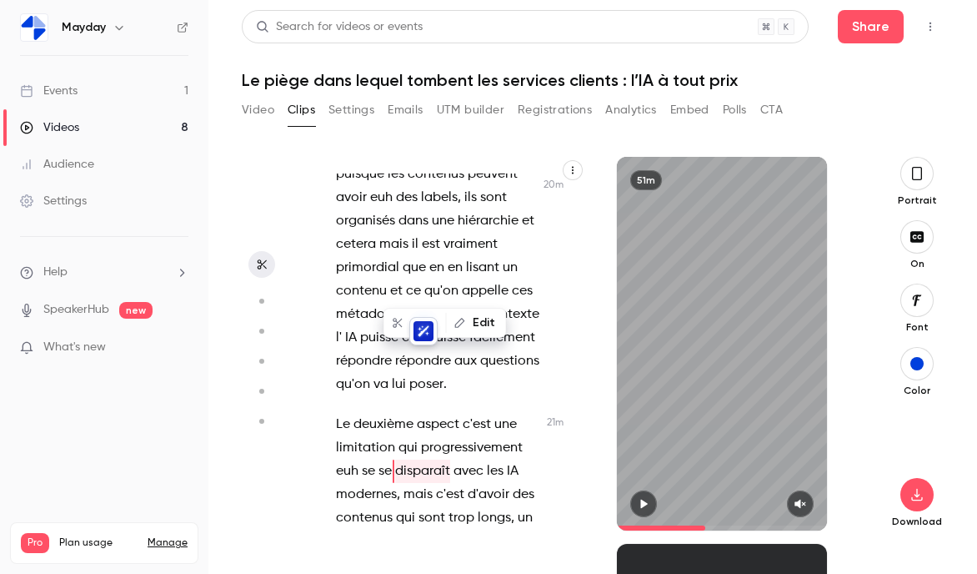
scroll to position [19758, 0]
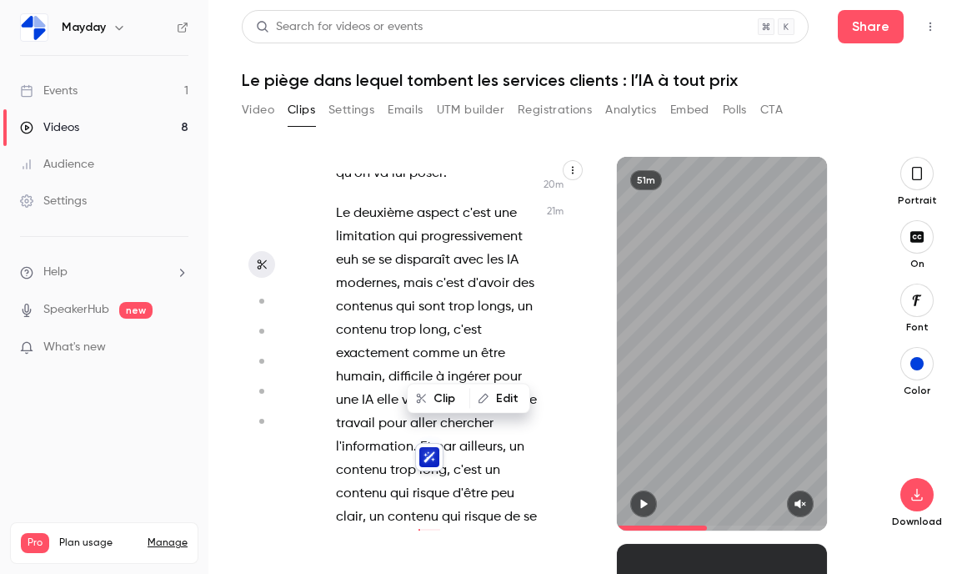
scroll to position [19962, 0]
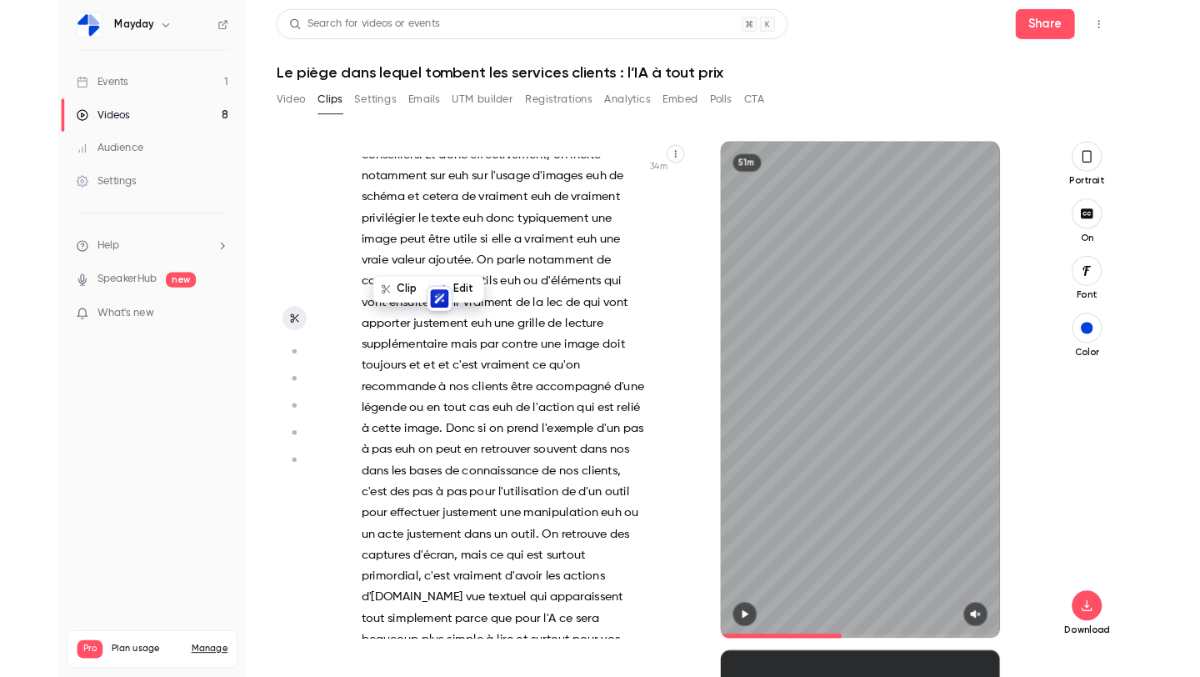
scroll to position [13116, 0]
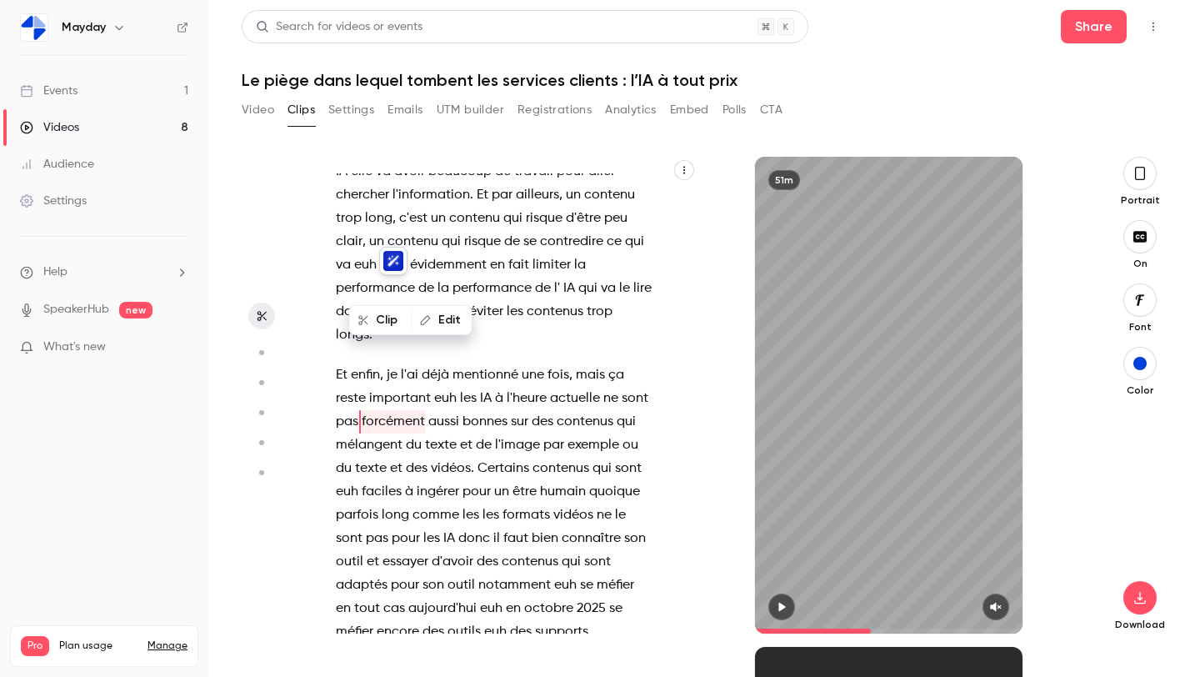
click at [514, 80] on h1 "Le piège dans lequel tombent les services clients : l’IA à tout prix" at bounding box center [704, 80] width 925 height 20
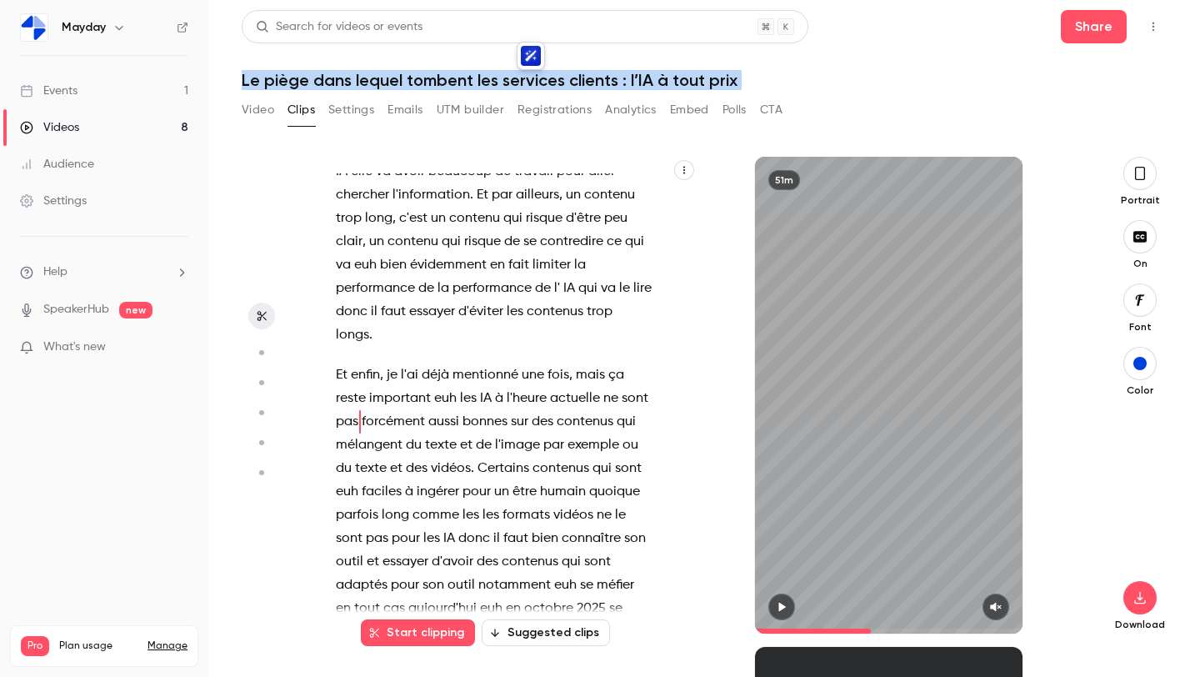
click at [514, 80] on h1 "Le piège dans lequel tombent les services clients : l’IA à tout prix" at bounding box center [704, 80] width 925 height 20
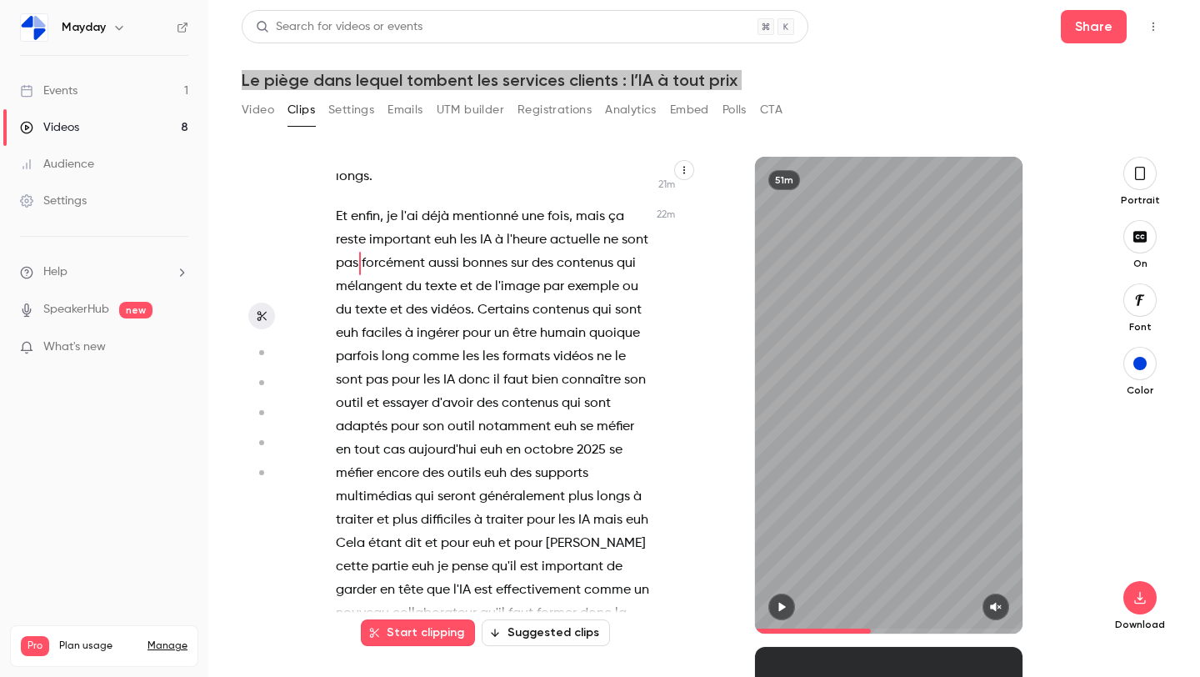
scroll to position [13306, 0]
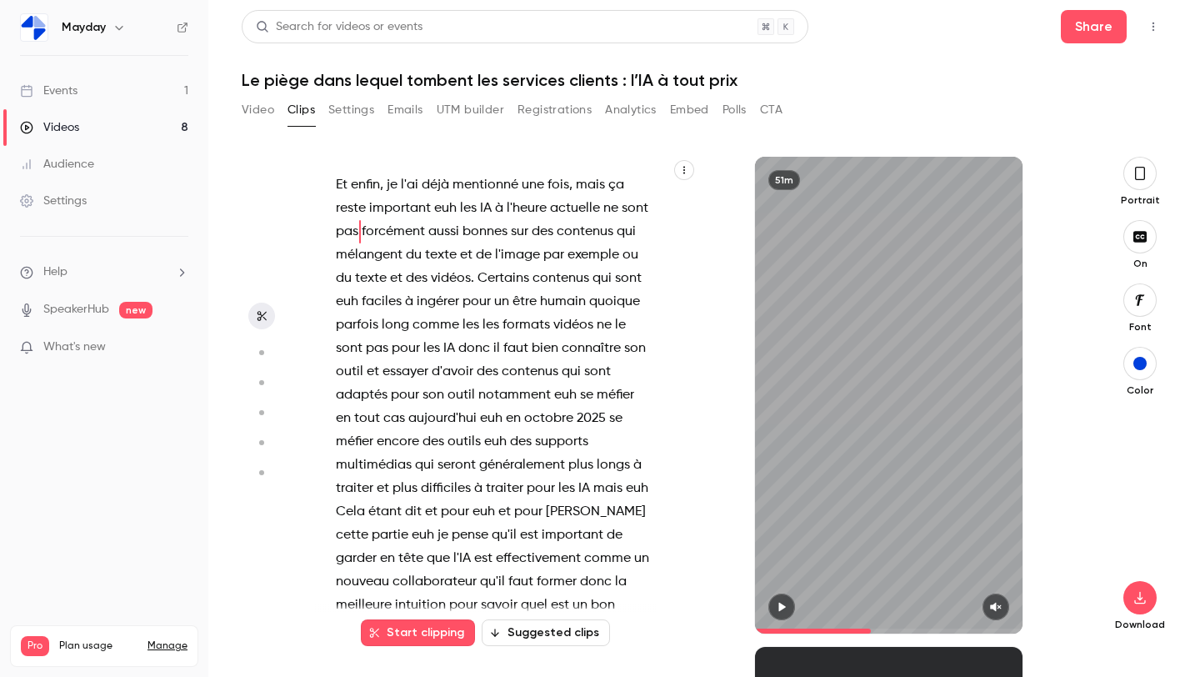
drag, startPoint x: 514, startPoint y: 511, endPoint x: 544, endPoint y: 531, distance: 35.4
click at [544, 531] on p "Et enfin , je l'ai déjà mentionné une fois , mais ça reste important euh les IA…" at bounding box center [494, 488] width 316 height 630
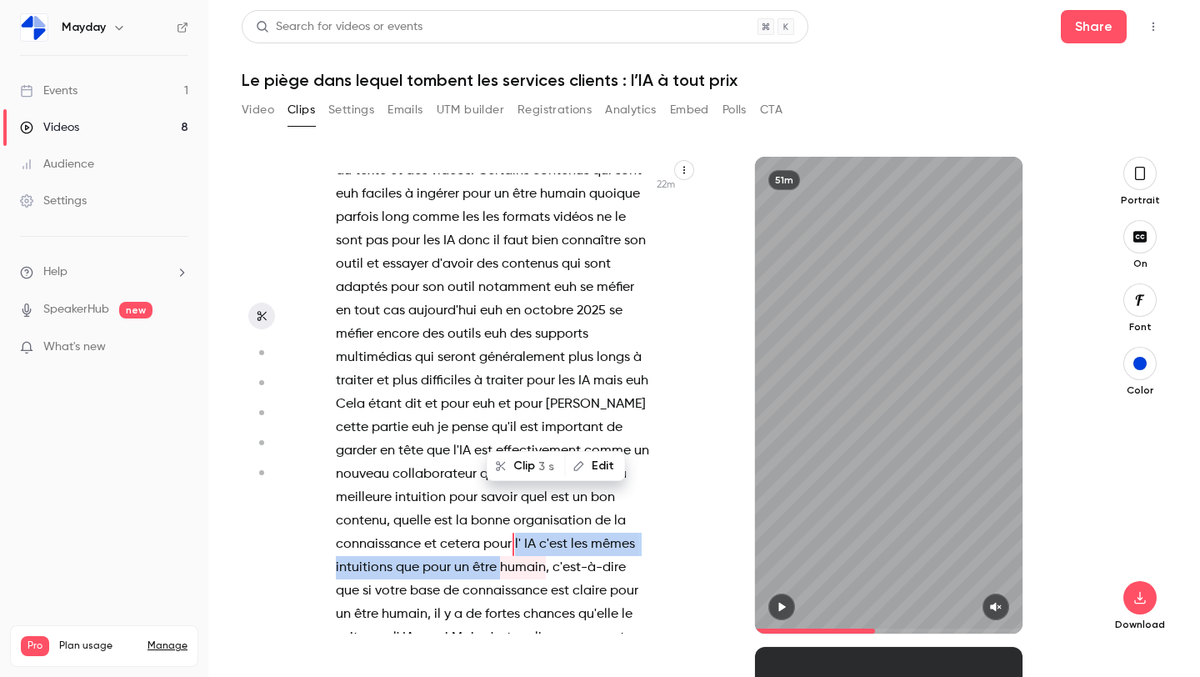
scroll to position [13414, 0]
copy p "l' IA c'est les mêmes intuitions que pour un être"
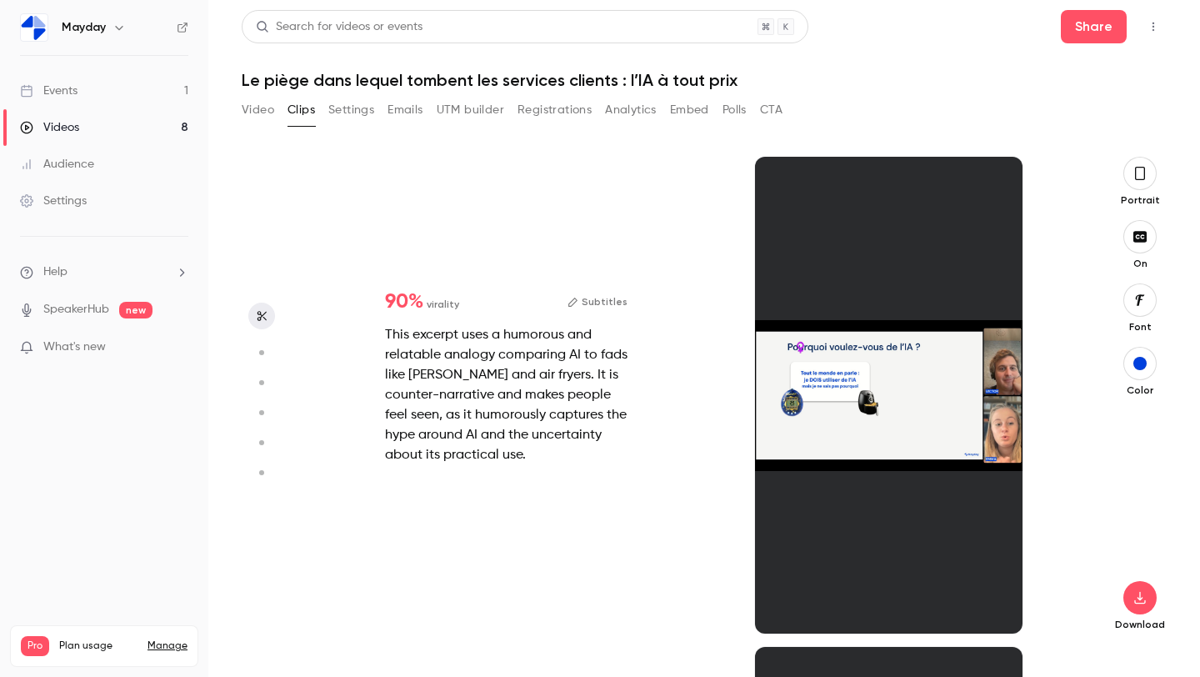
type input "******"
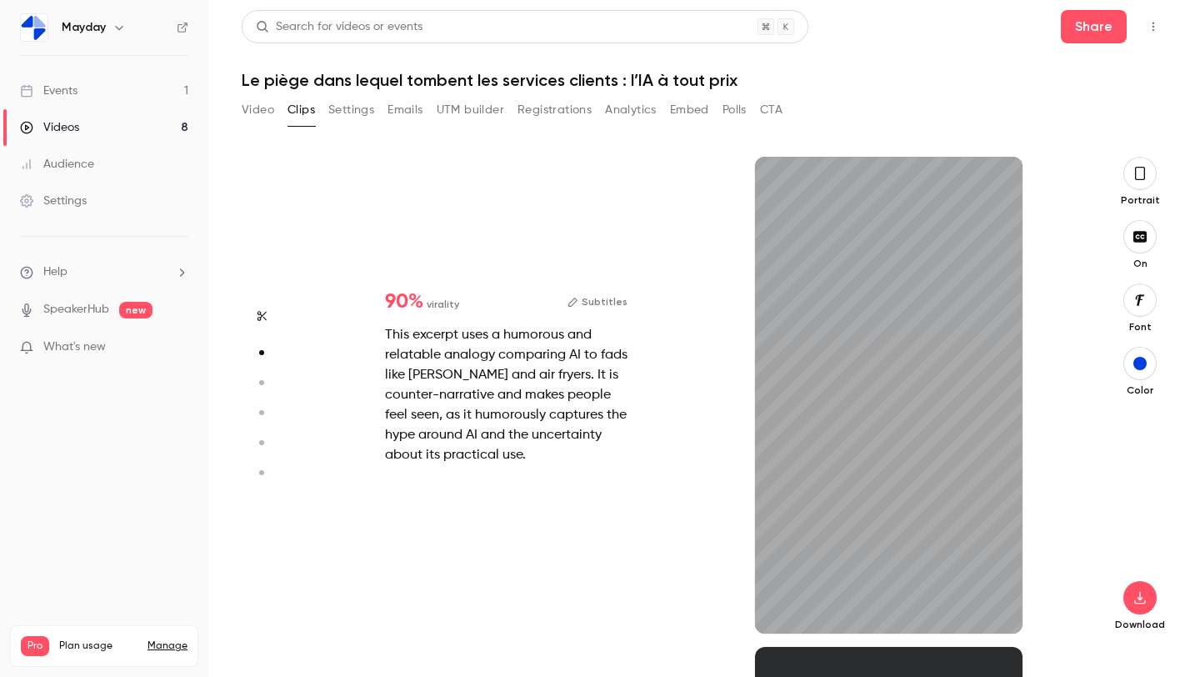
type input "***"
type input "******"
type input "*"
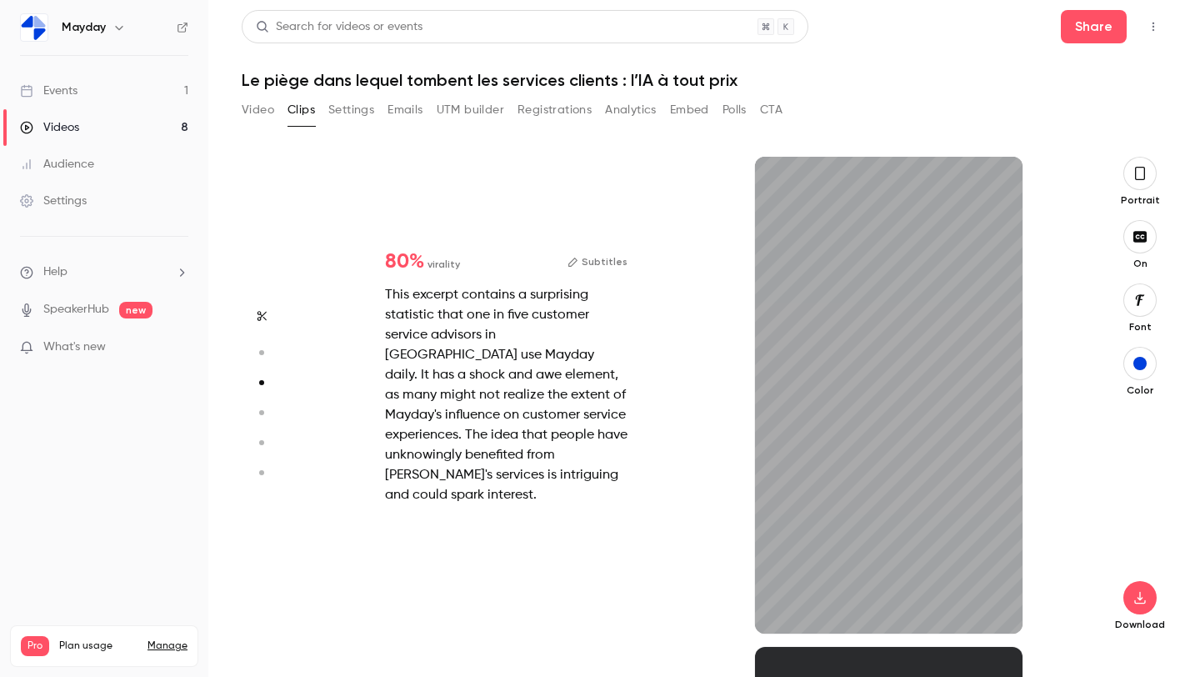
type input "***"
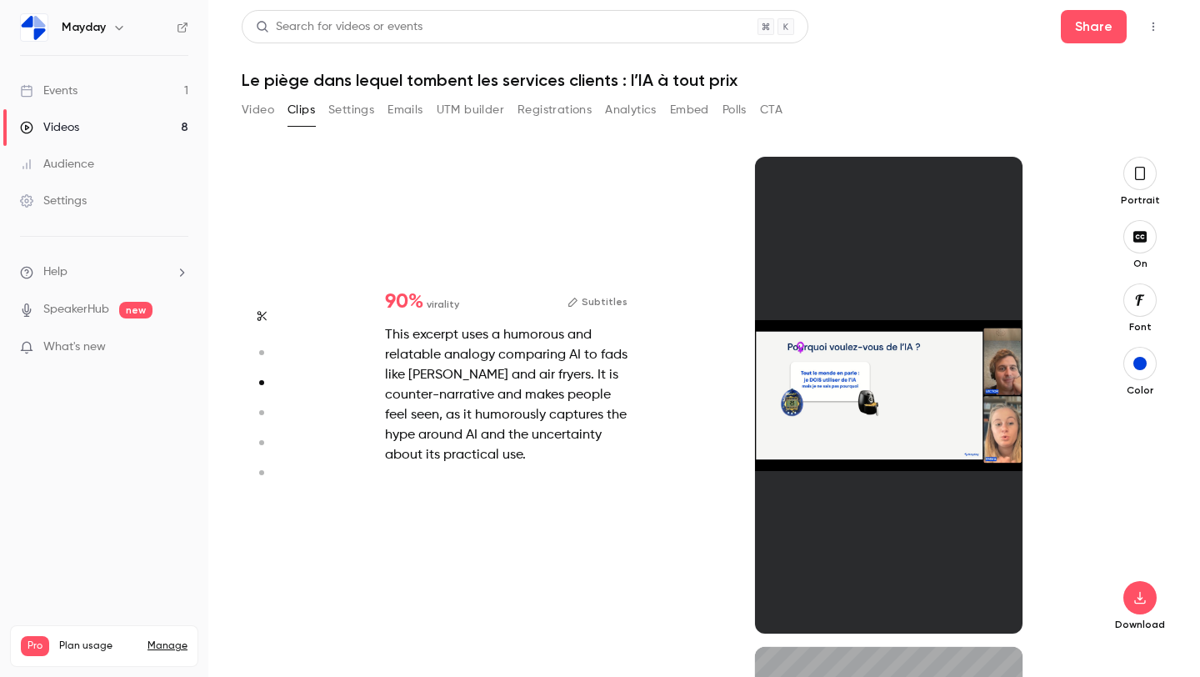
type input "******"
type input "*"
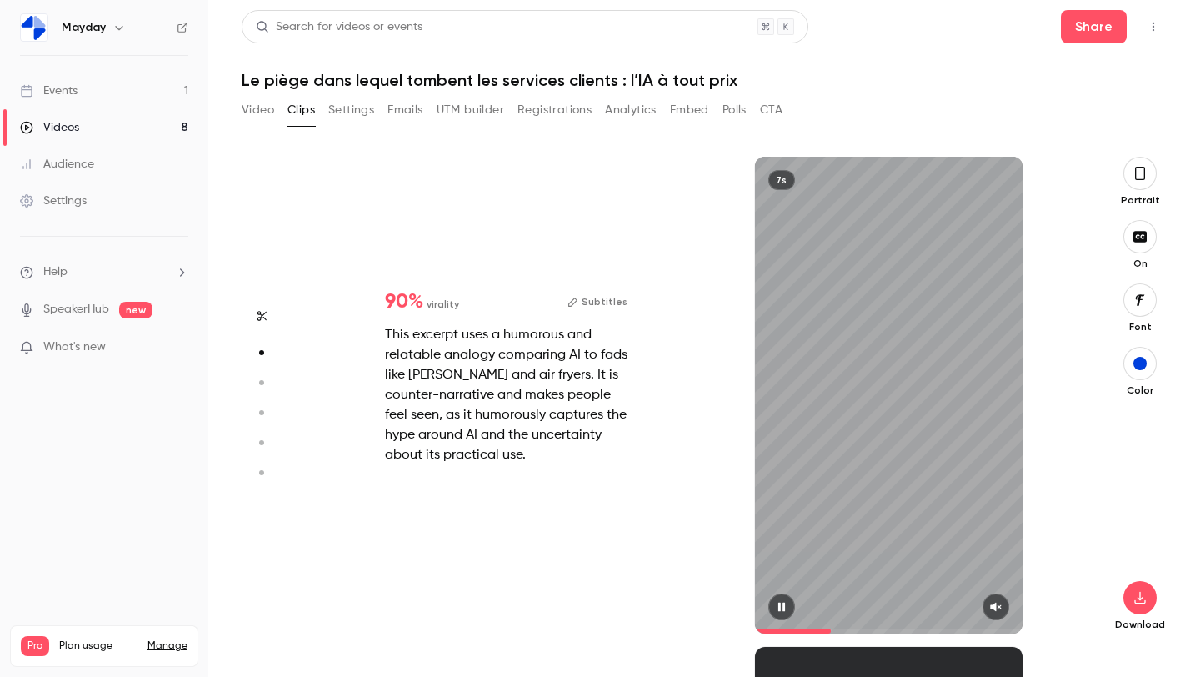
click at [859, 358] on div "7s" at bounding box center [889, 395] width 268 height 477
click at [780, 604] on icon "button" at bounding box center [782, 607] width 7 height 9
type input "***"
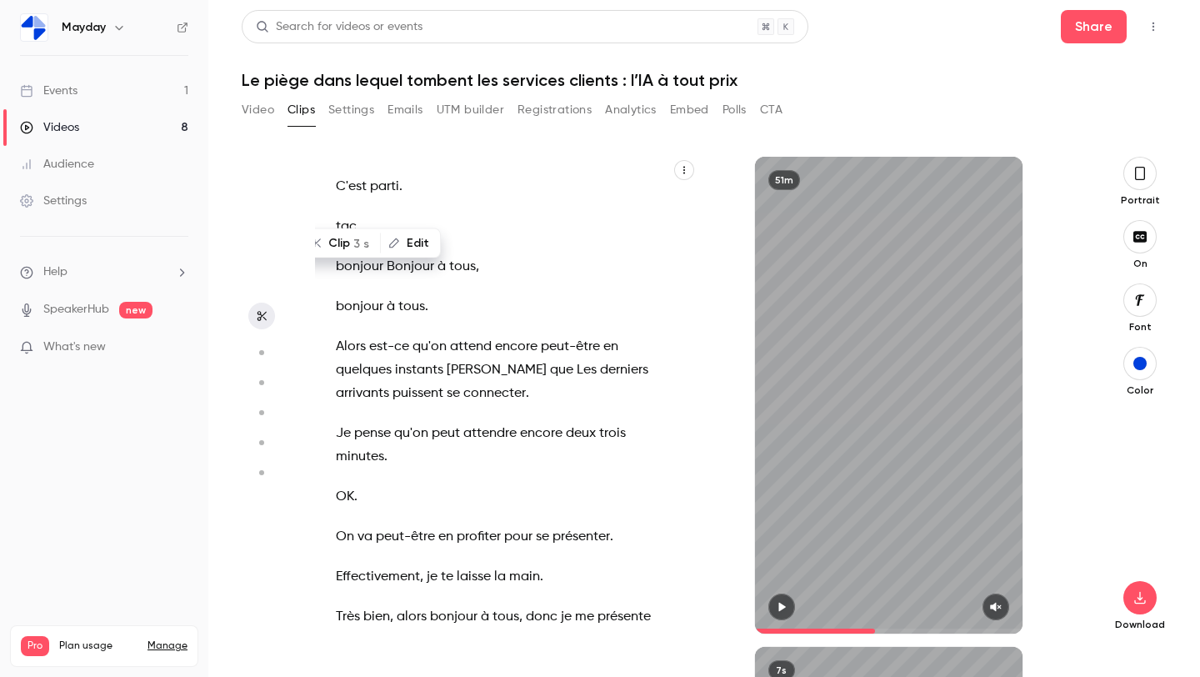
type input "******"
type input "***"
type input "******"
type input "*"
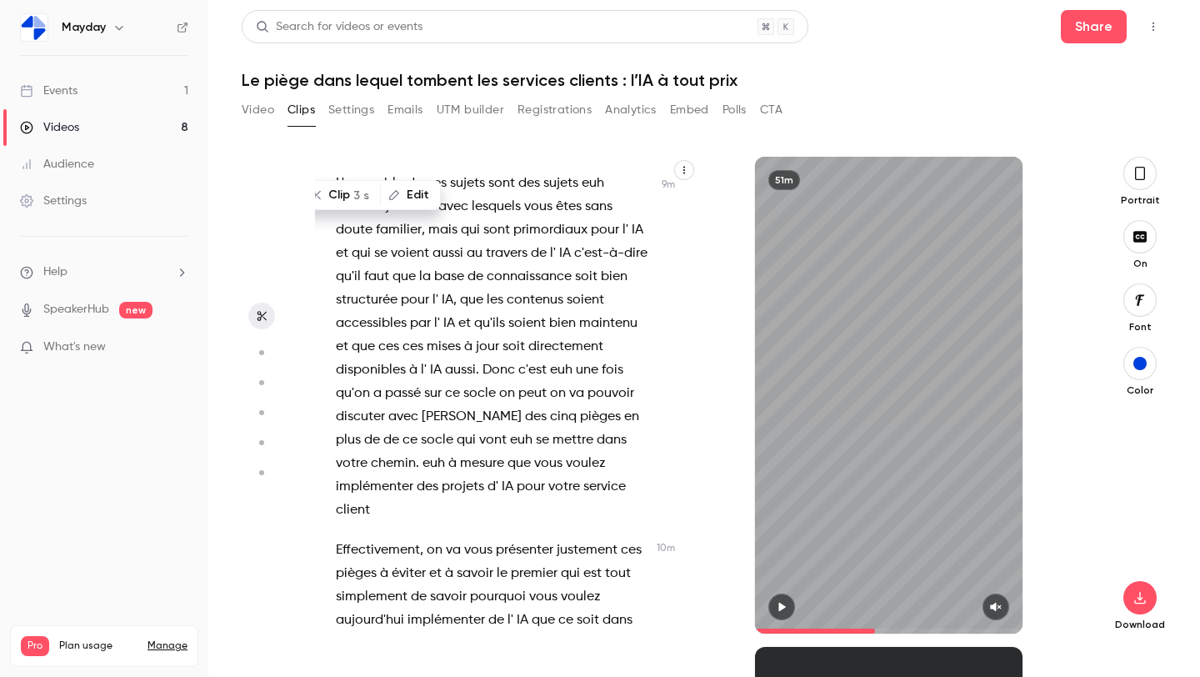
scroll to position [5887, 0]
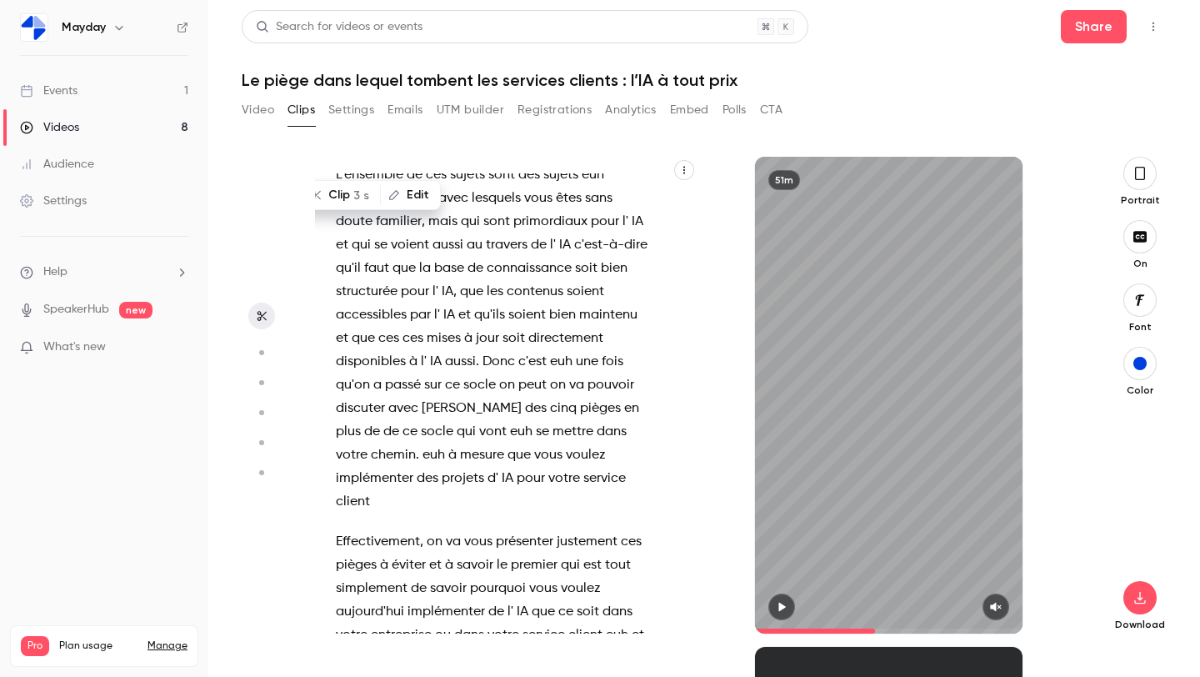
click at [507, 554] on span "le" at bounding box center [502, 565] width 11 height 23
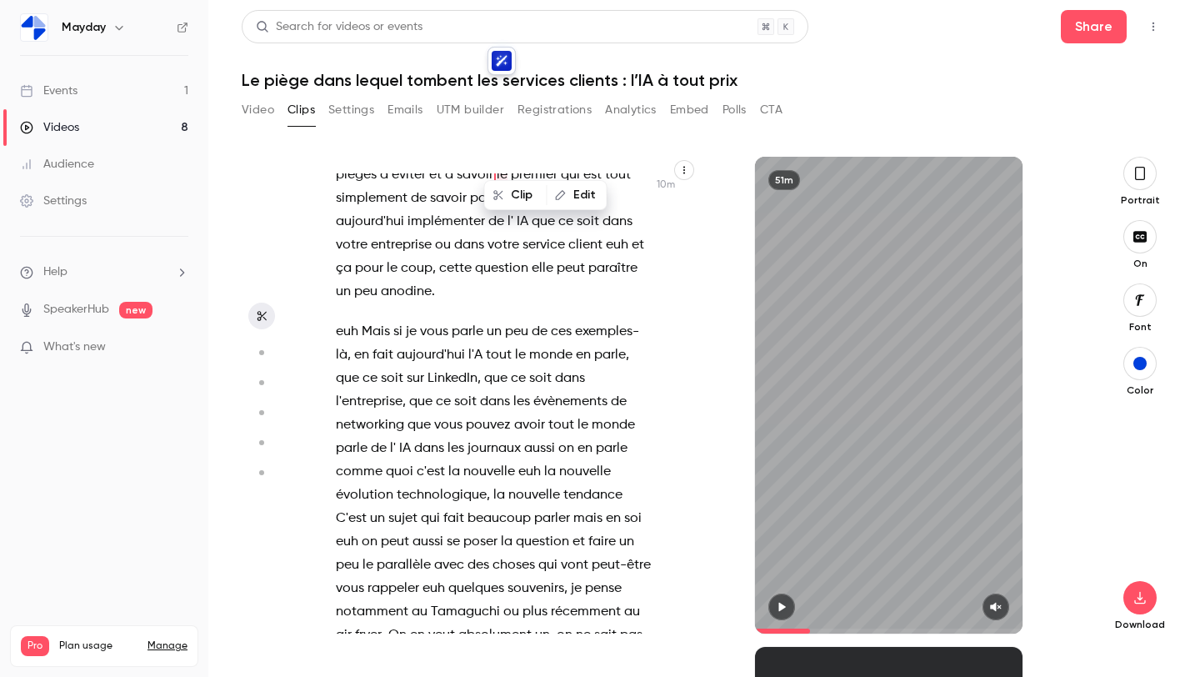
scroll to position [6275, 0]
click at [458, 579] on span "quelques" at bounding box center [476, 590] width 56 height 23
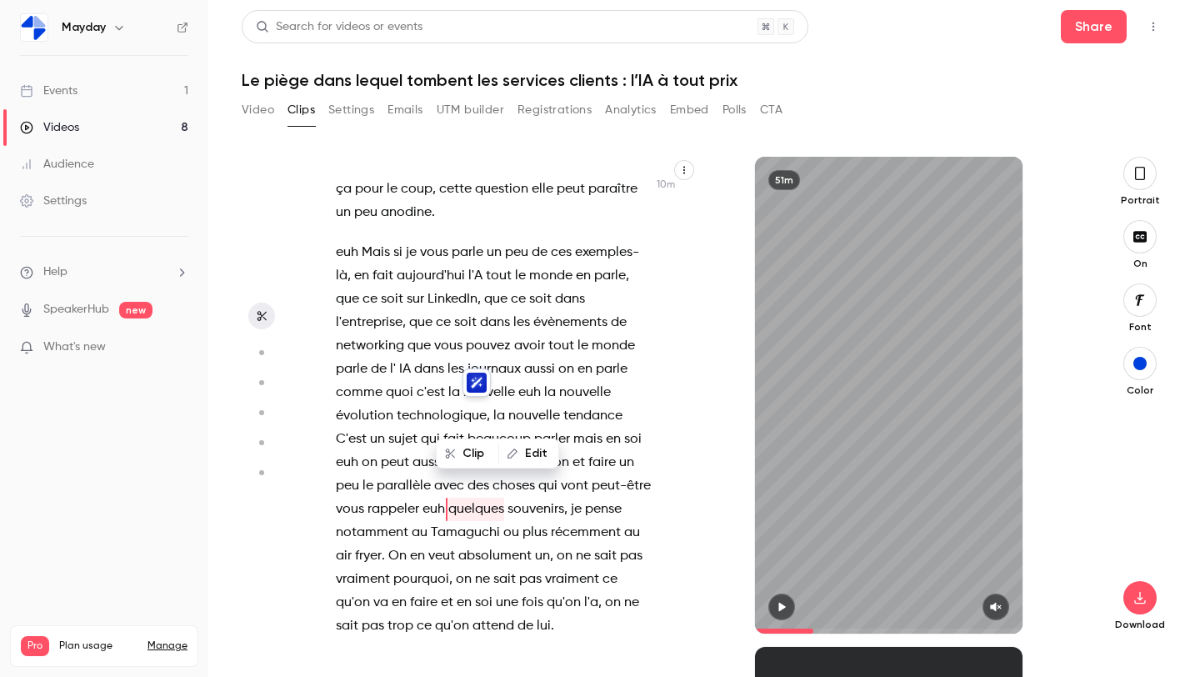
scroll to position [6355, 0]
click at [544, 476] on span "qui" at bounding box center [548, 487] width 19 height 23
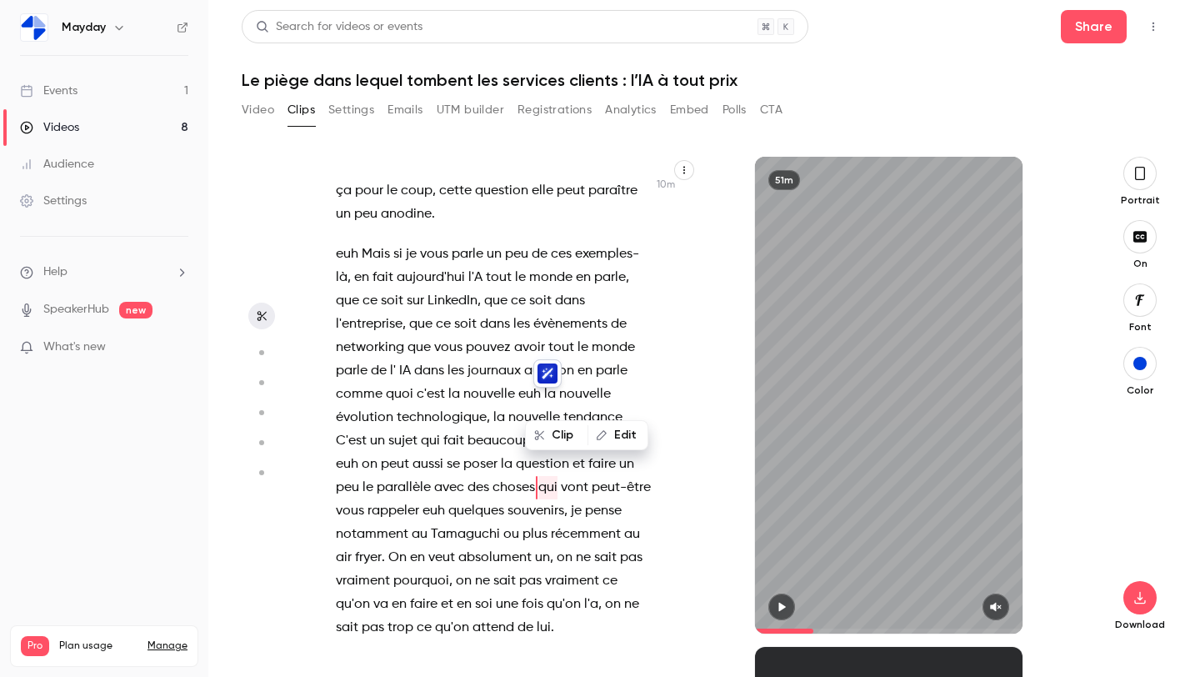
scroll to position [6345, 0]
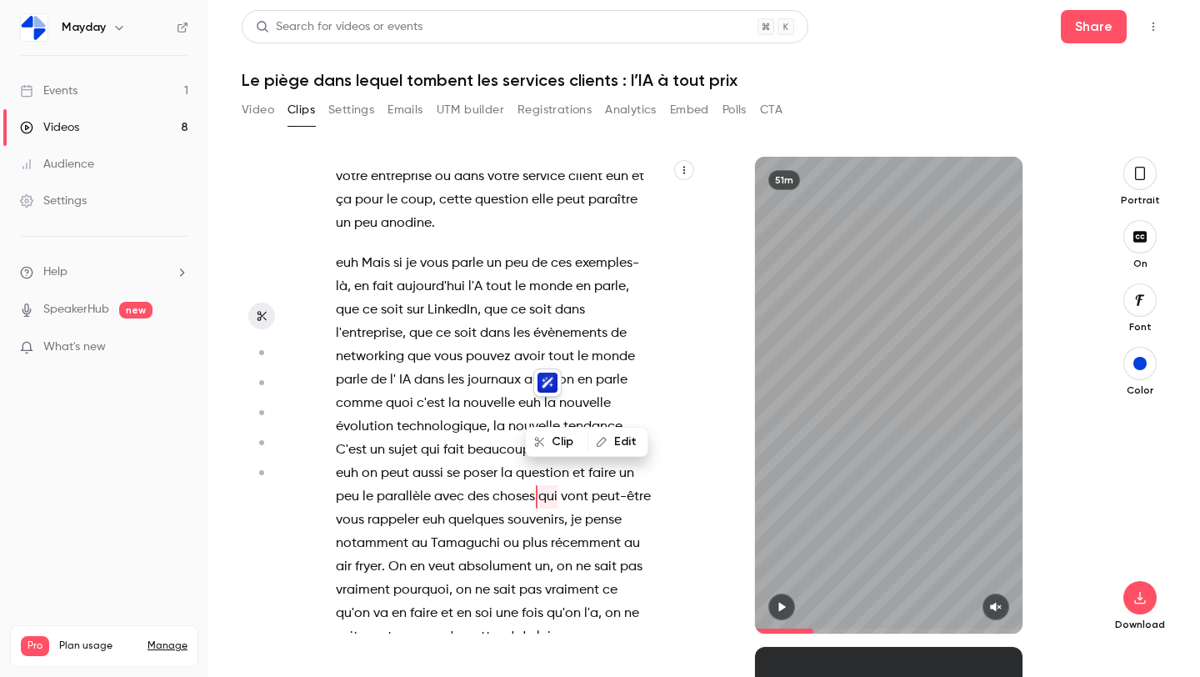
click at [400, 602] on span "en" at bounding box center [399, 613] width 15 height 23
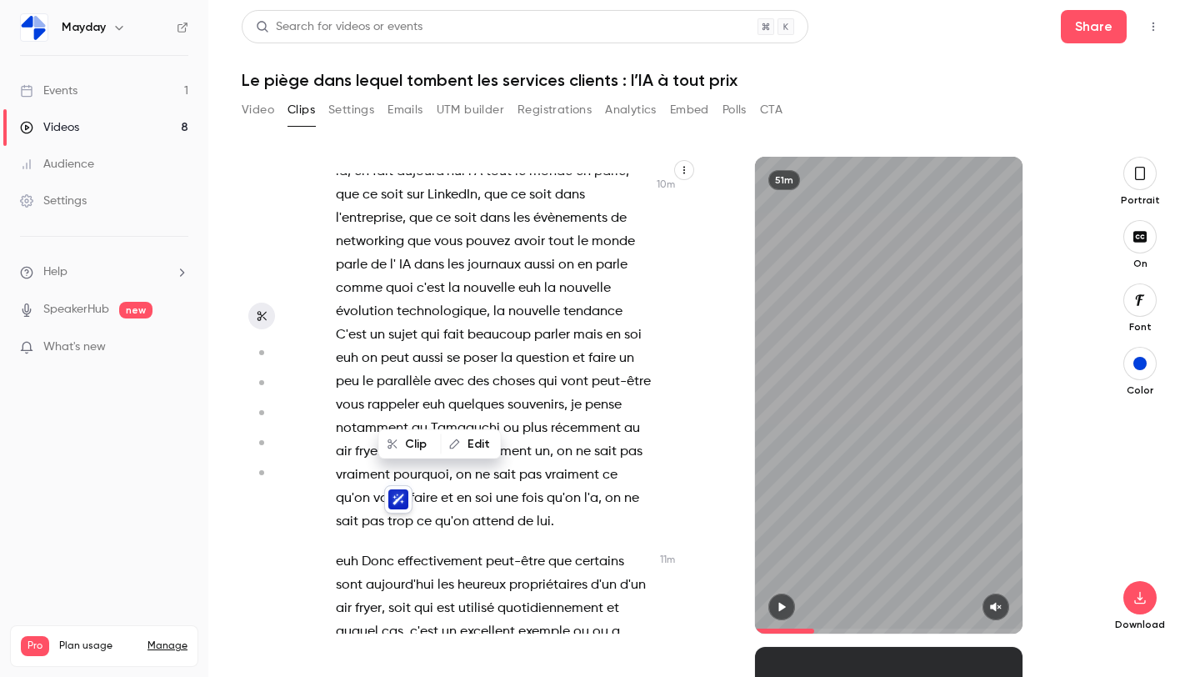
scroll to position [6462, 0]
click at [555, 485] on span "qu'on" at bounding box center [564, 496] width 34 height 23
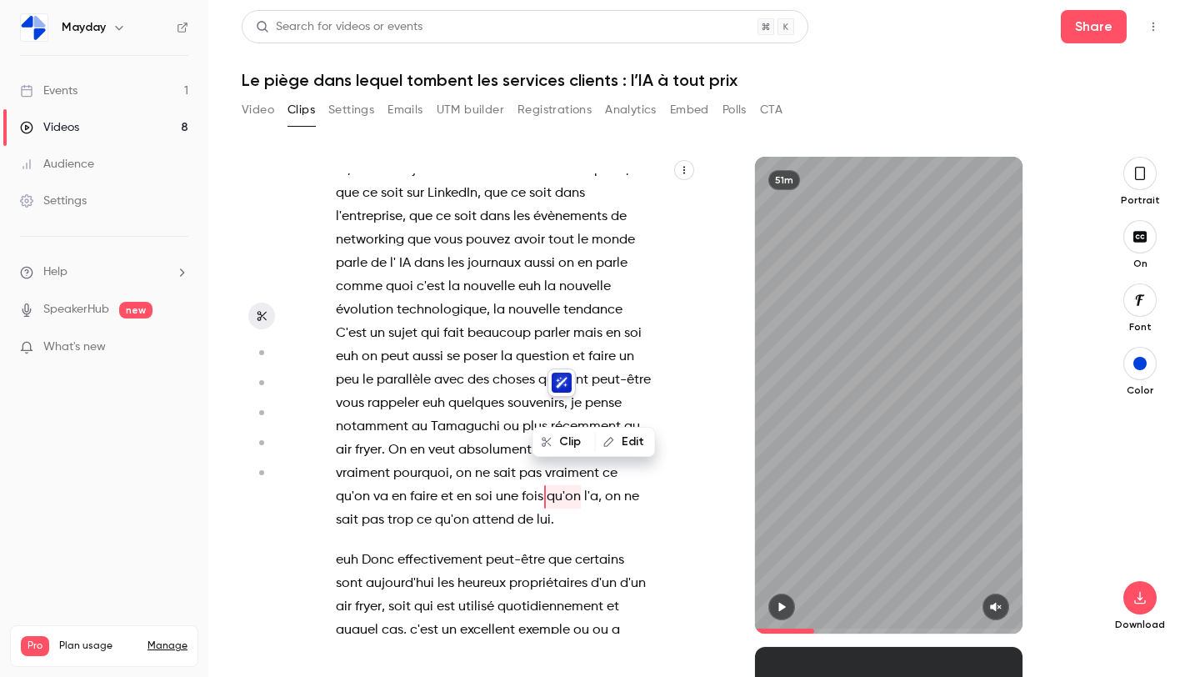
click at [493, 509] on span "attend" at bounding box center [494, 520] width 42 height 23
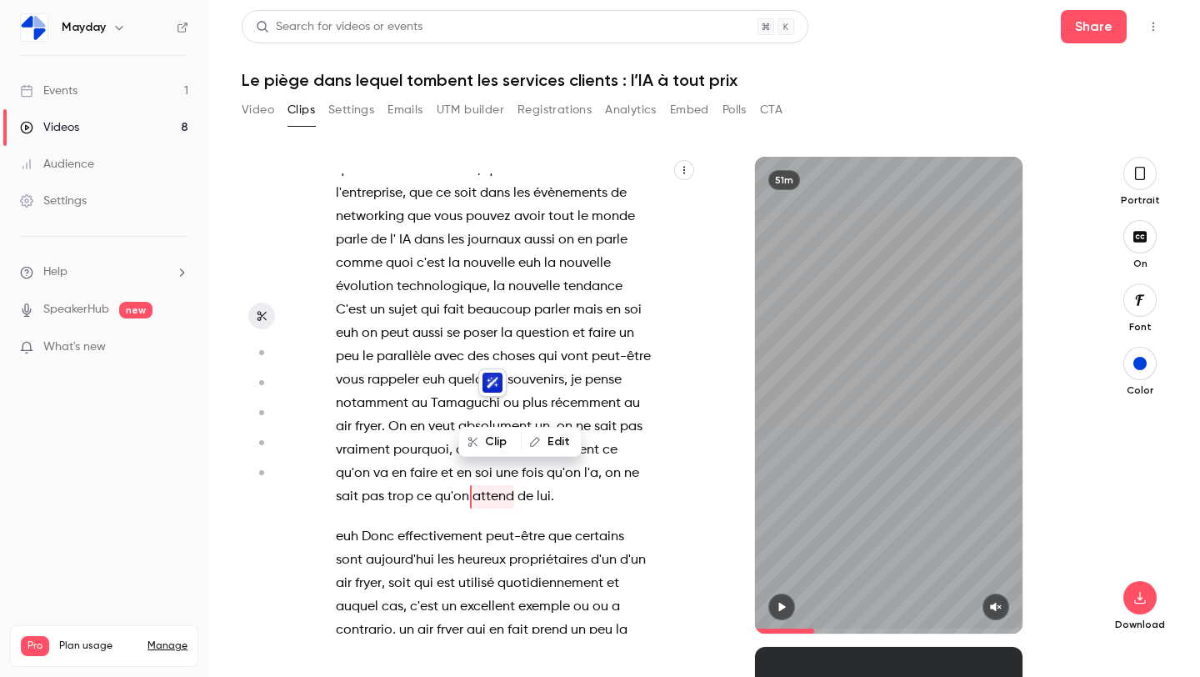
click at [563, 403] on p "euh Mais si je vous parle un peu de ces exemples-là , en fait aujourd'hui l'A t…" at bounding box center [494, 310] width 316 height 397
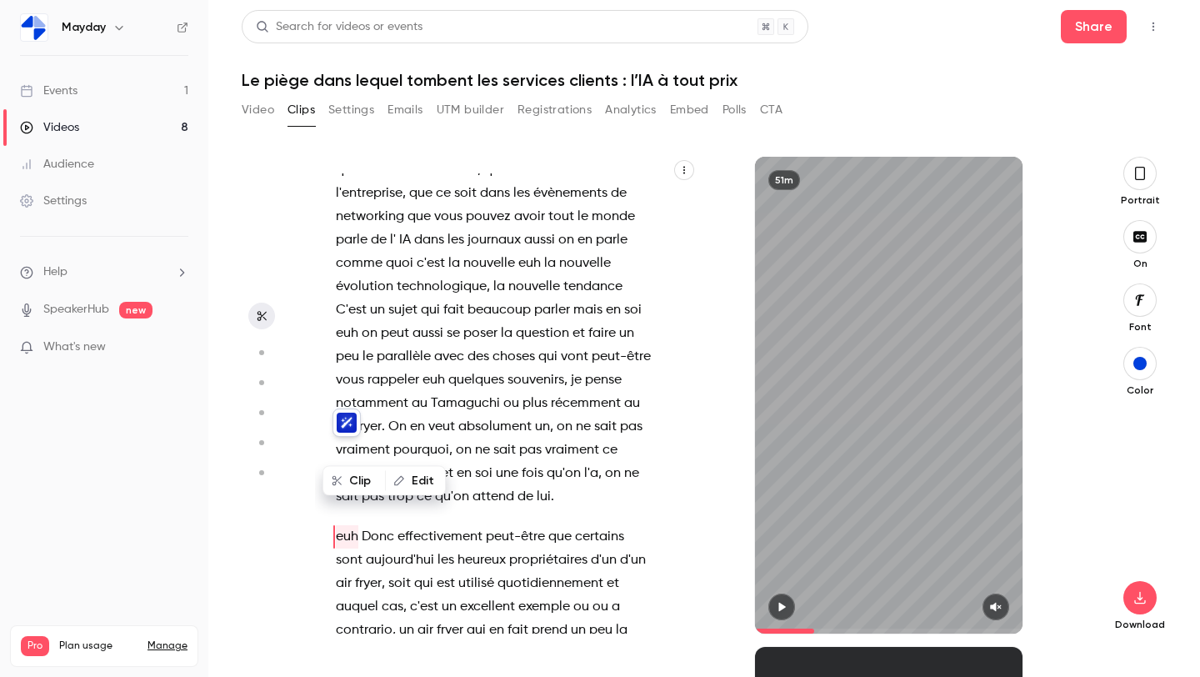
scroll to position [6525, 0]
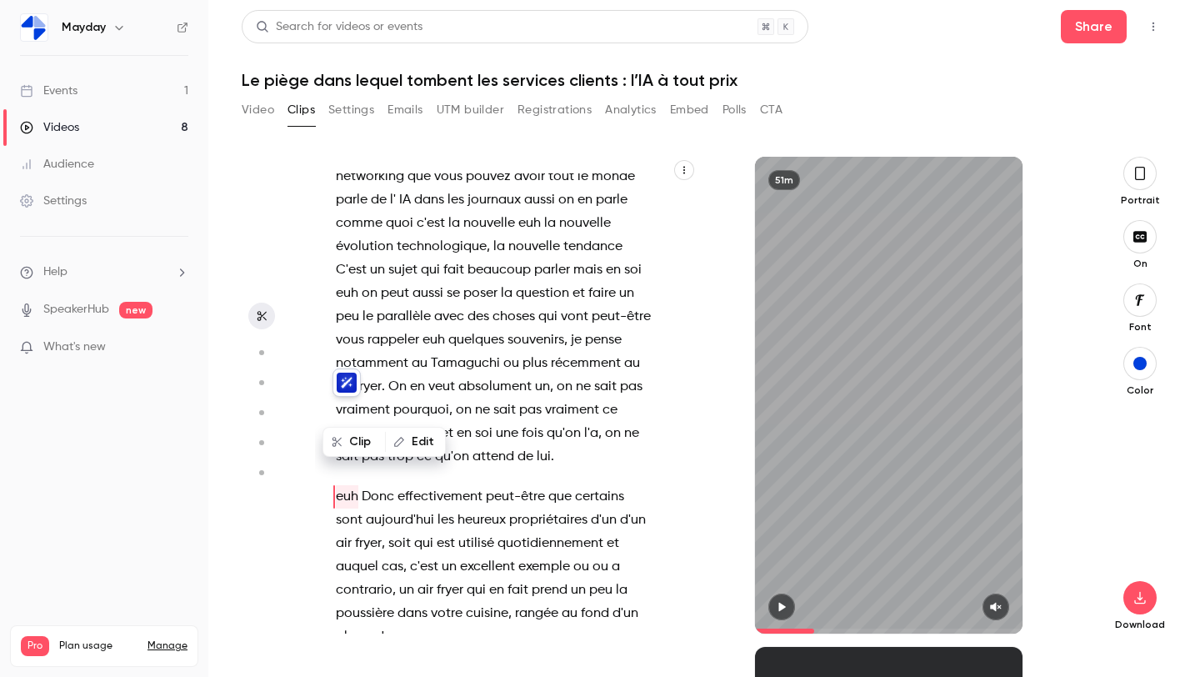
click at [541, 509] on span "propriétaires" at bounding box center [548, 520] width 78 height 23
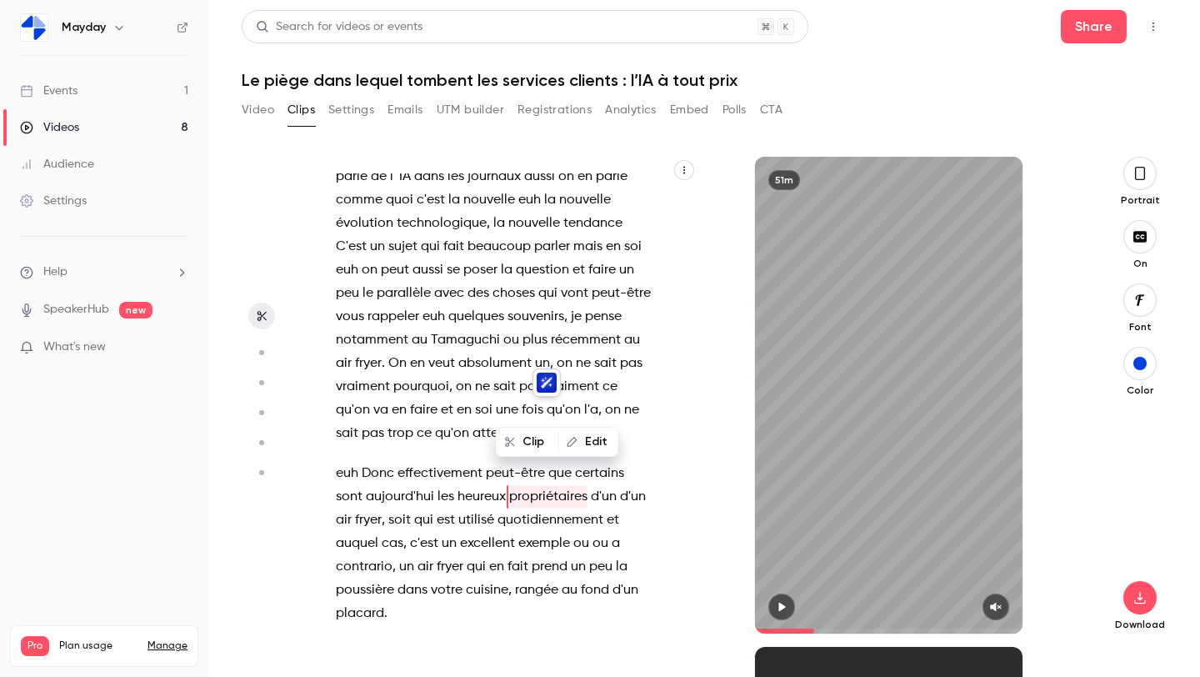
click at [453, 555] on span "fryer" at bounding box center [450, 566] width 27 height 23
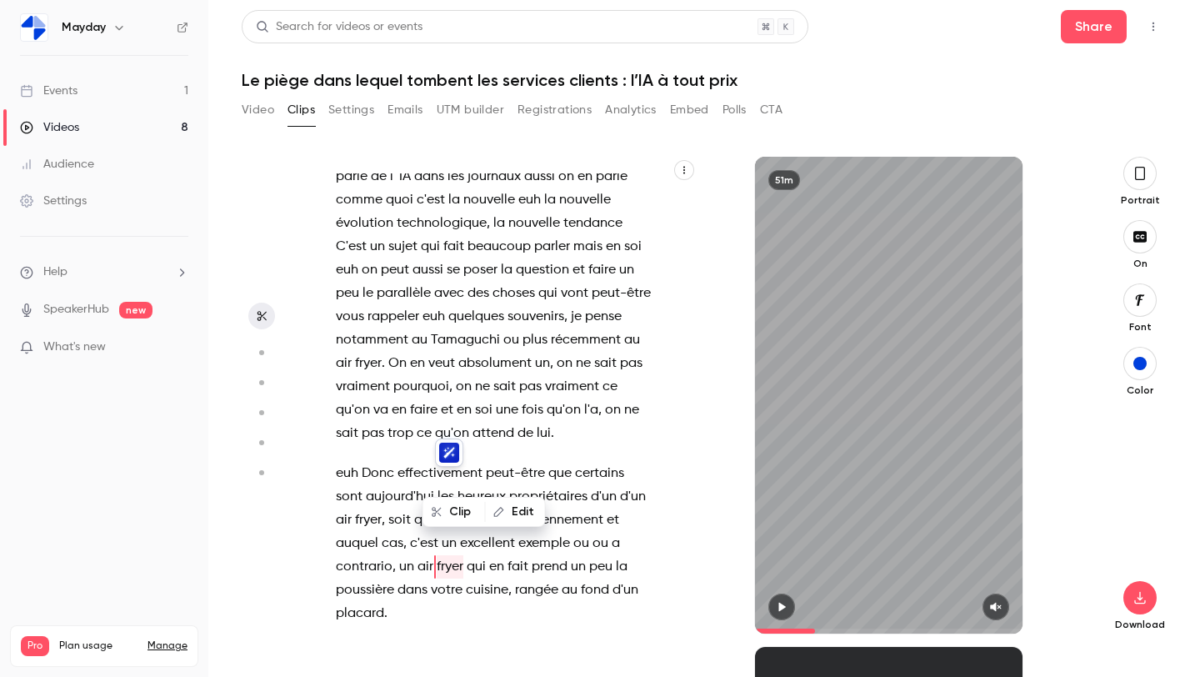
scroll to position [6619, 0]
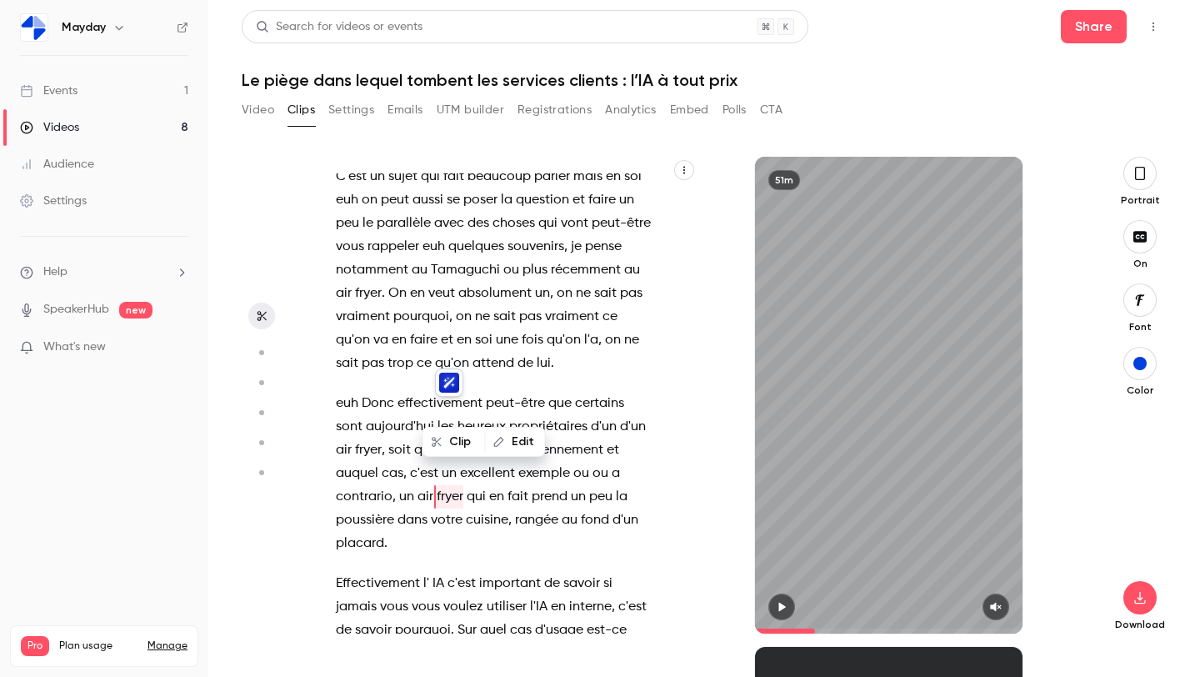
click at [386, 532] on span "." at bounding box center [385, 543] width 3 height 23
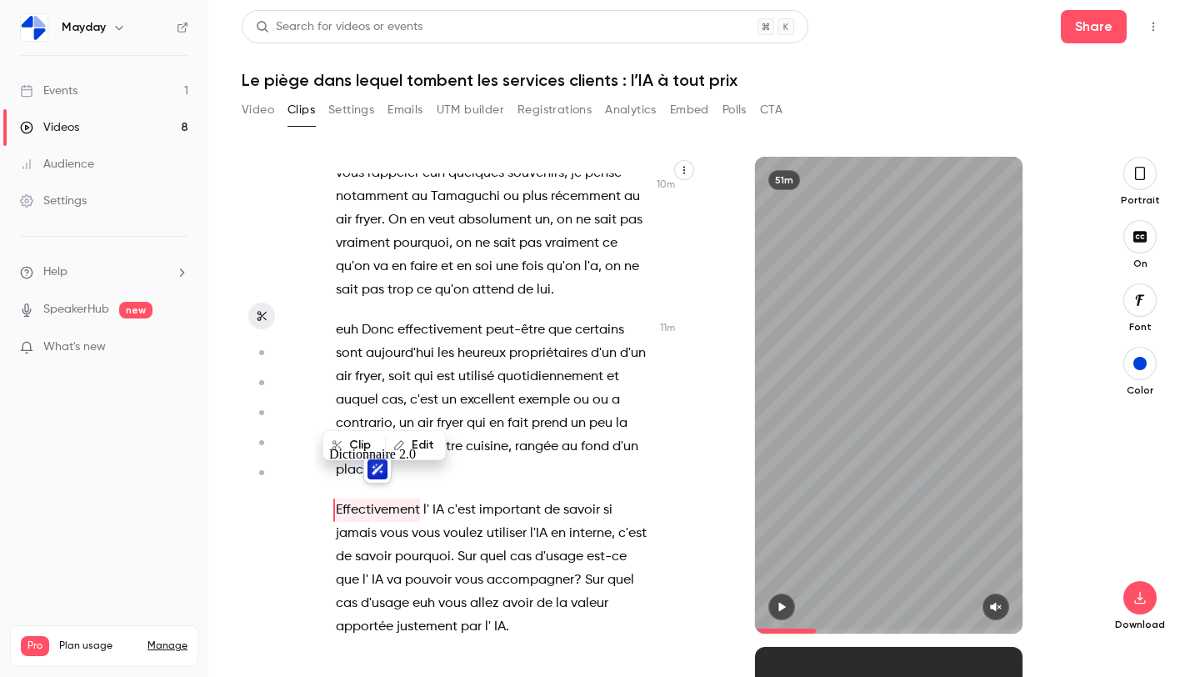
scroll to position [6706, 0]
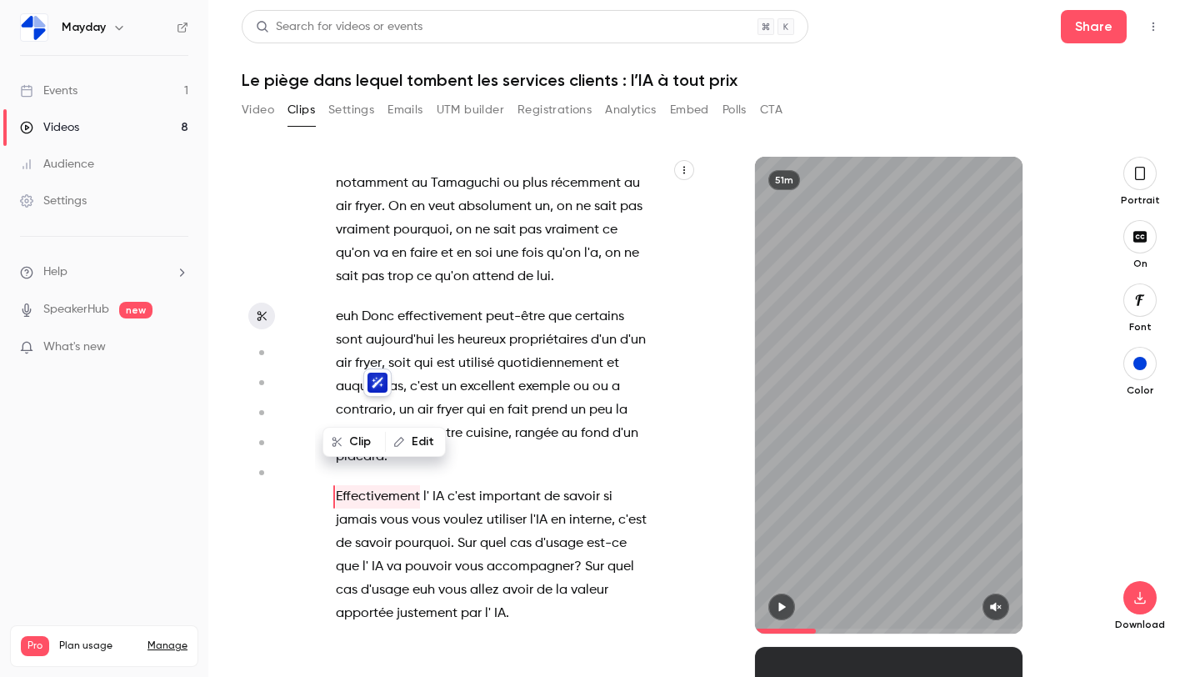
click at [497, 509] on span "utiliser" at bounding box center [507, 520] width 40 height 23
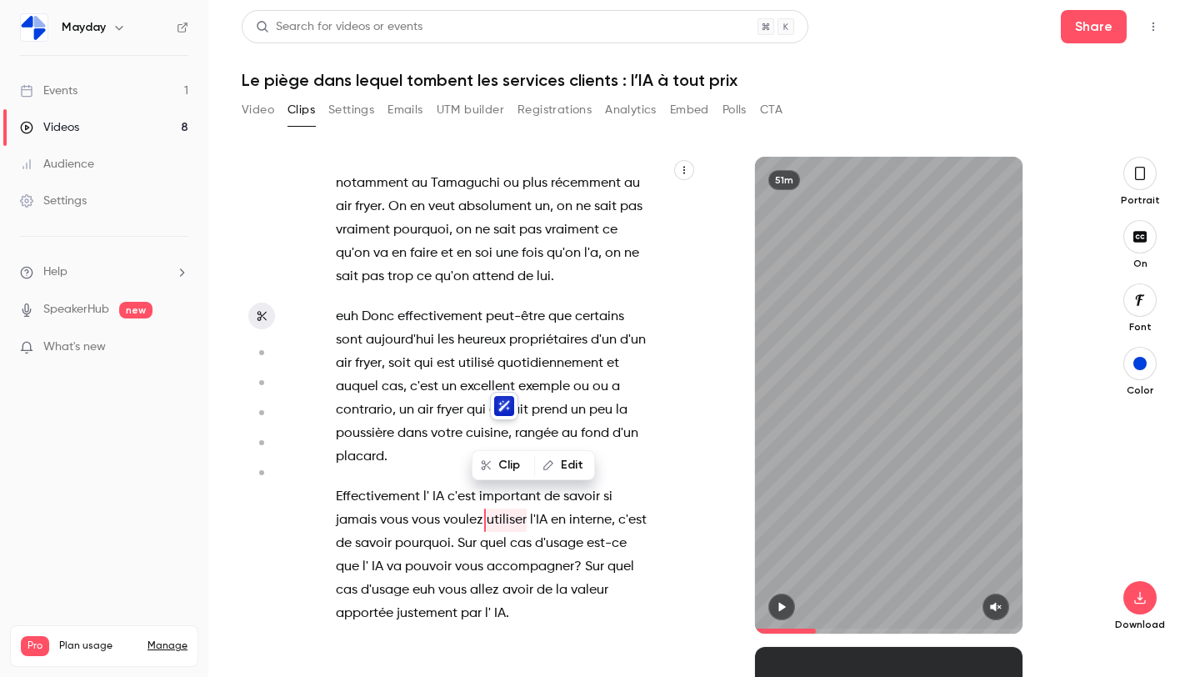
scroll to position [6729, 0]
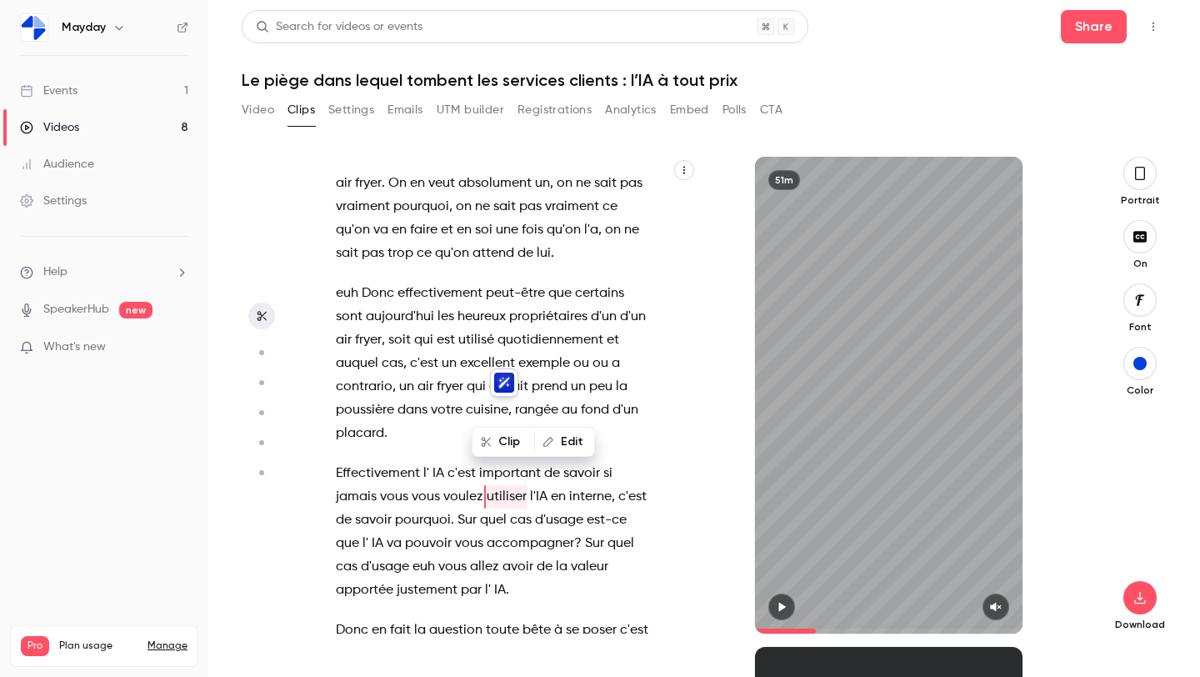
click at [439, 555] on span "vous" at bounding box center [452, 566] width 28 height 23
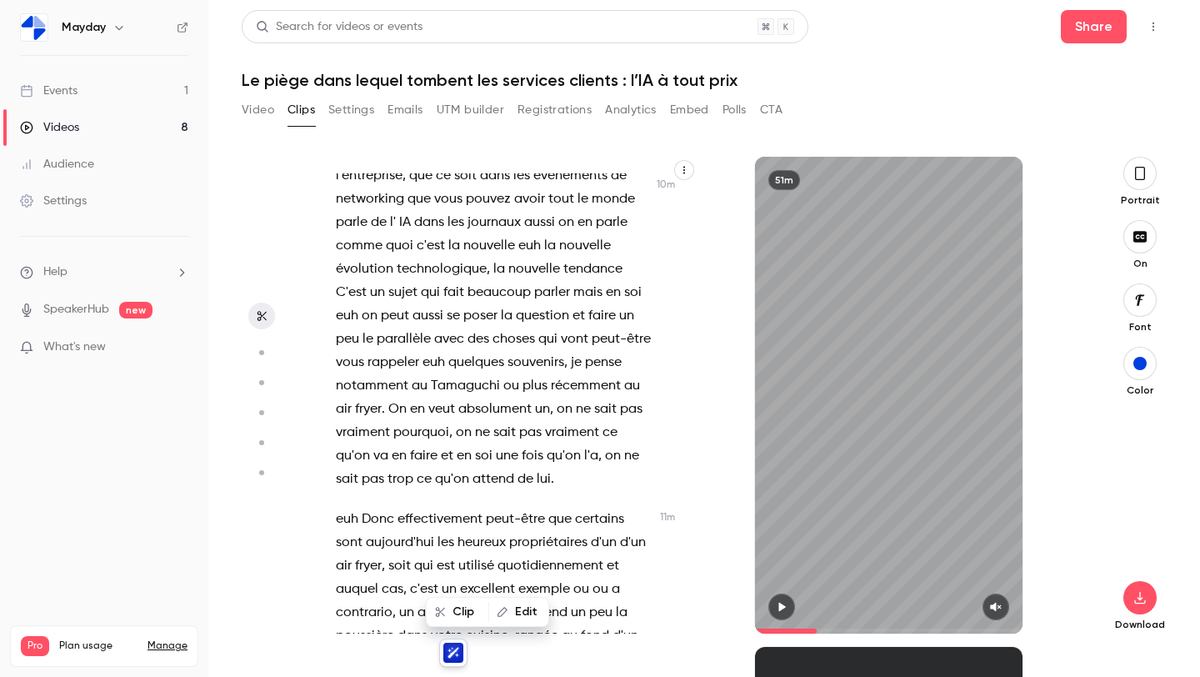
scroll to position [6503, 0]
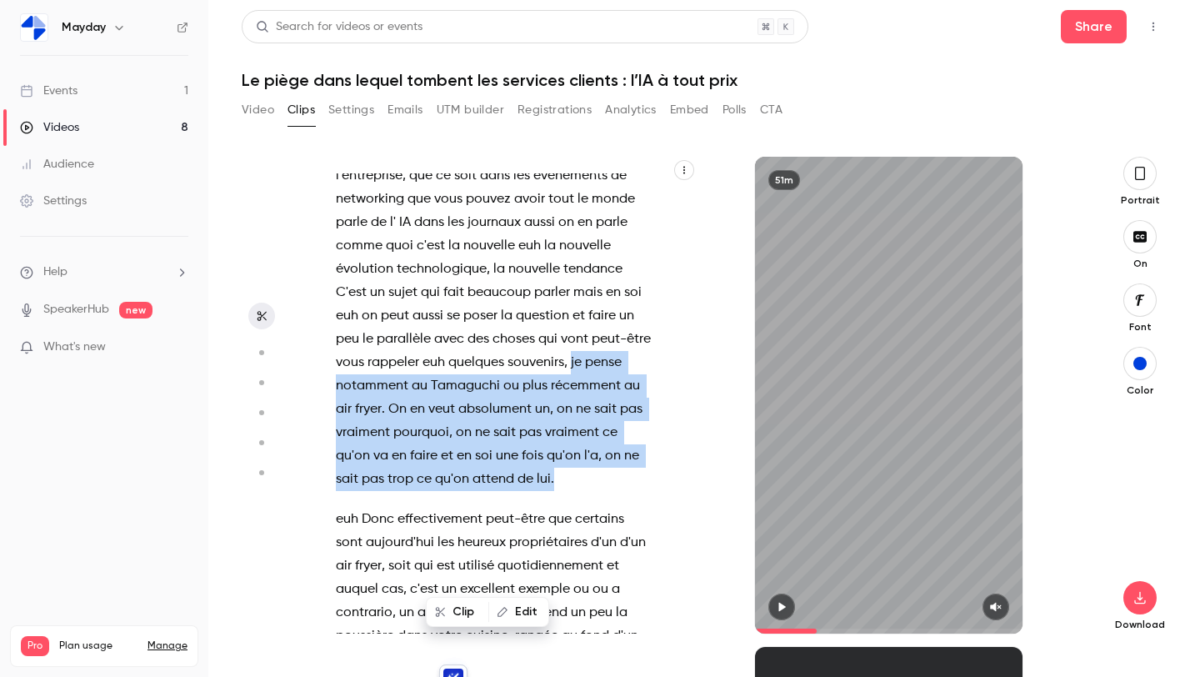
drag, startPoint x: 571, startPoint y: 267, endPoint x: 566, endPoint y: 378, distance: 111.8
click at [566, 379] on p "euh Mais si je vous parle un peu de ces exemples-là , en fait aujourd'hui l'A t…" at bounding box center [494, 292] width 316 height 397
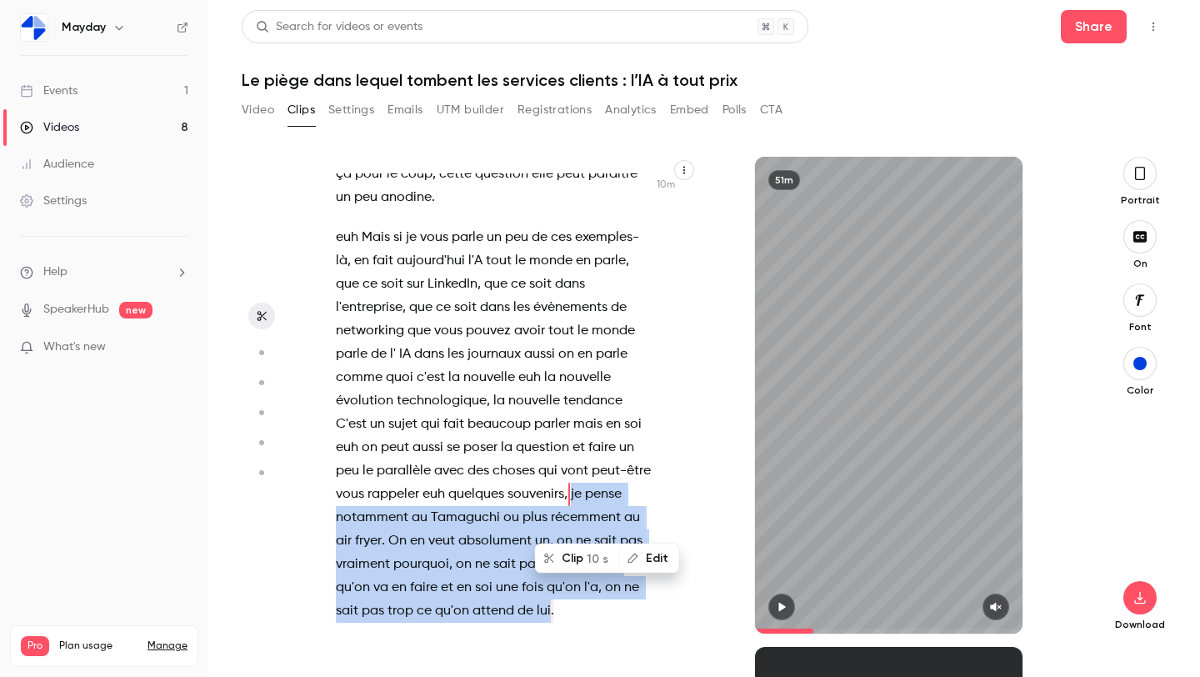
scroll to position [6369, 0]
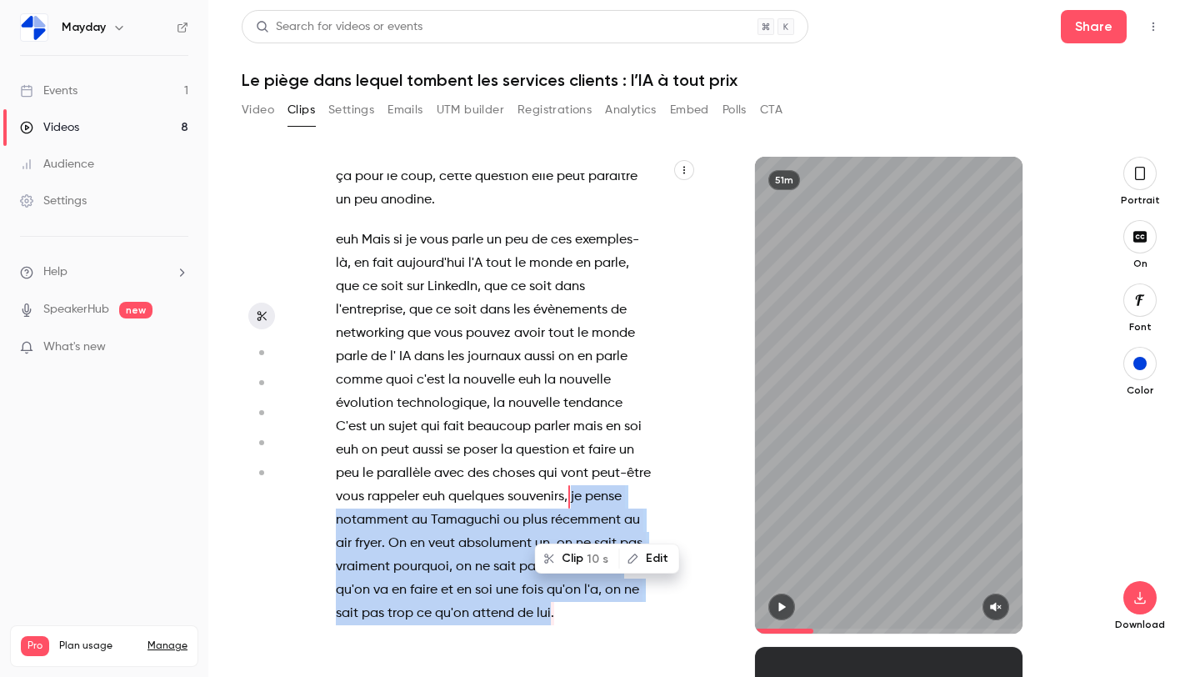
copy p "je pense notamment au Tamaguchi ou plus récemment au air fryer . On en veut abs…"
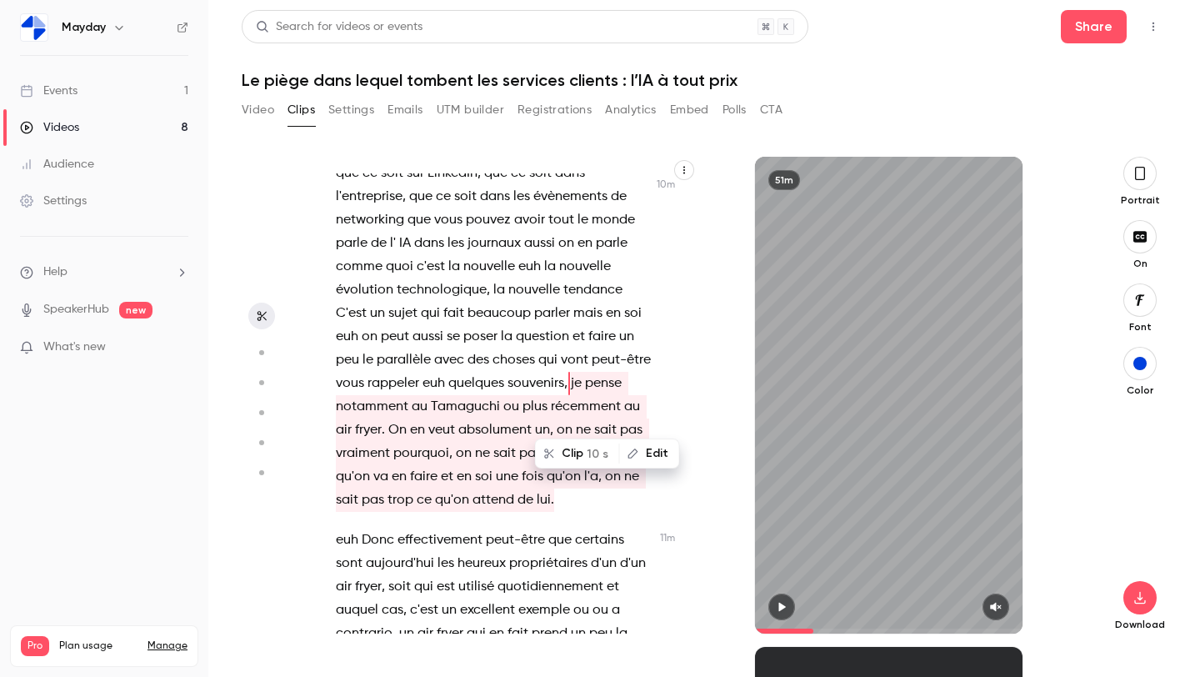
scroll to position [6484, 0]
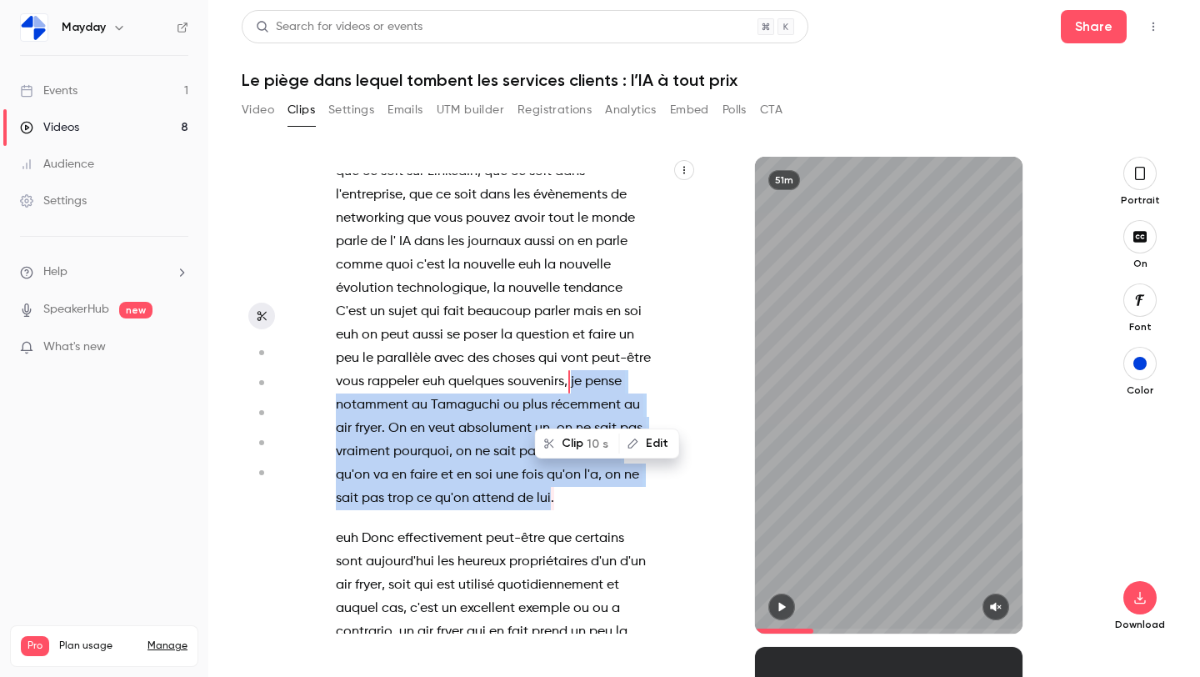
click at [554, 399] on p "euh Mais si je vous parle un peu de ces exemples-là , en fait aujourd'hui l'A t…" at bounding box center [494, 311] width 316 height 397
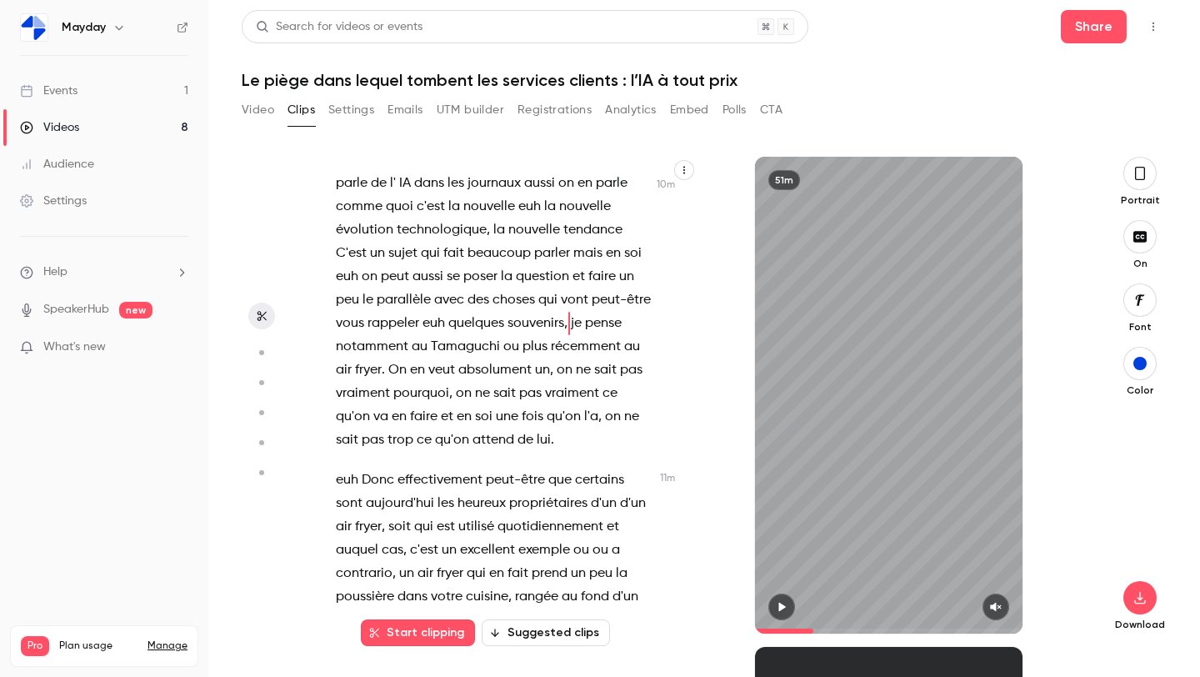
scroll to position [6545, 0]
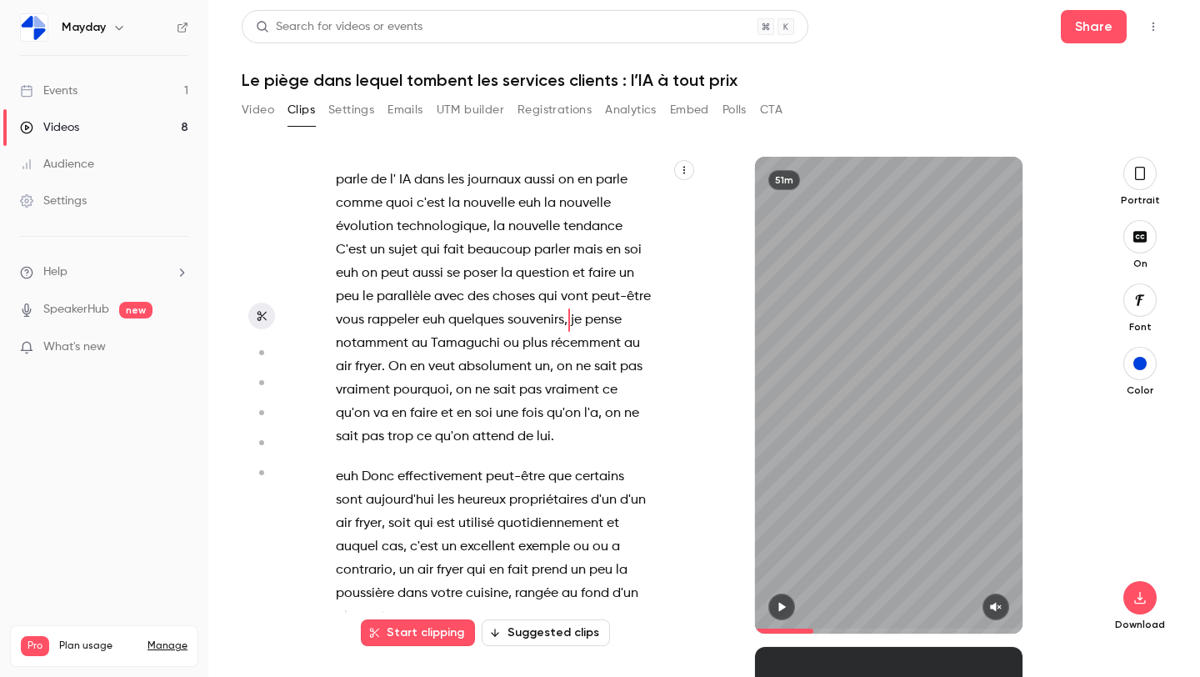
type input "*****"
